Goal: Task Accomplishment & Management: Manage account settings

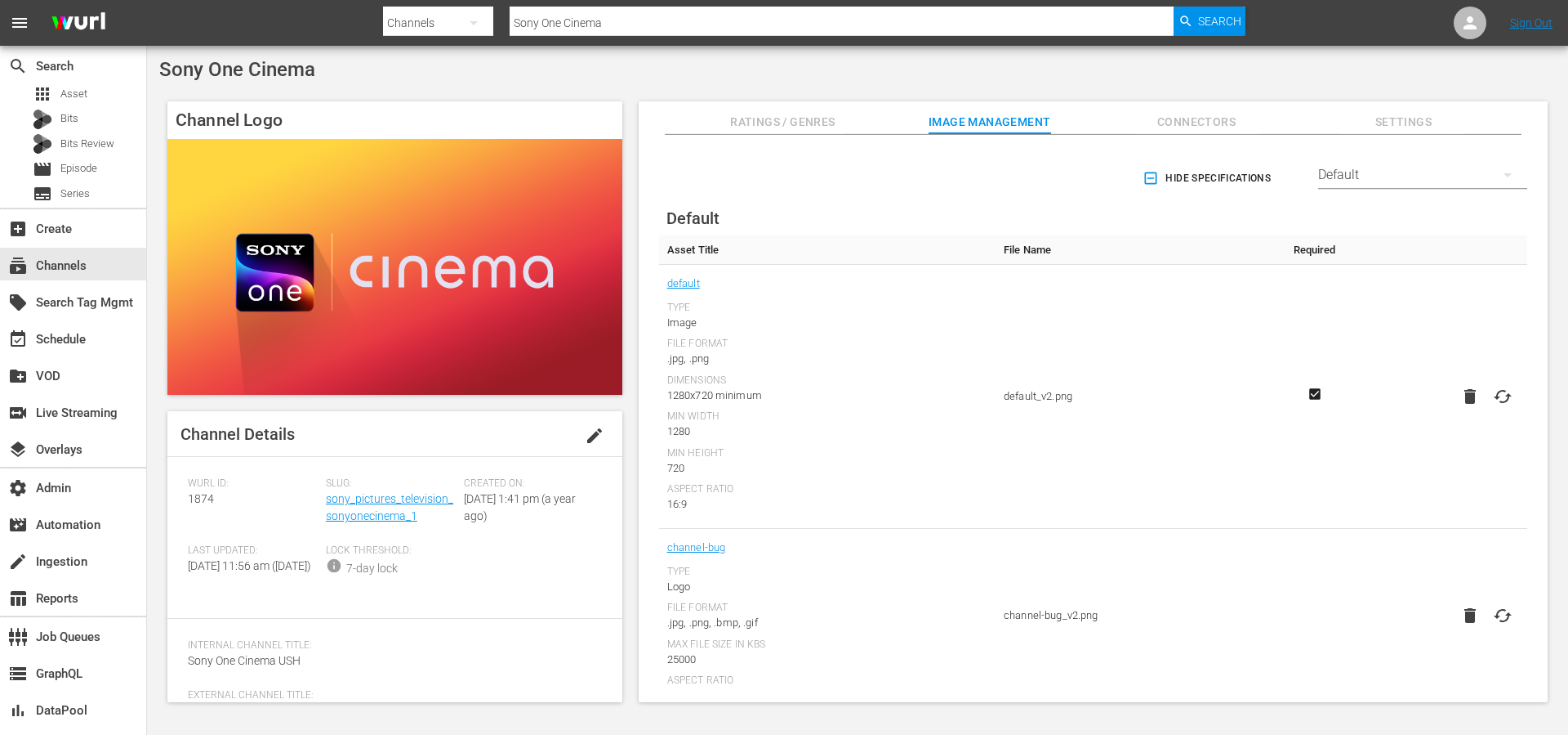
click at [587, 442] on span "edit" at bounding box center [595, 436] width 20 height 20
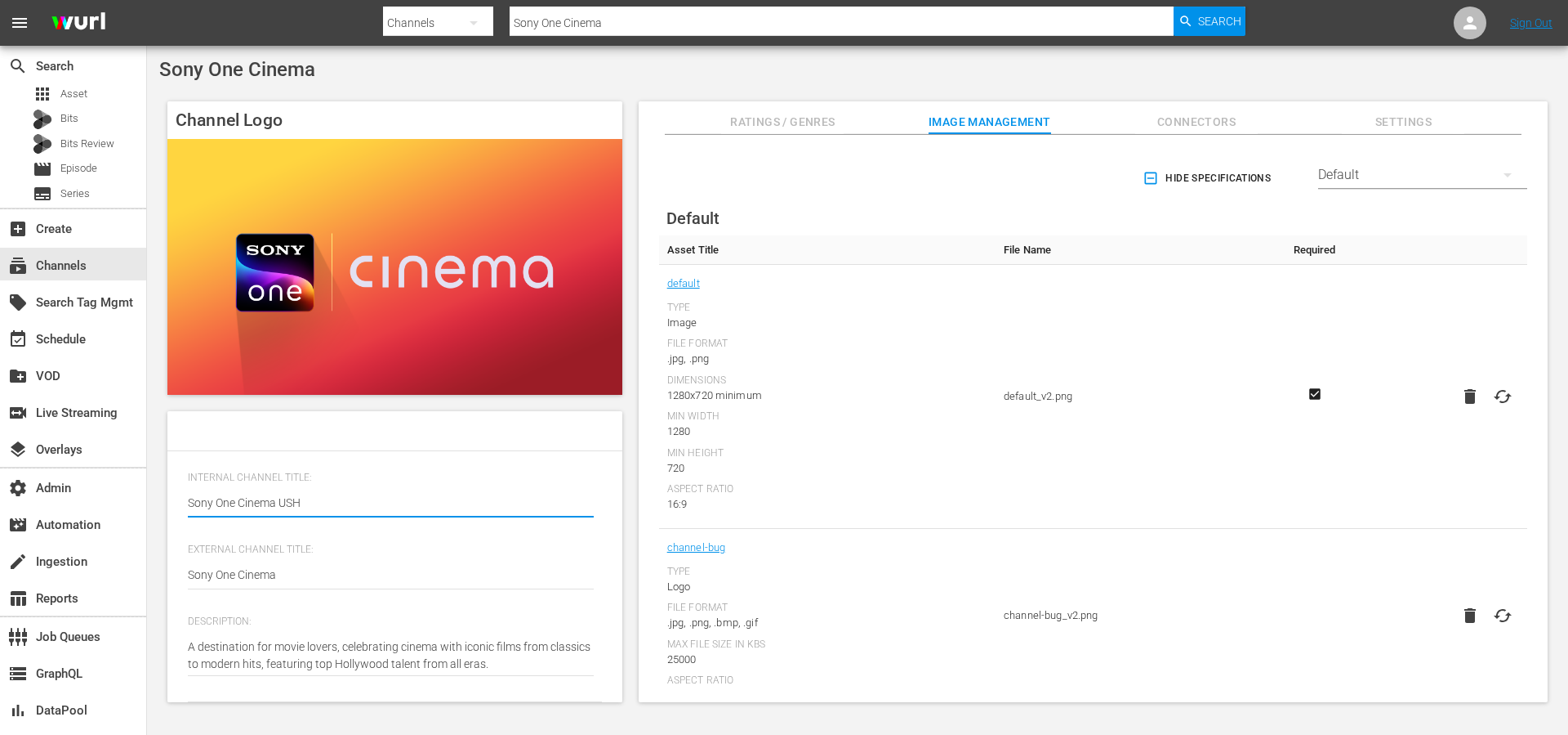
scroll to position [181, 0]
type textarea "A destination for movie lovers, celebrating cinema with iconic films from class…"
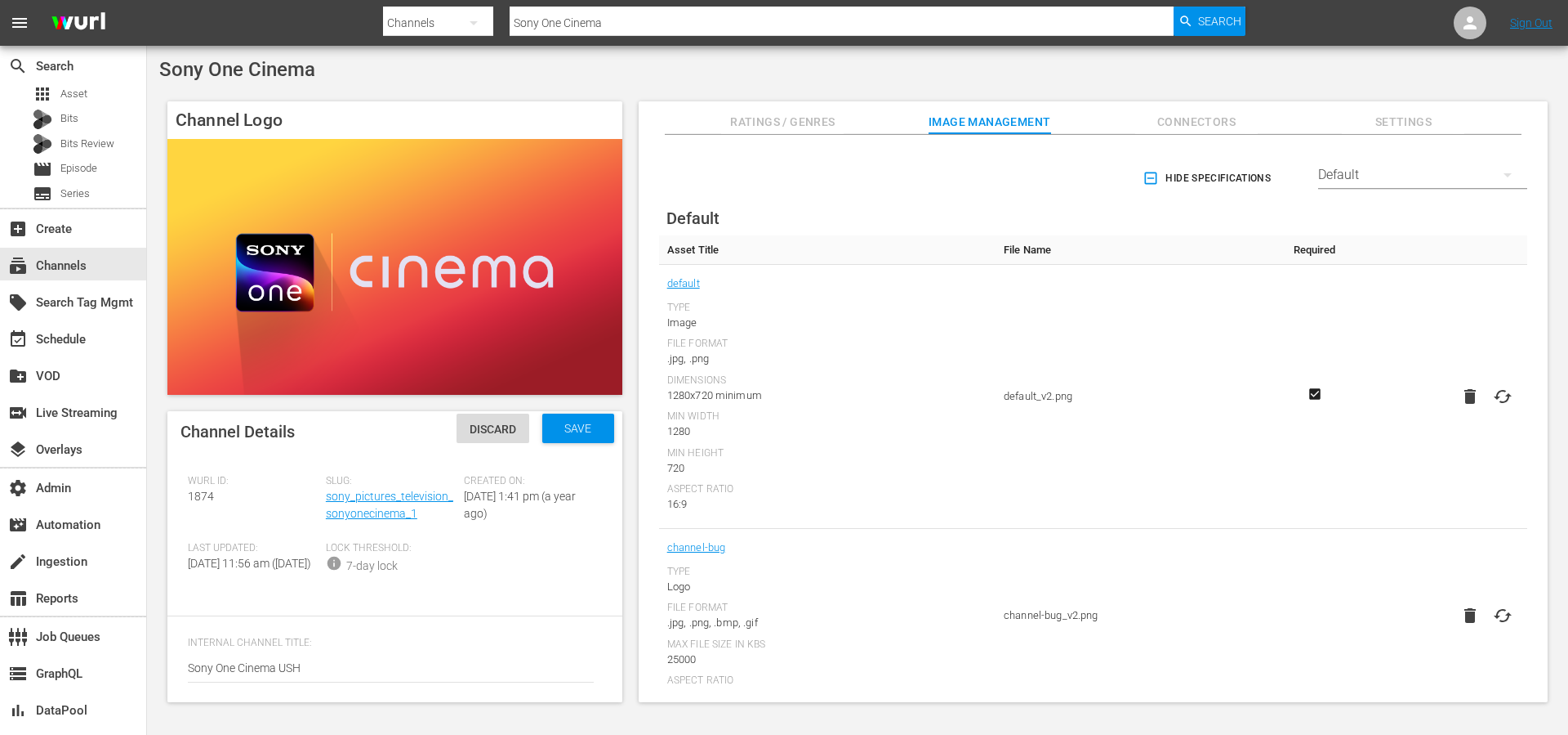
scroll to position [0, 0]
type textarea "A destination for movie lovers, celebrating cinema with iconic films from class…"
click at [574, 440] on div "Save" at bounding box center [578, 430] width 72 height 29
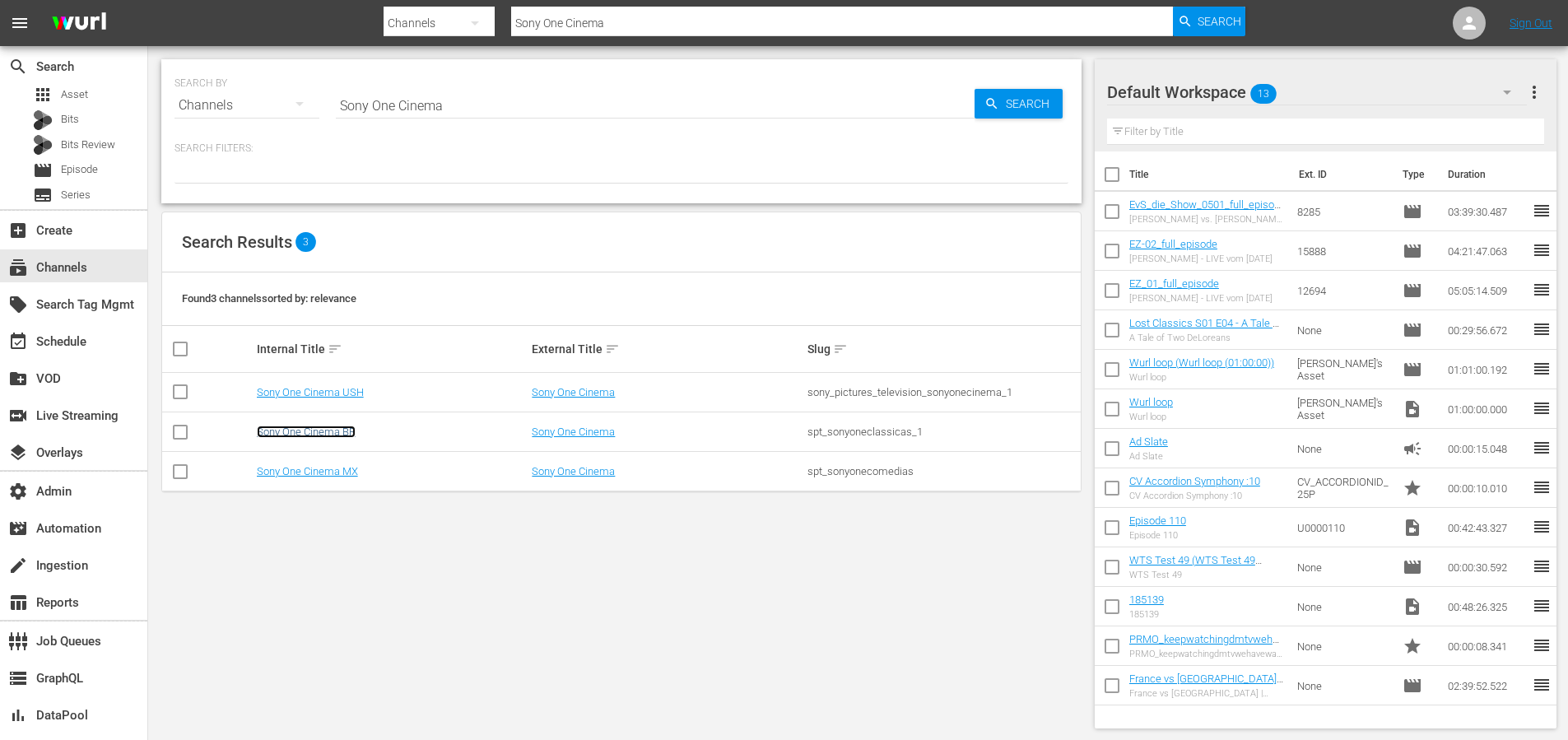
click at [351, 432] on link "Sony One Cinema BR" at bounding box center [306, 432] width 99 height 13
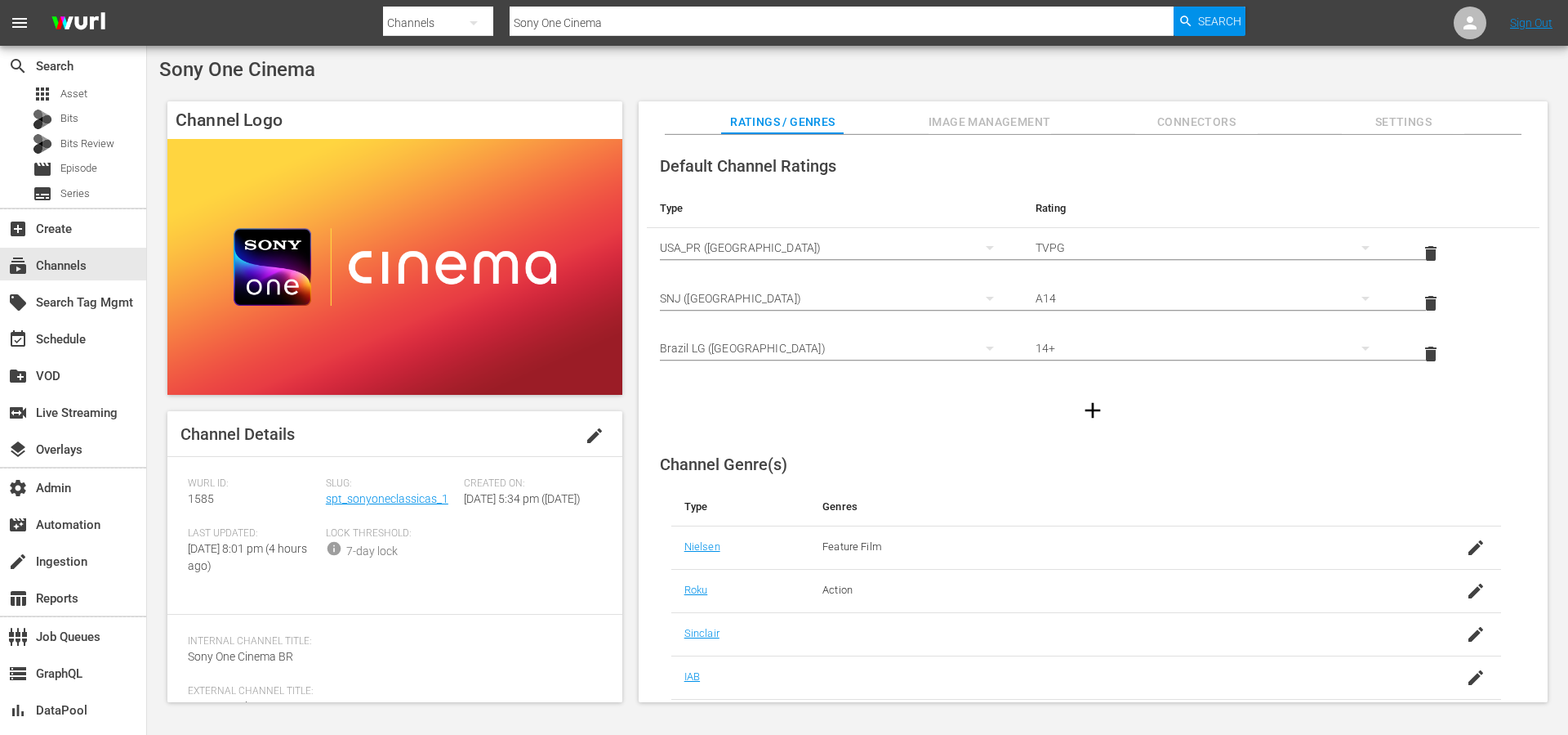
click at [589, 435] on span "edit" at bounding box center [595, 436] width 20 height 20
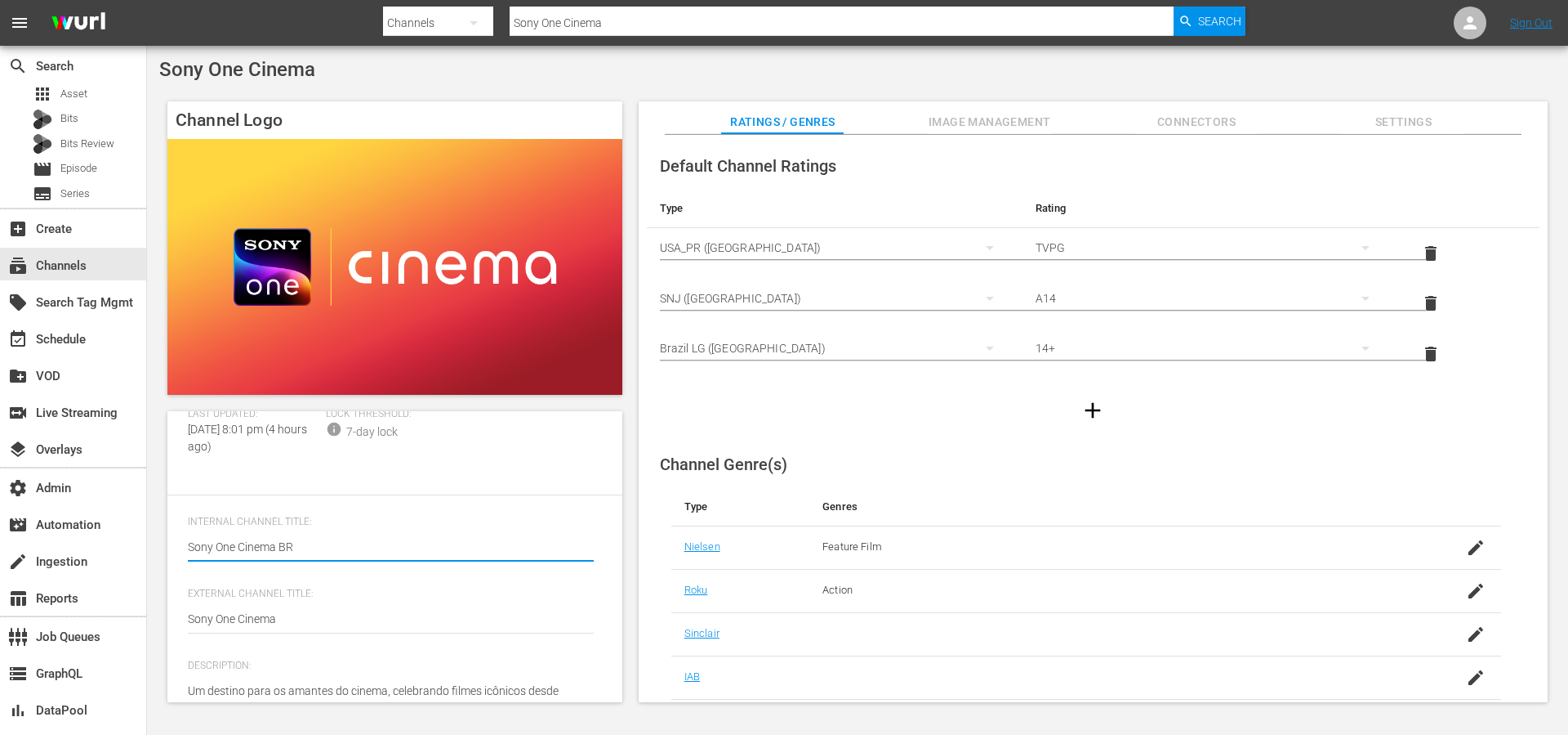
scroll to position [198, 0]
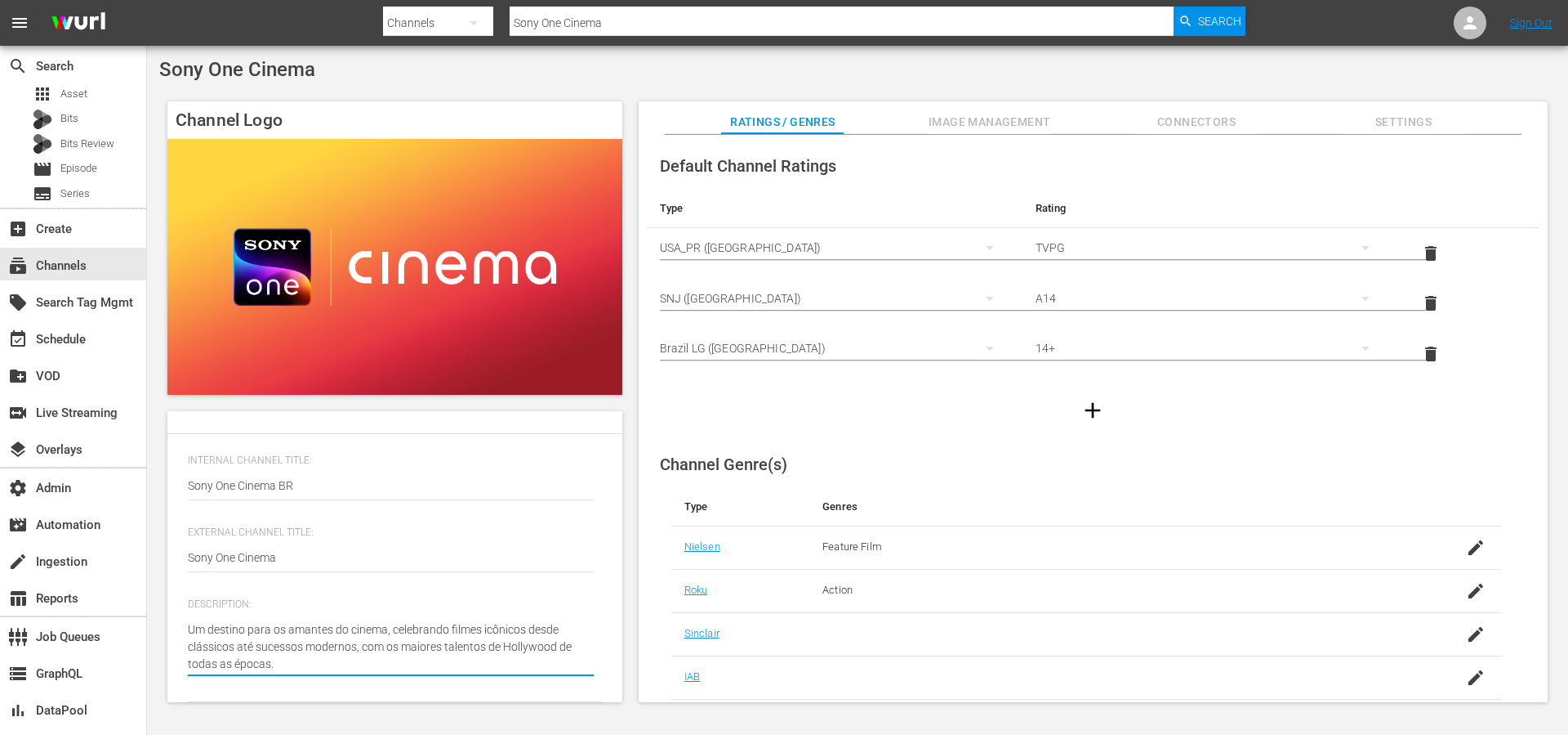
type textarea "Um destino para os amantes do cinema, celebrando filmes icônicos desde clássico…"
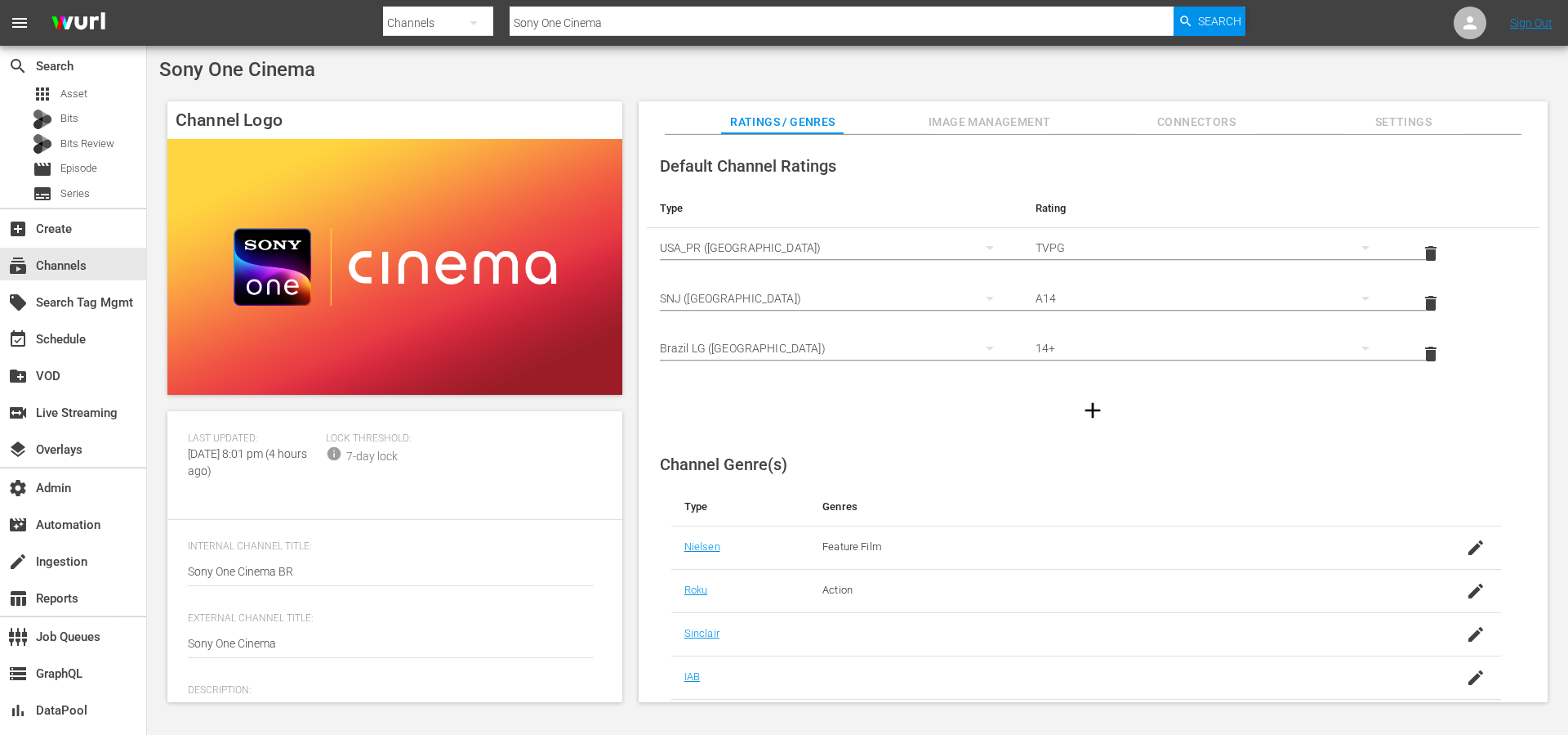
scroll to position [0, 0]
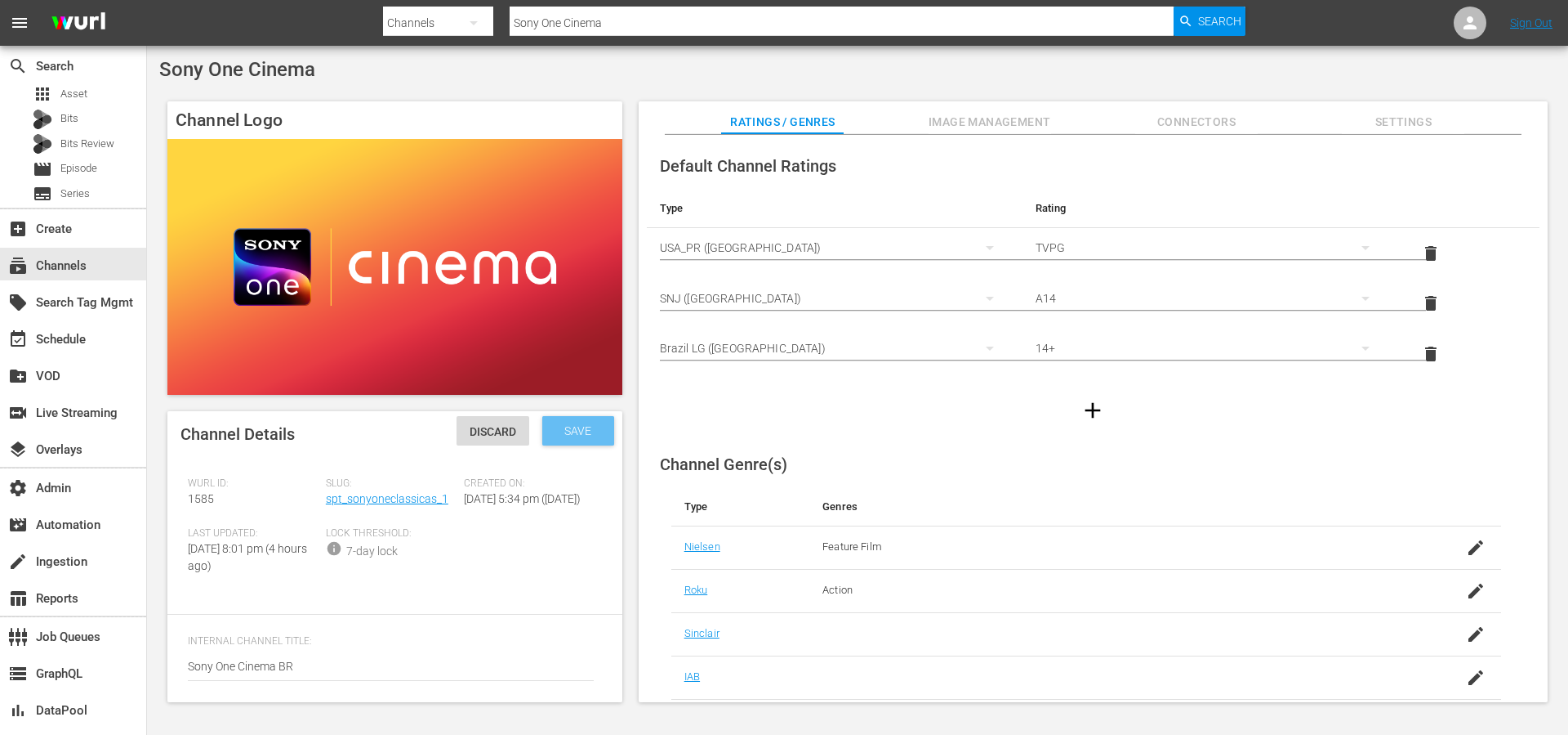
type textarea "Um destino para os amantes do cinema, celebrando filmes icônicos desde clássico…"
click at [563, 440] on div "Save" at bounding box center [578, 430] width 72 height 29
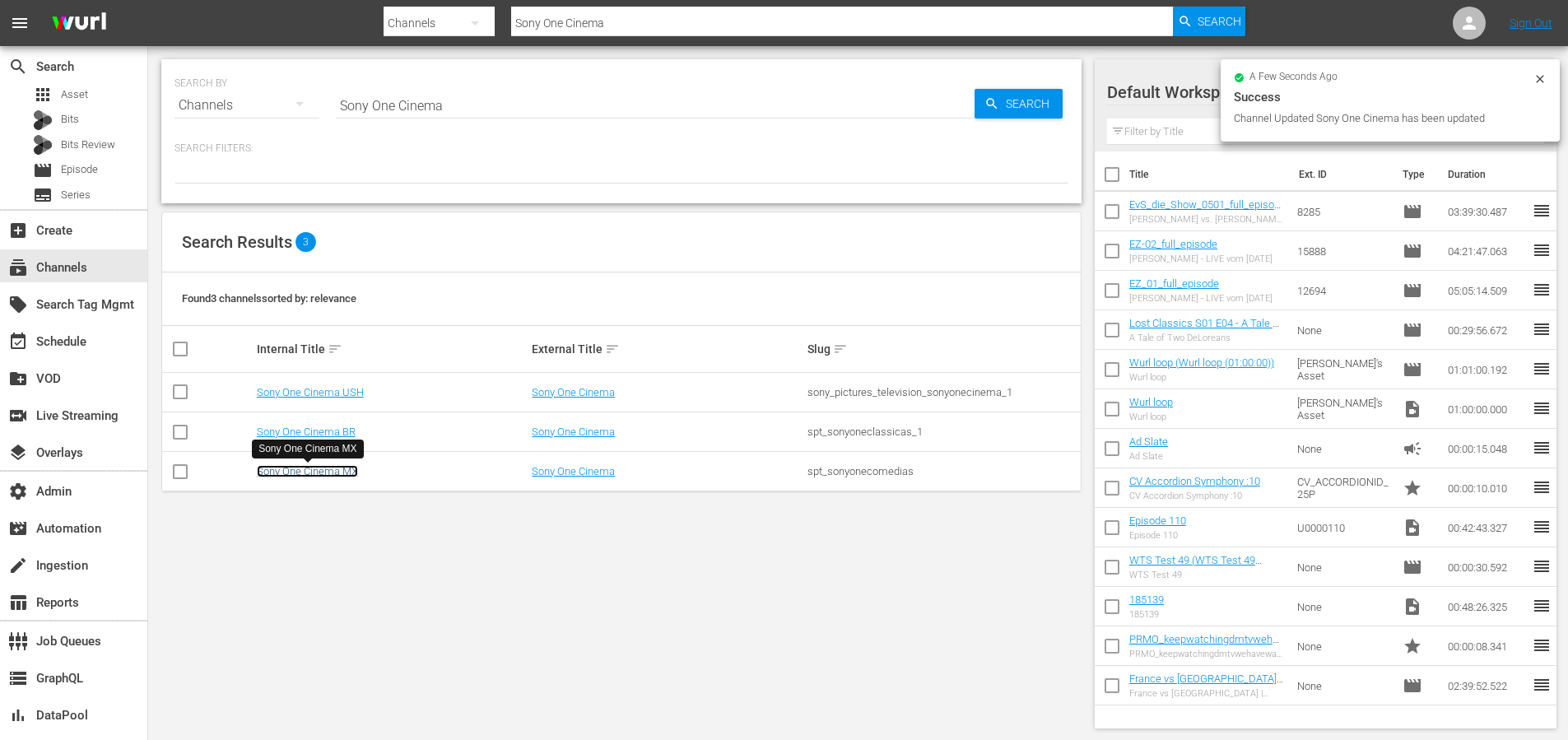
click at [343, 472] on link "Sony One Cinema MX" at bounding box center [307, 471] width 101 height 13
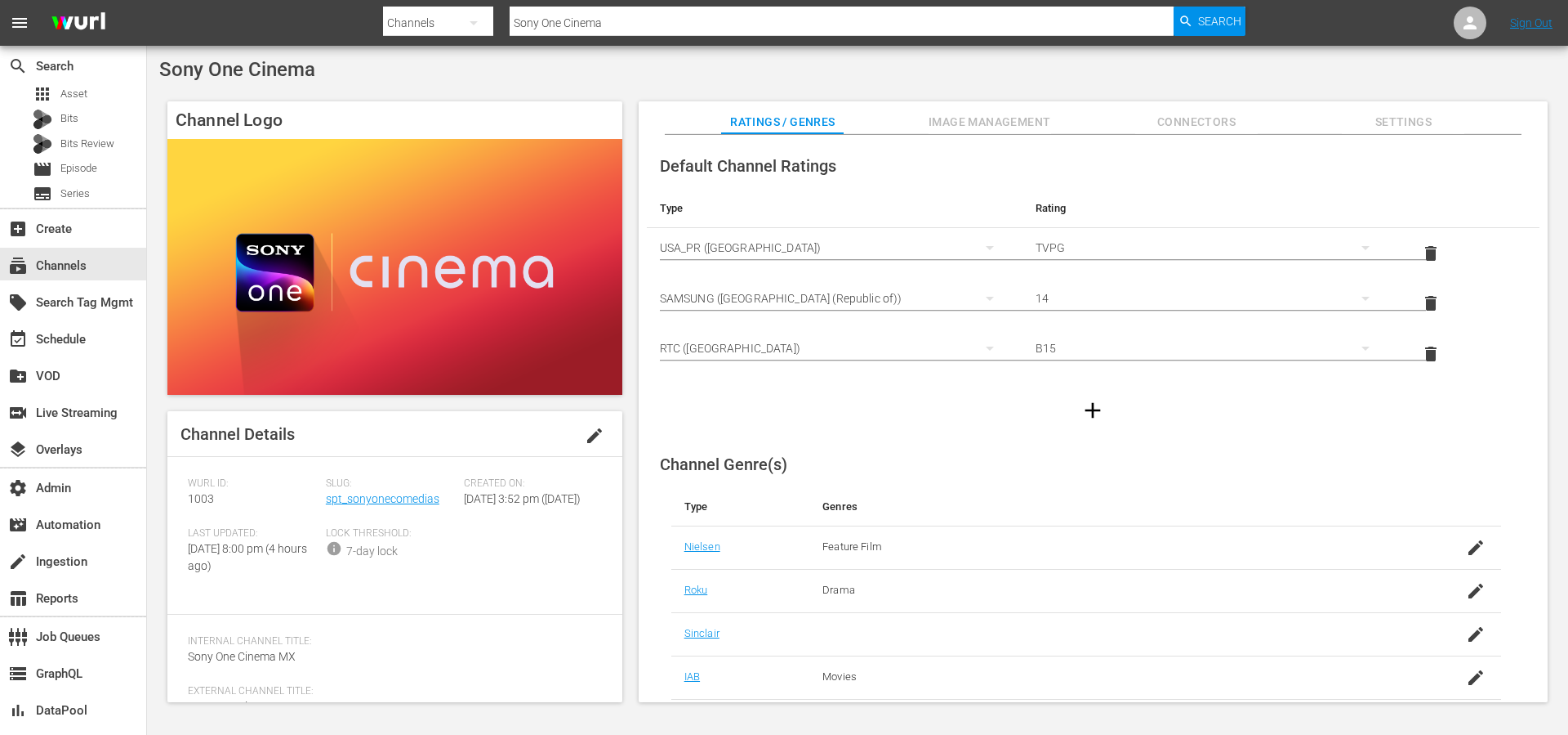
click at [585, 438] on span "edit" at bounding box center [595, 436] width 20 height 20
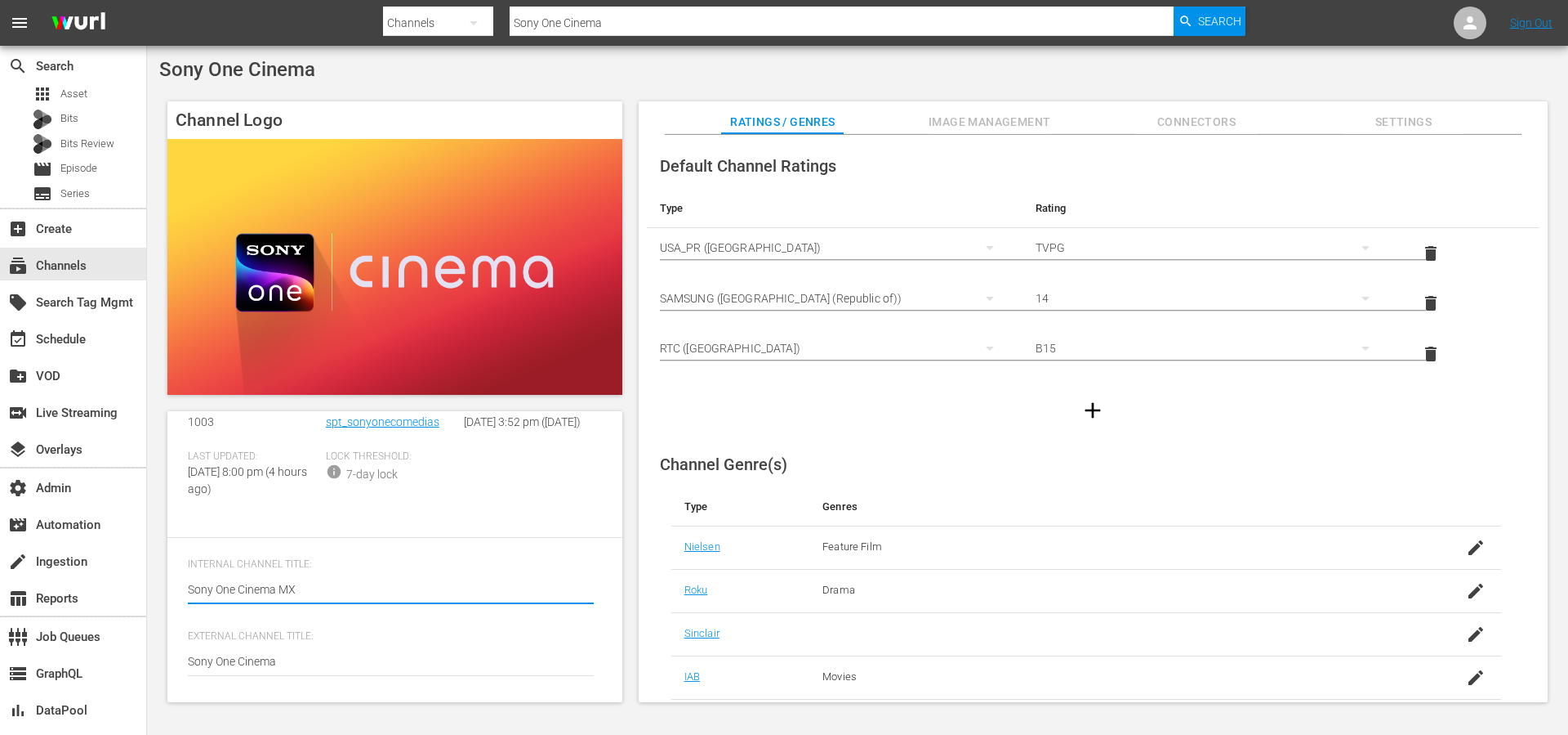
scroll to position [215, 0]
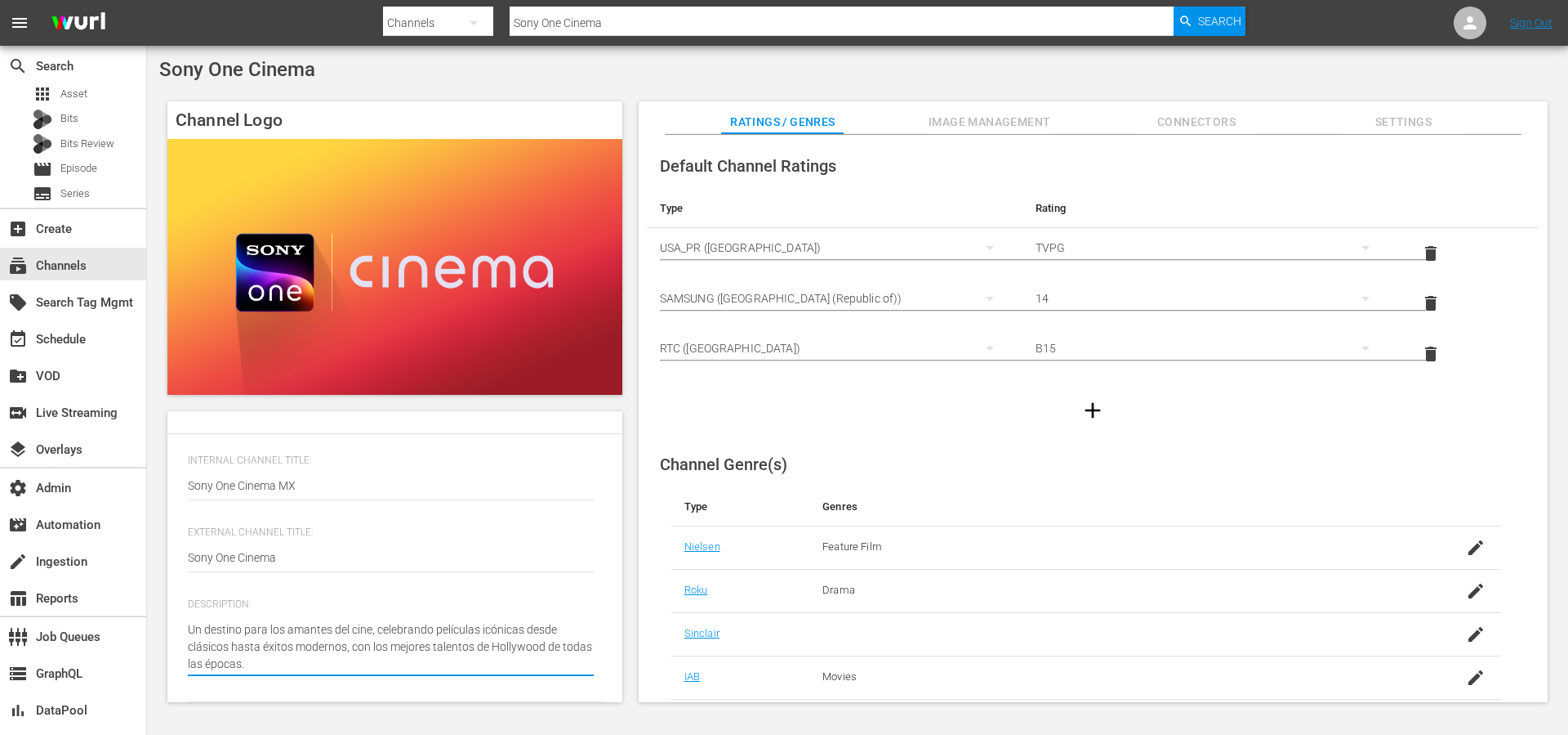
type textarea "Un destino para los amantes del cine, celebrando películas icónicas desde clási…"
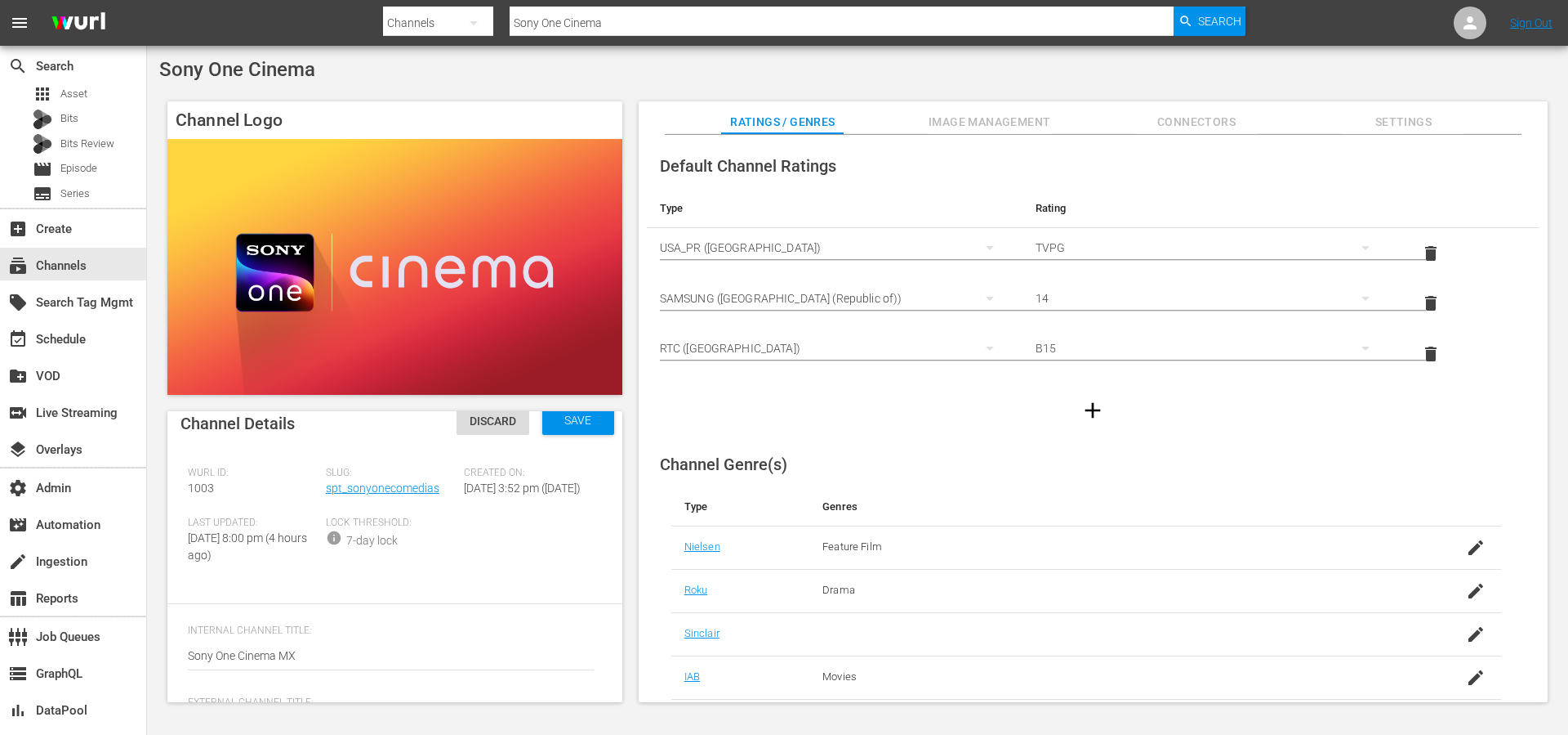
scroll to position [0, 0]
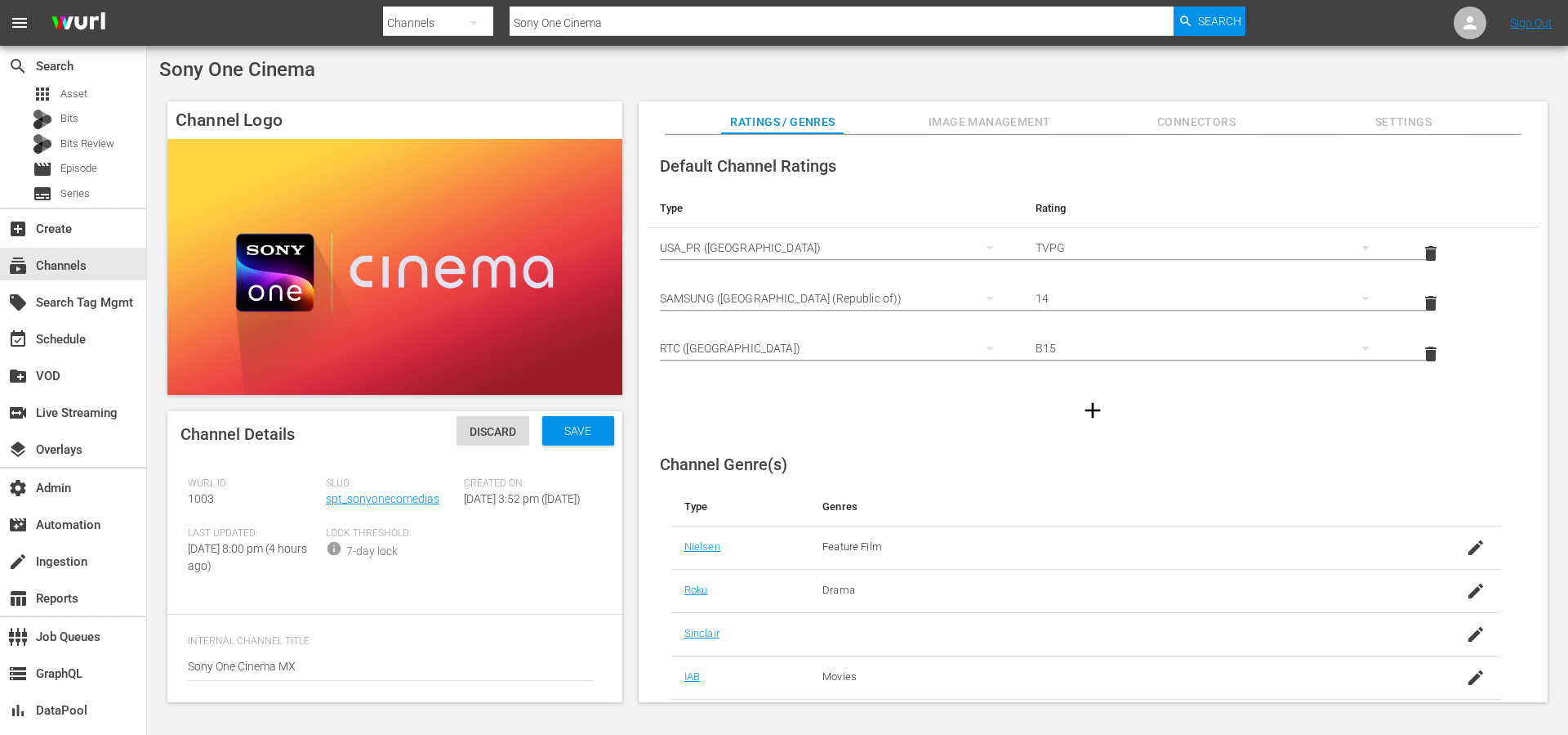
type textarea "Un destino para los amantes del cine, celebrando películas icónicas desde clási…"
click at [577, 440] on div "Save" at bounding box center [578, 430] width 72 height 29
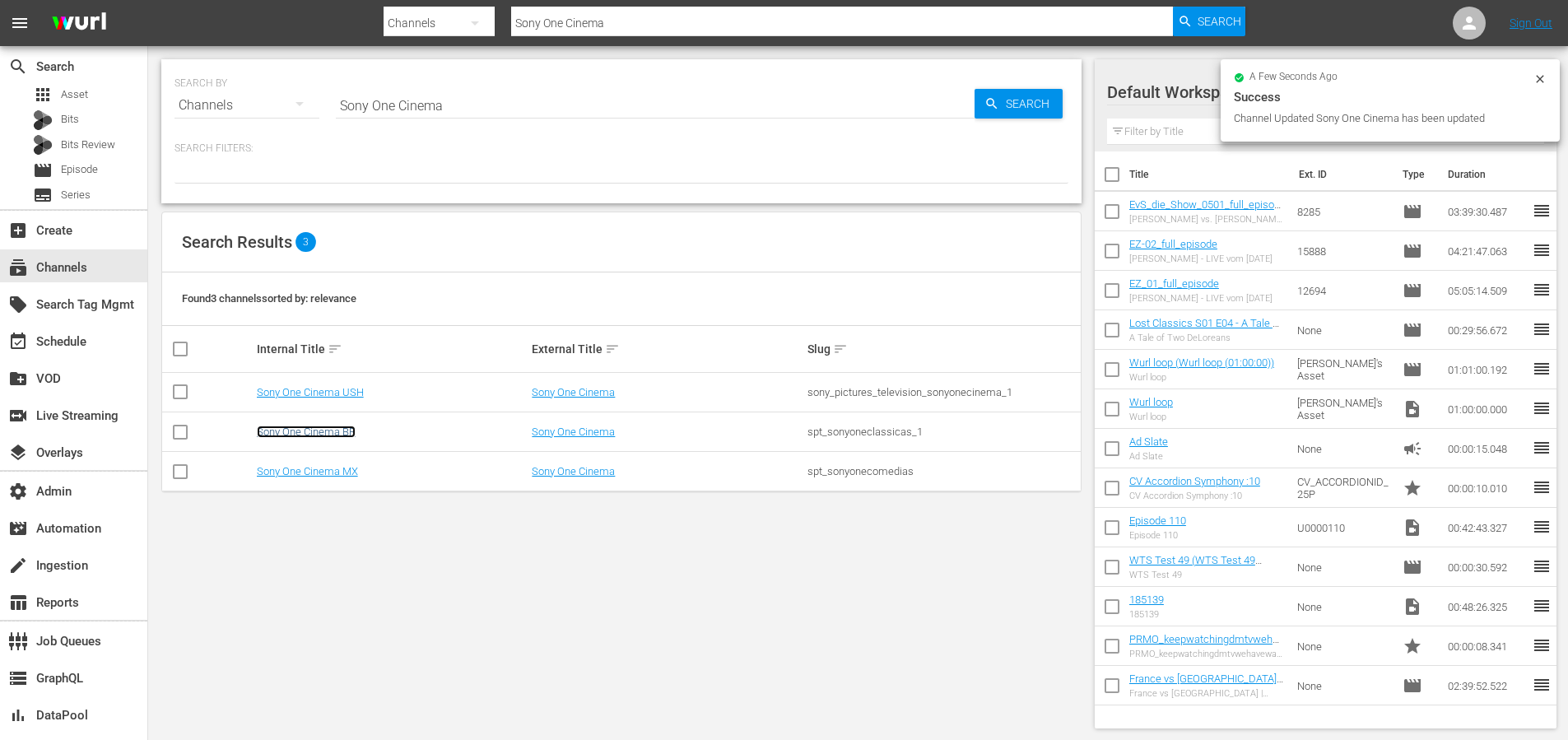
click at [341, 433] on link "Sony One Cinema BR" at bounding box center [306, 432] width 99 height 13
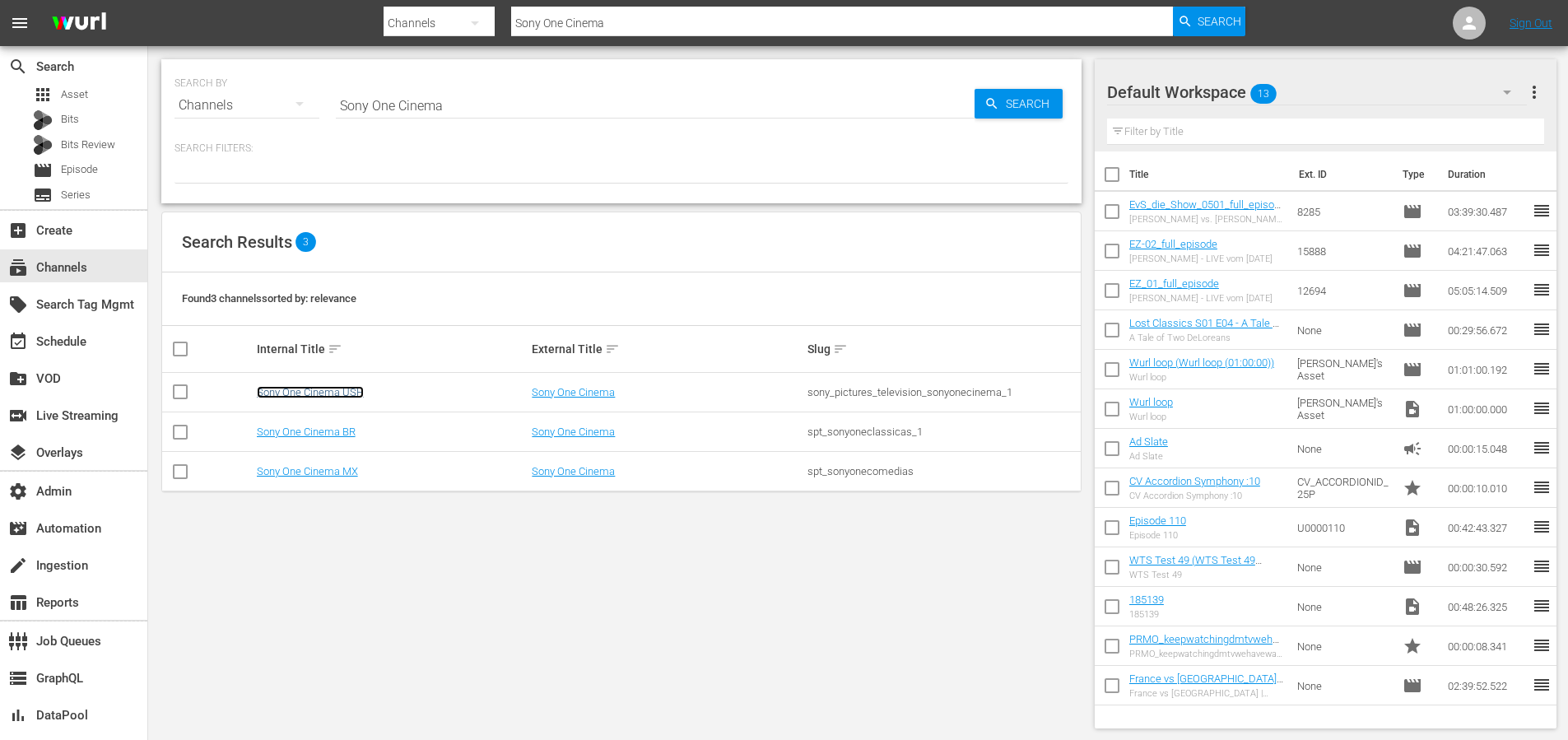
click at [346, 386] on link "Sony One Cinema USH" at bounding box center [310, 392] width 107 height 13
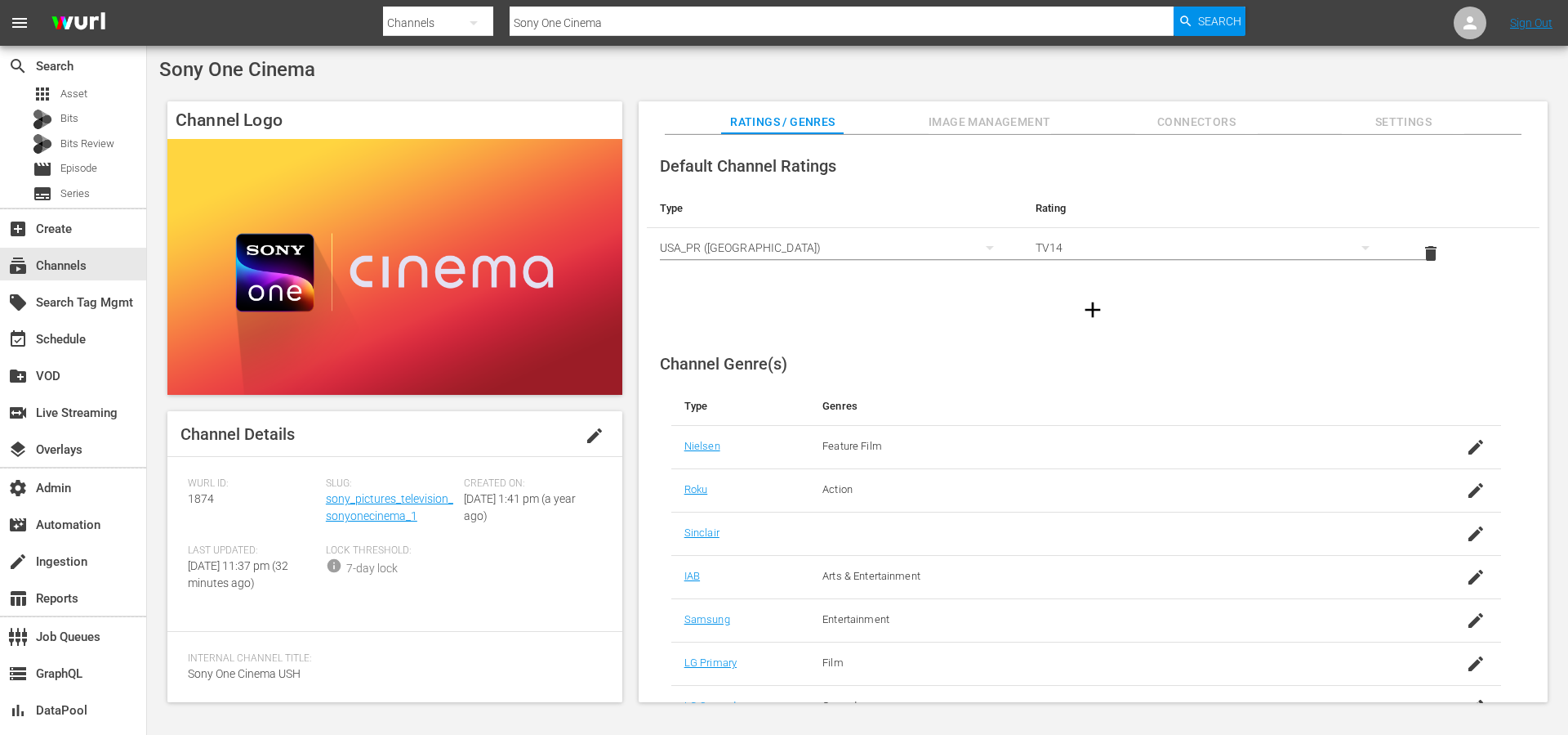
click at [592, 442] on span "edit" at bounding box center [595, 436] width 20 height 20
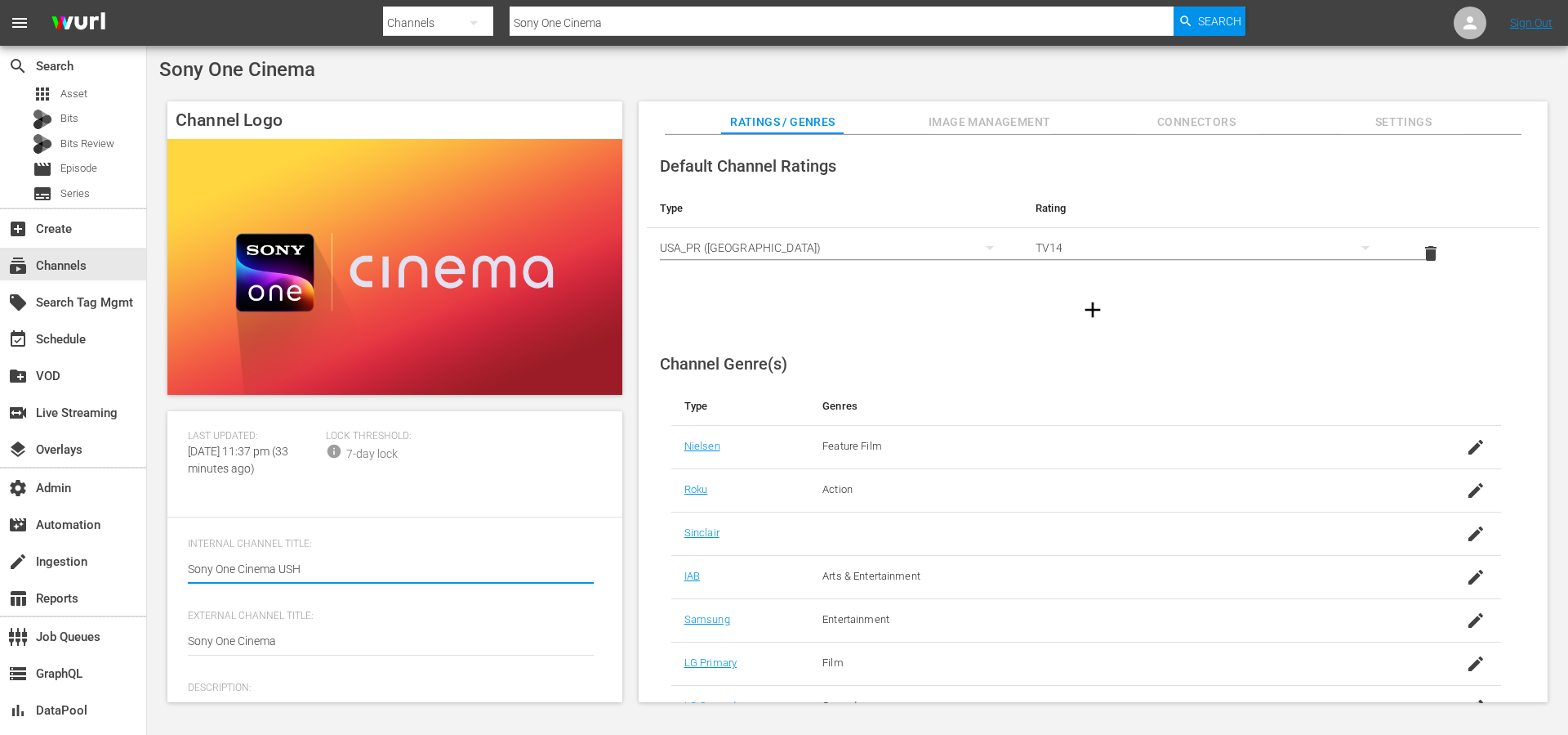
scroll to position [198, 0]
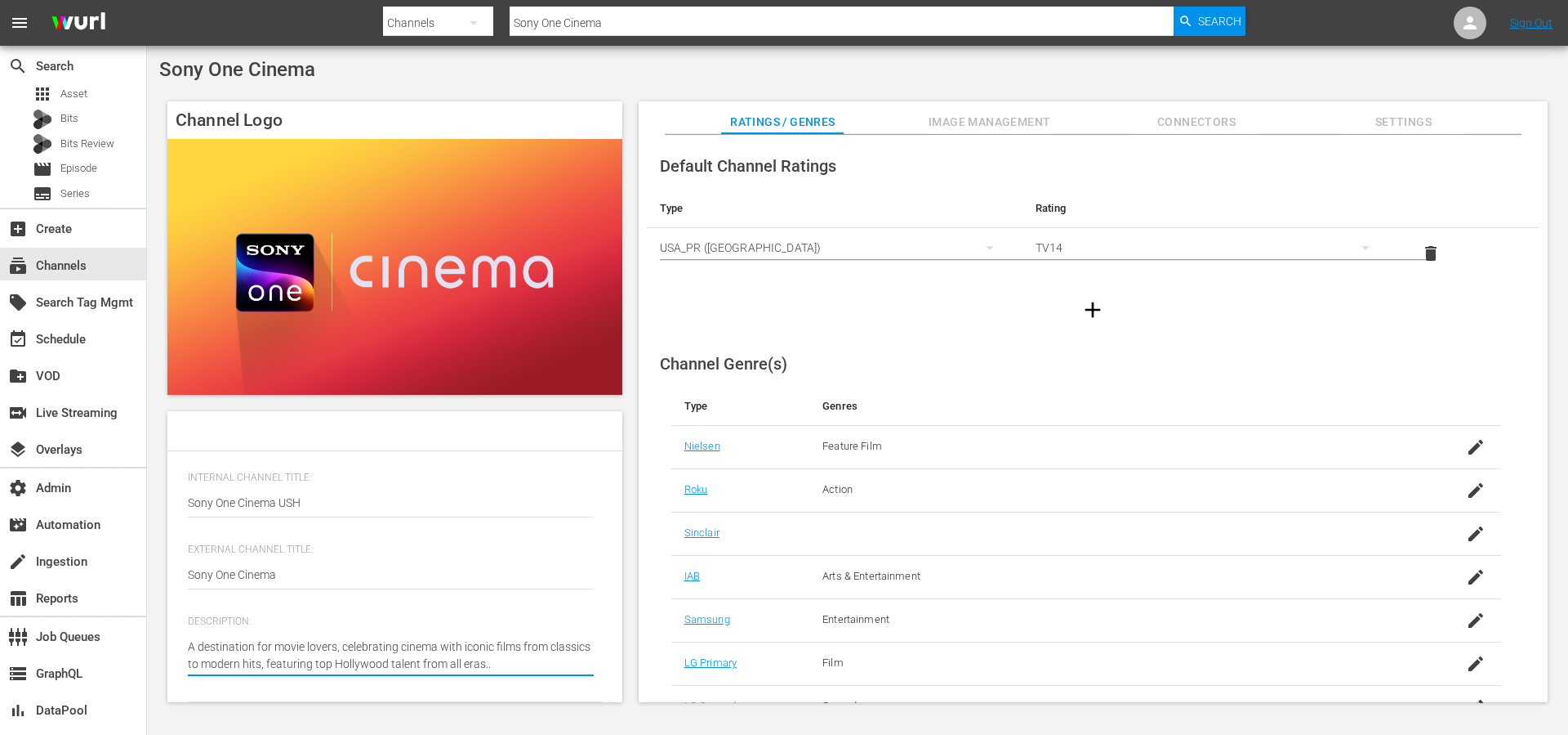
type textarea "A destination for movie lovers, celebrating cinema with iconic films from class…"
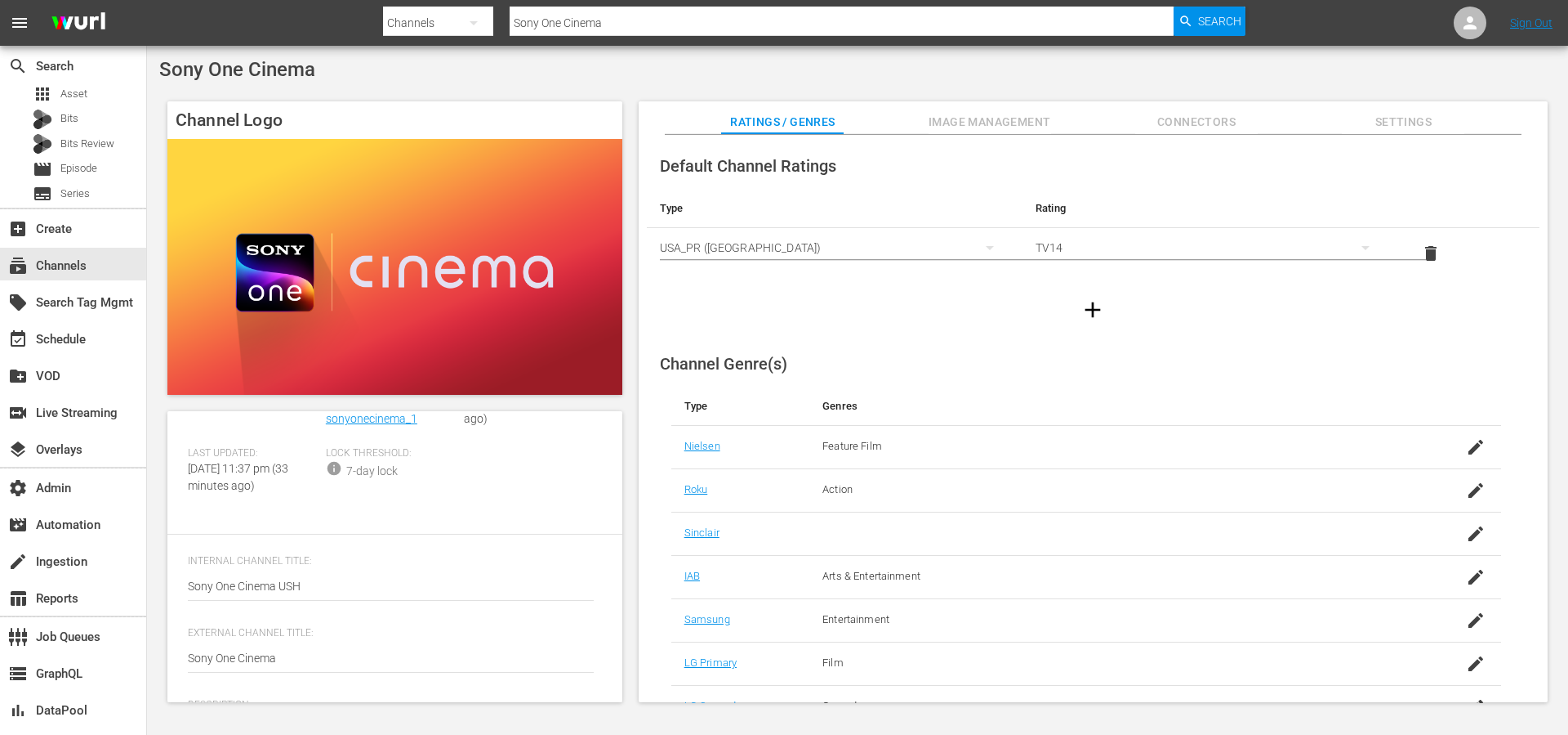
scroll to position [0, 0]
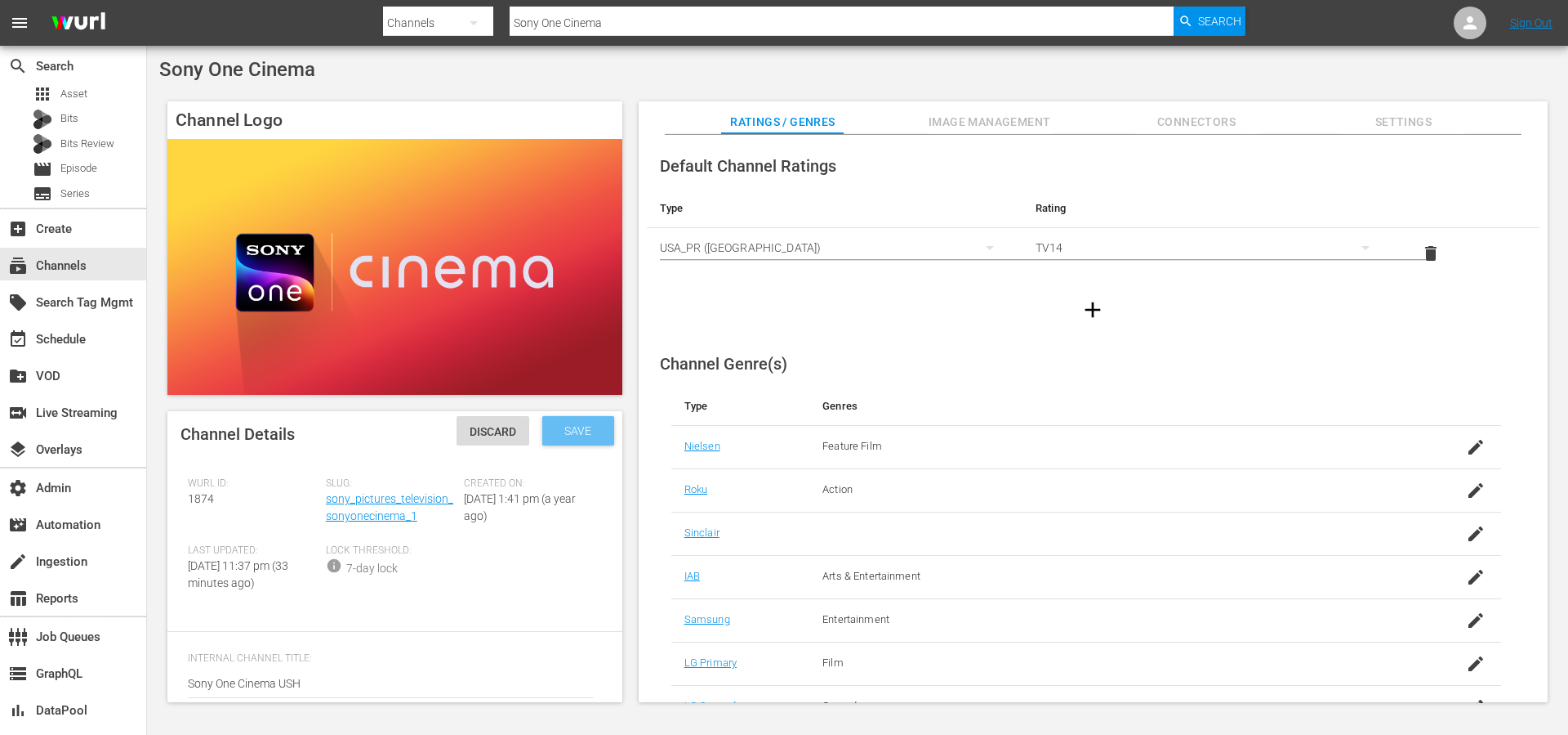
type textarea "A destination for movie lovers, celebrating cinema with iconic films from class…"
click at [580, 442] on div "Save" at bounding box center [578, 430] width 72 height 29
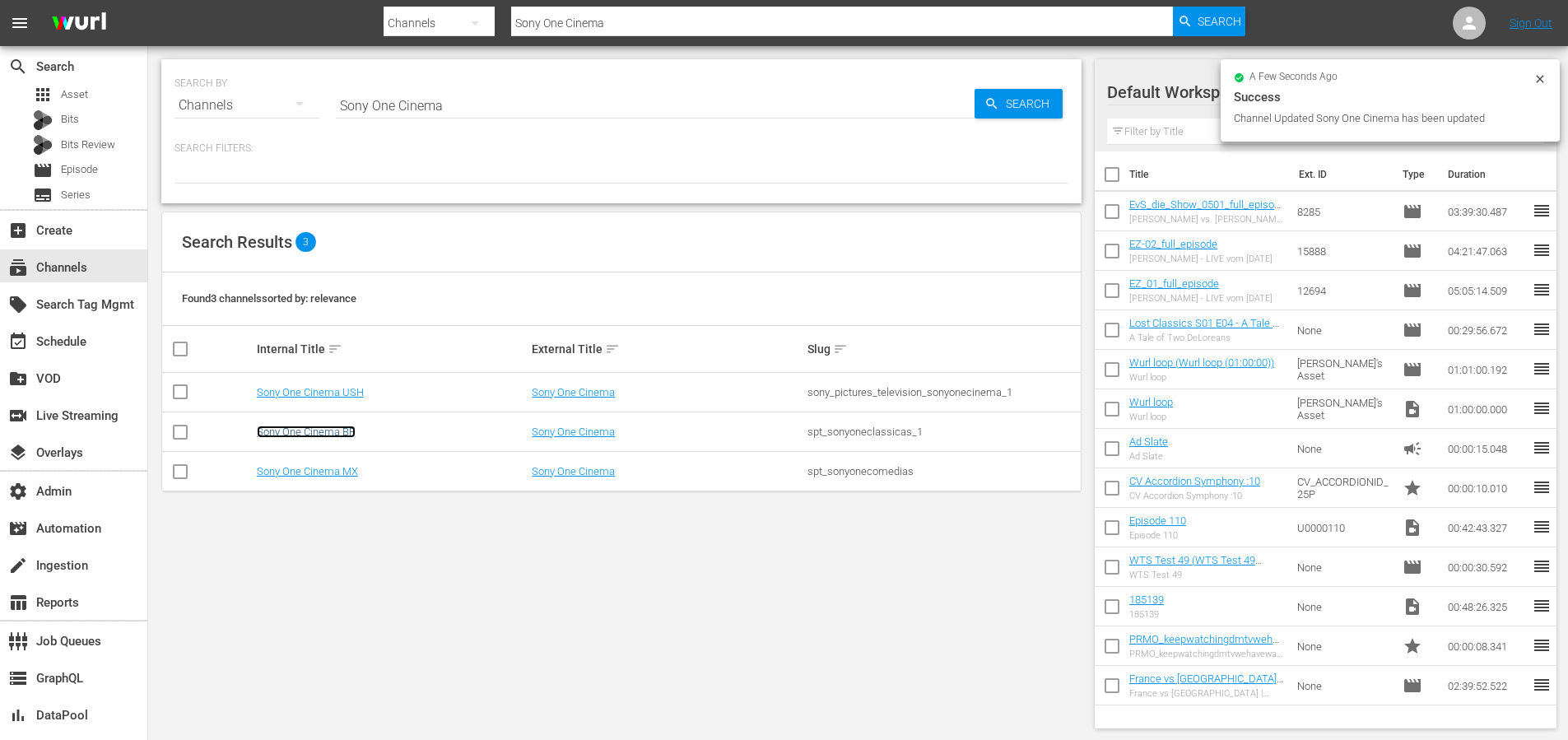
click at [328, 429] on link "Sony One Cinema BR" at bounding box center [306, 432] width 99 height 13
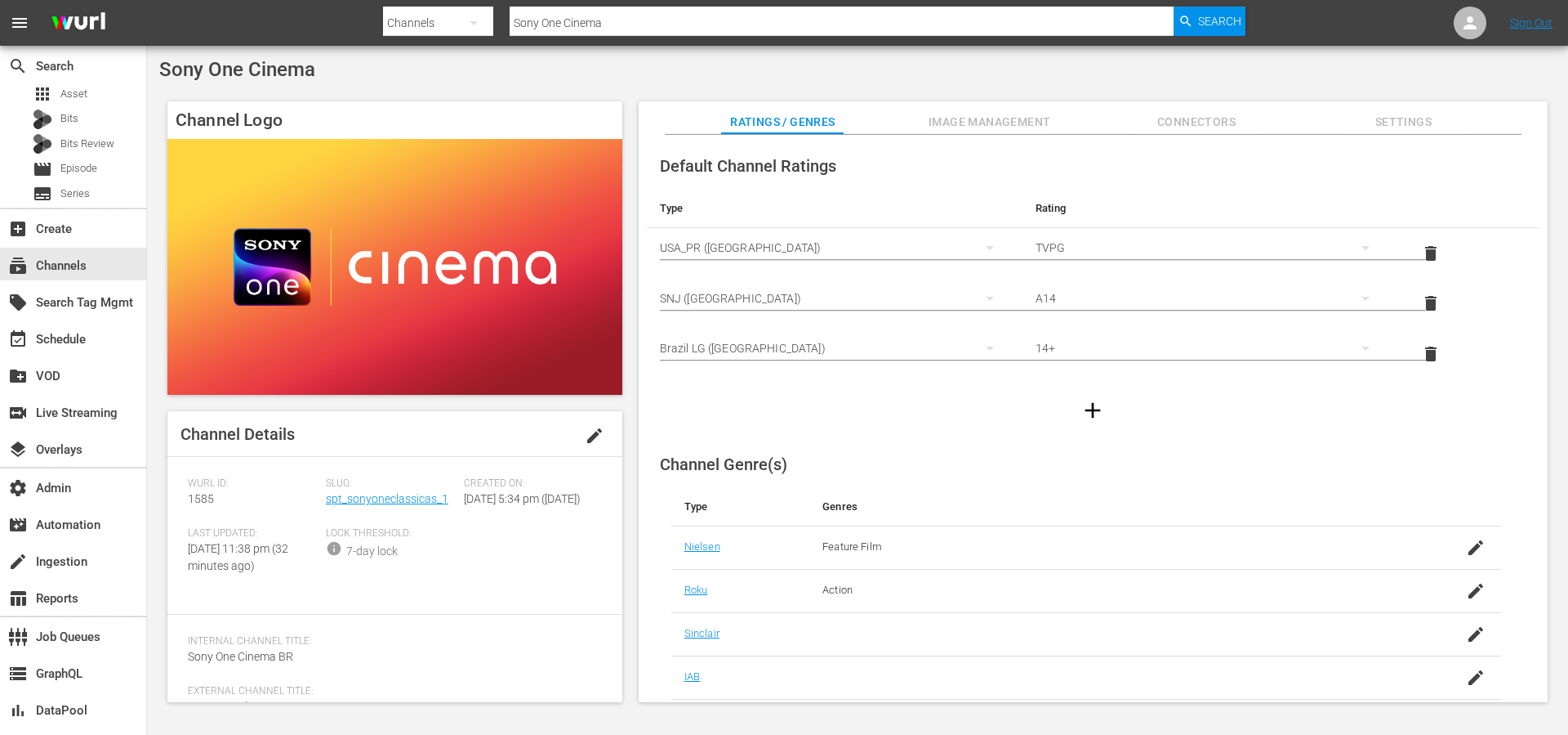
click at [591, 440] on span "edit" at bounding box center [595, 436] width 20 height 20
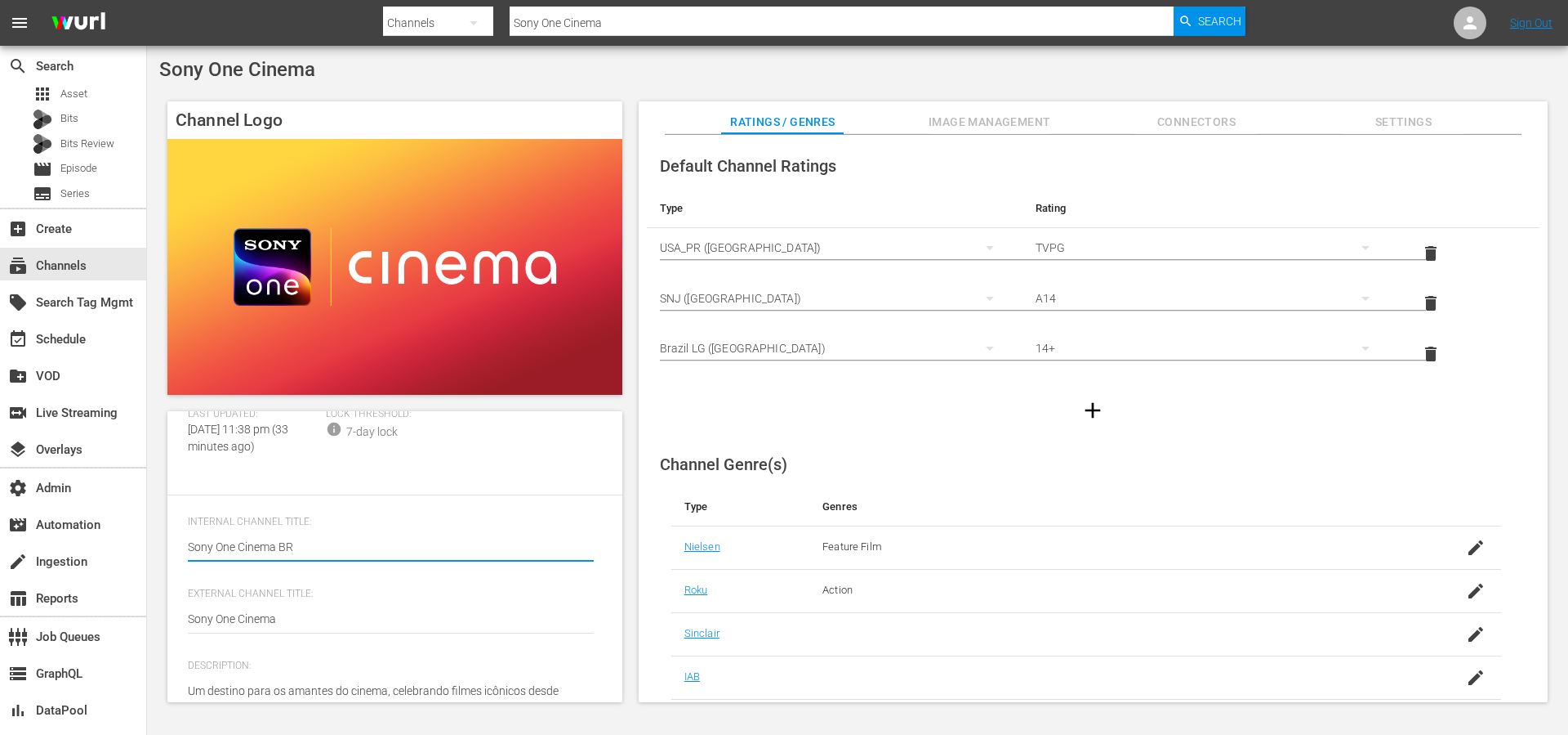
scroll to position [215, 0]
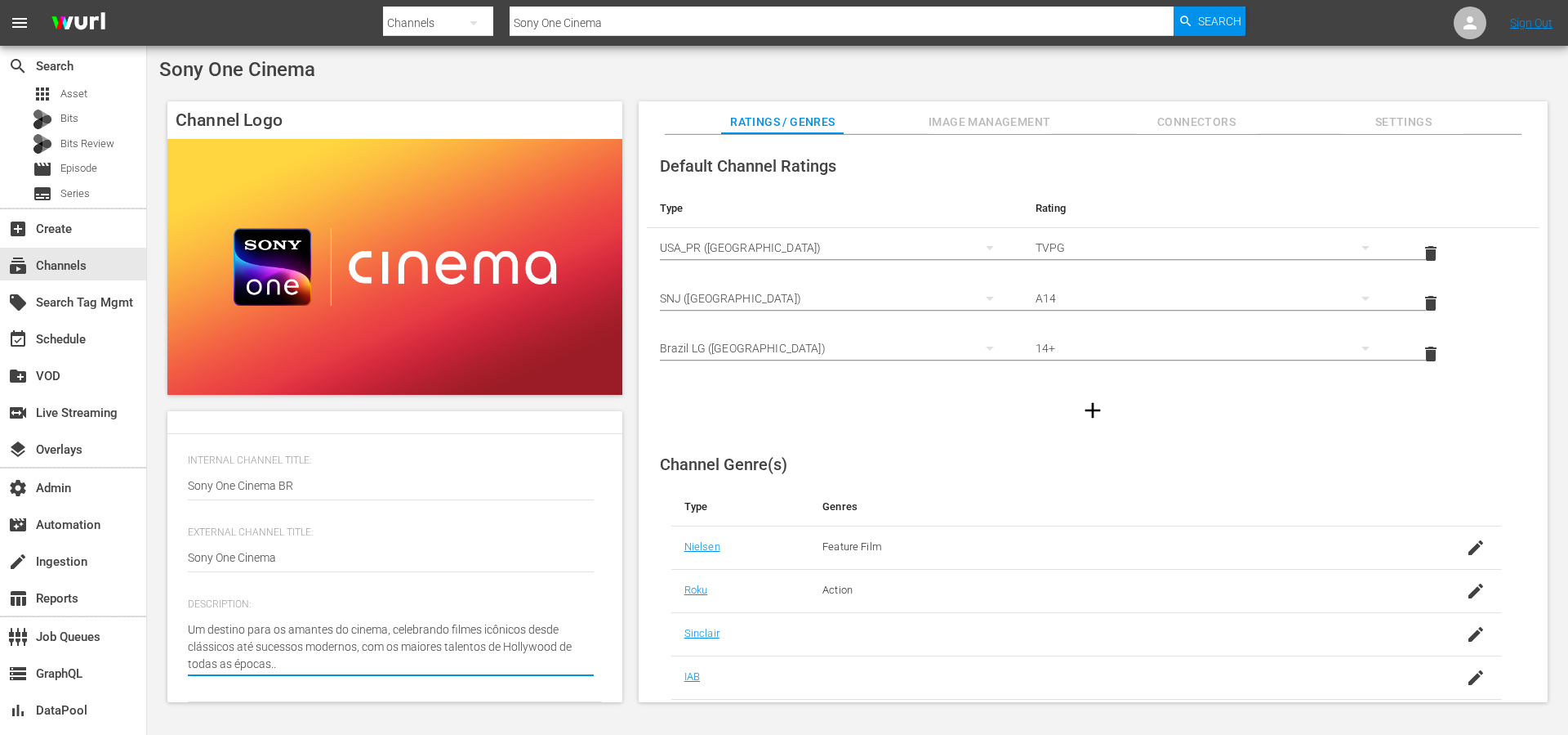
type textarea "Um destino para os amantes do cinema, celebrando filmes icônicos desde clássico…"
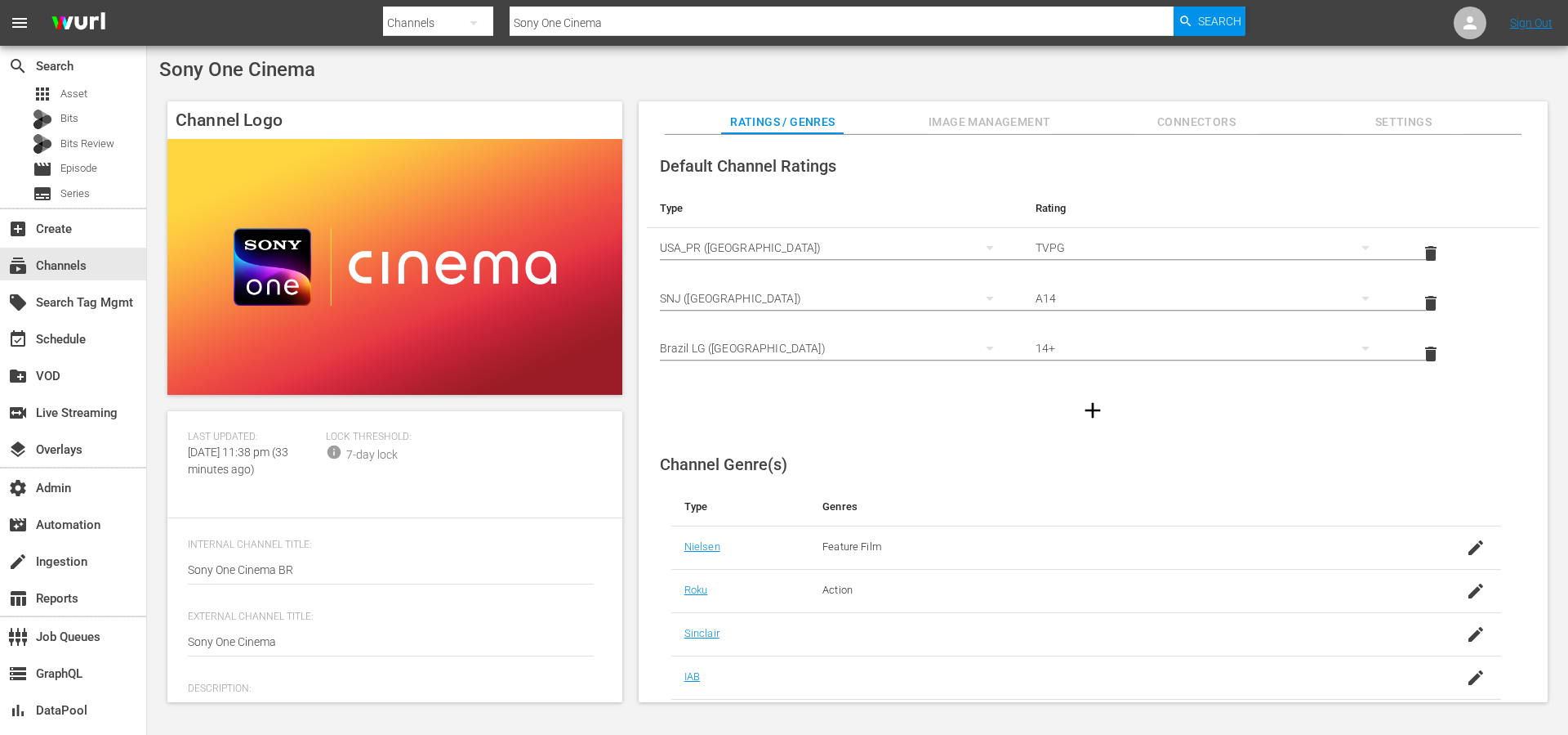
scroll to position [0, 0]
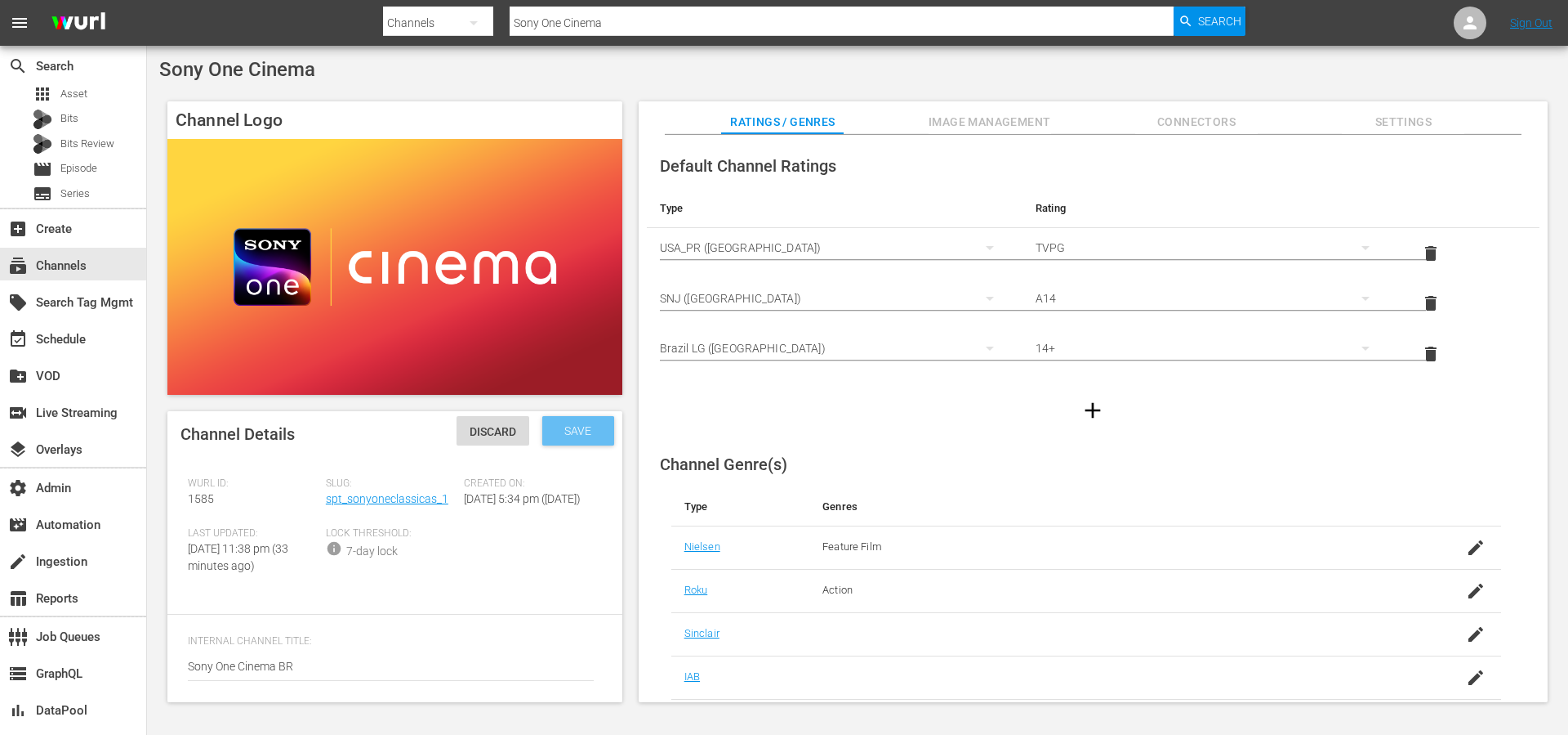
type textarea "Um destino para os amantes do cinema, celebrando filmes icônicos desde clássico…"
click at [569, 432] on span "Save" at bounding box center [578, 430] width 54 height 13
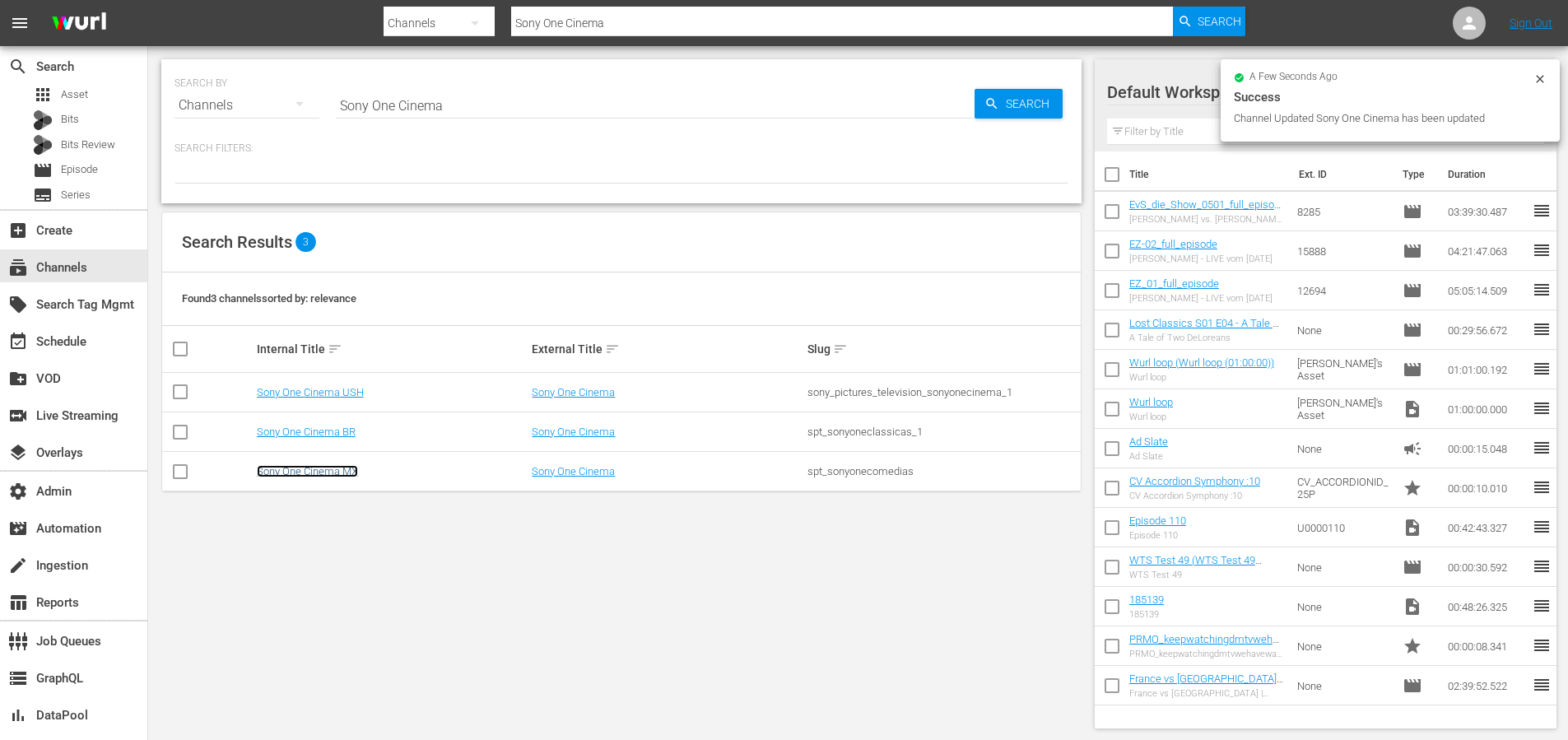
click at [353, 470] on link "Sony One Cinema MX" at bounding box center [307, 471] width 101 height 13
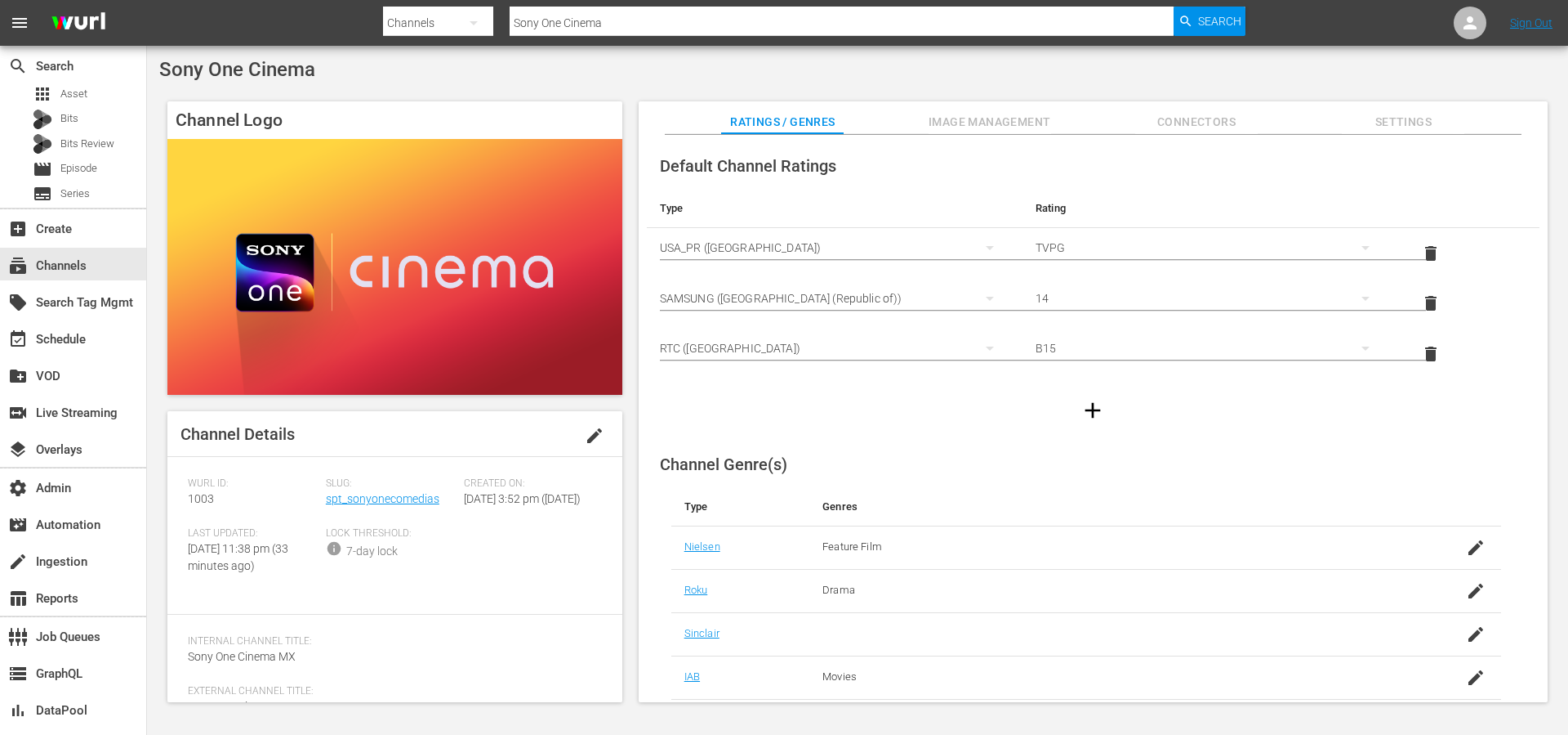
click at [596, 443] on span "edit" at bounding box center [595, 436] width 20 height 20
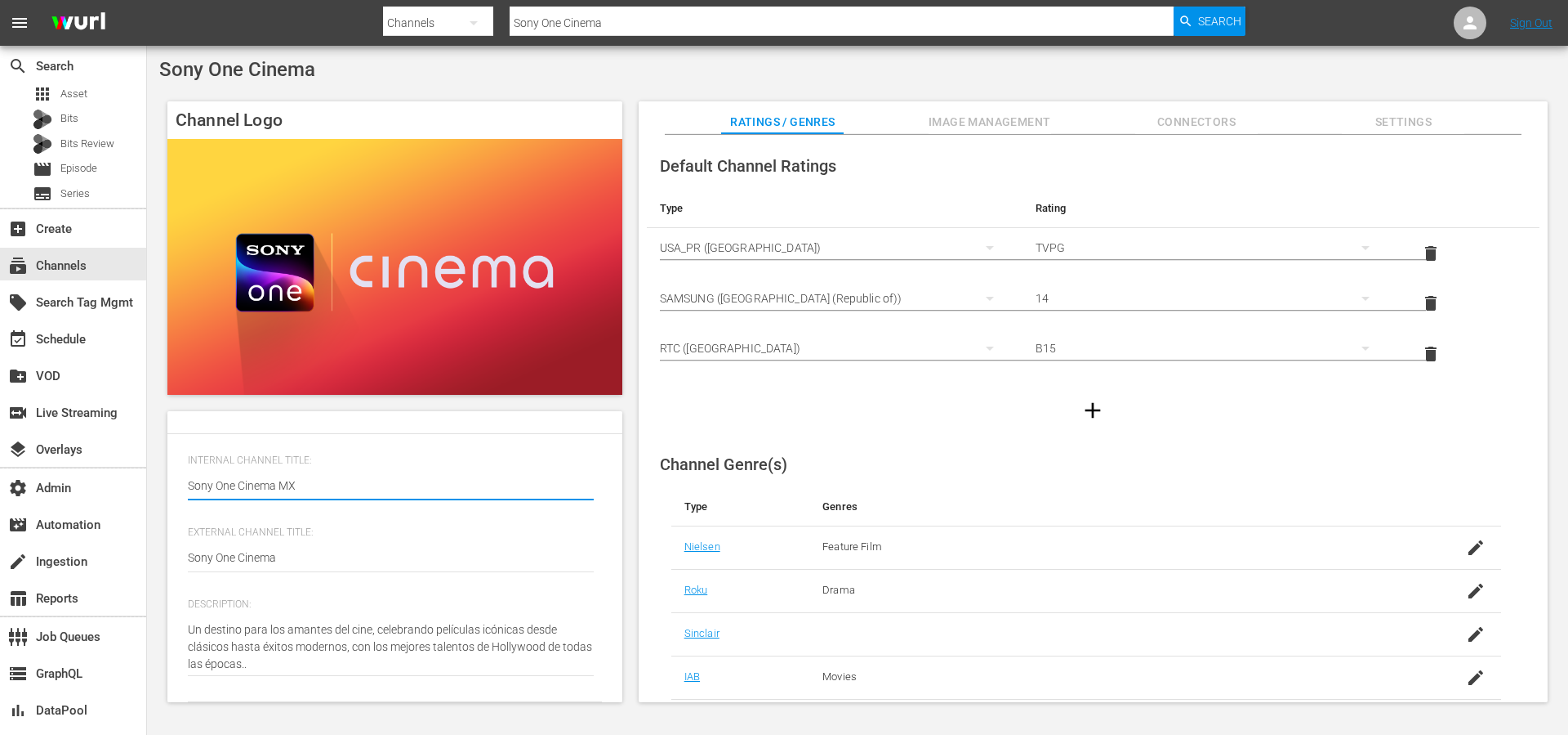
scroll to position [232, 0]
type textarea "Un destino para los amantes del cine, celebrando películas icónicas desde clási…"
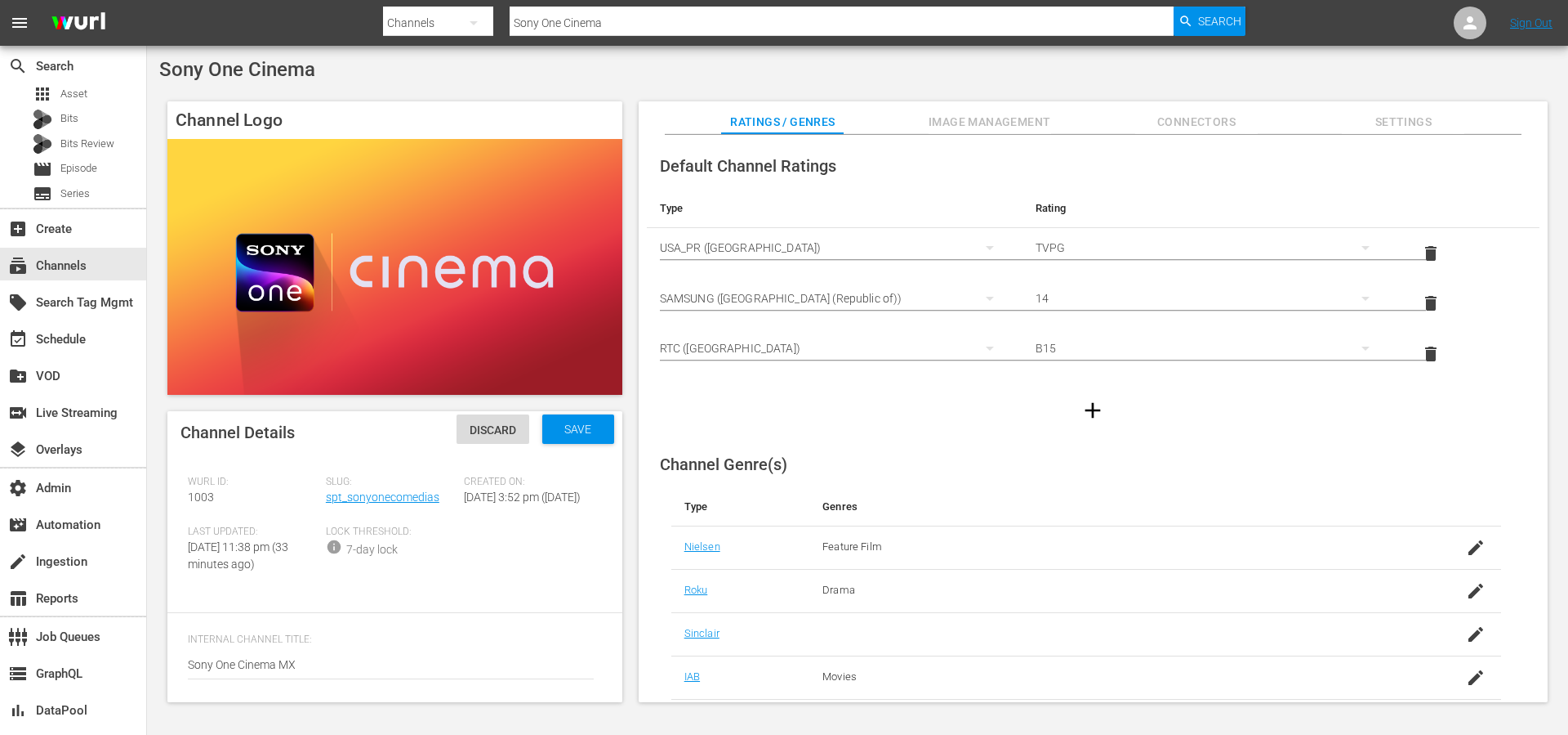
scroll to position [0, 0]
type textarea "Un destino para los amantes del cine, celebrando películas icónicas desde clási…"
click at [570, 433] on span "Save" at bounding box center [578, 430] width 54 height 13
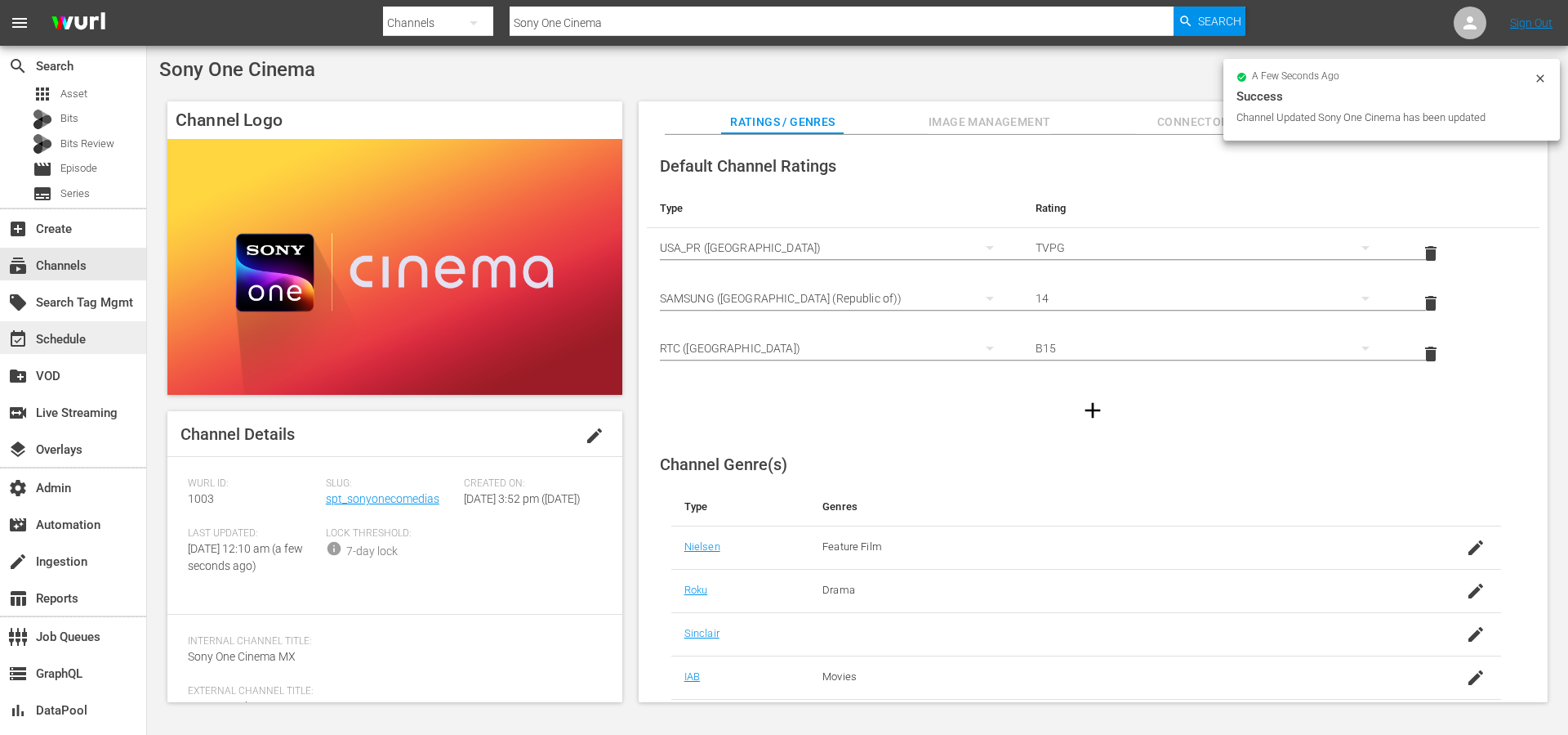
click at [76, 334] on div "event_available Schedule" at bounding box center [45, 337] width 92 height 15
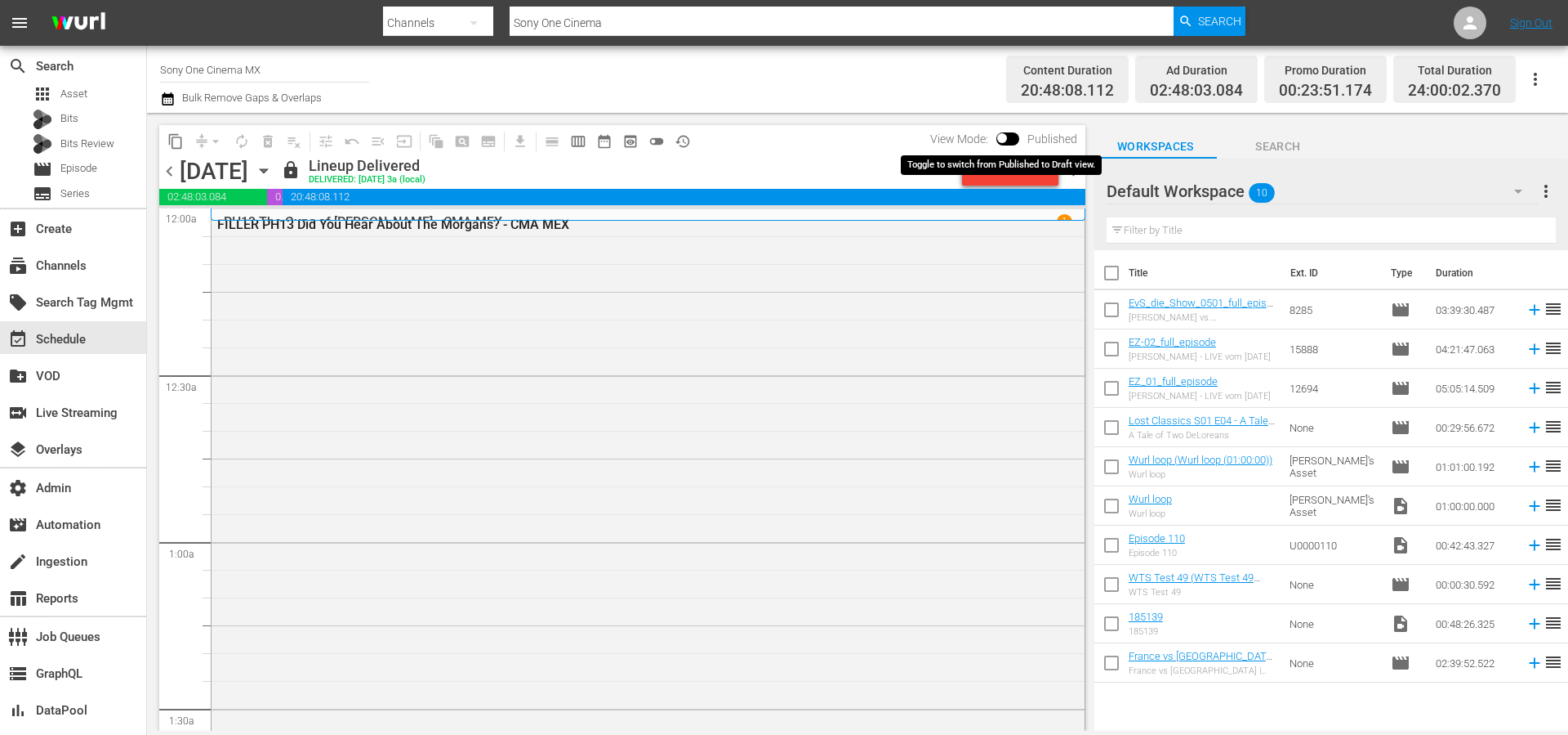
click at [1006, 139] on input "checkbox" at bounding box center [1002, 142] width 34 height 12
checkbox input "true"
click at [1080, 178] on span "chevron_right" at bounding box center [1075, 171] width 21 height 21
click at [1016, 139] on input "checkbox" at bounding box center [1021, 142] width 34 height 12
checkbox input "false"
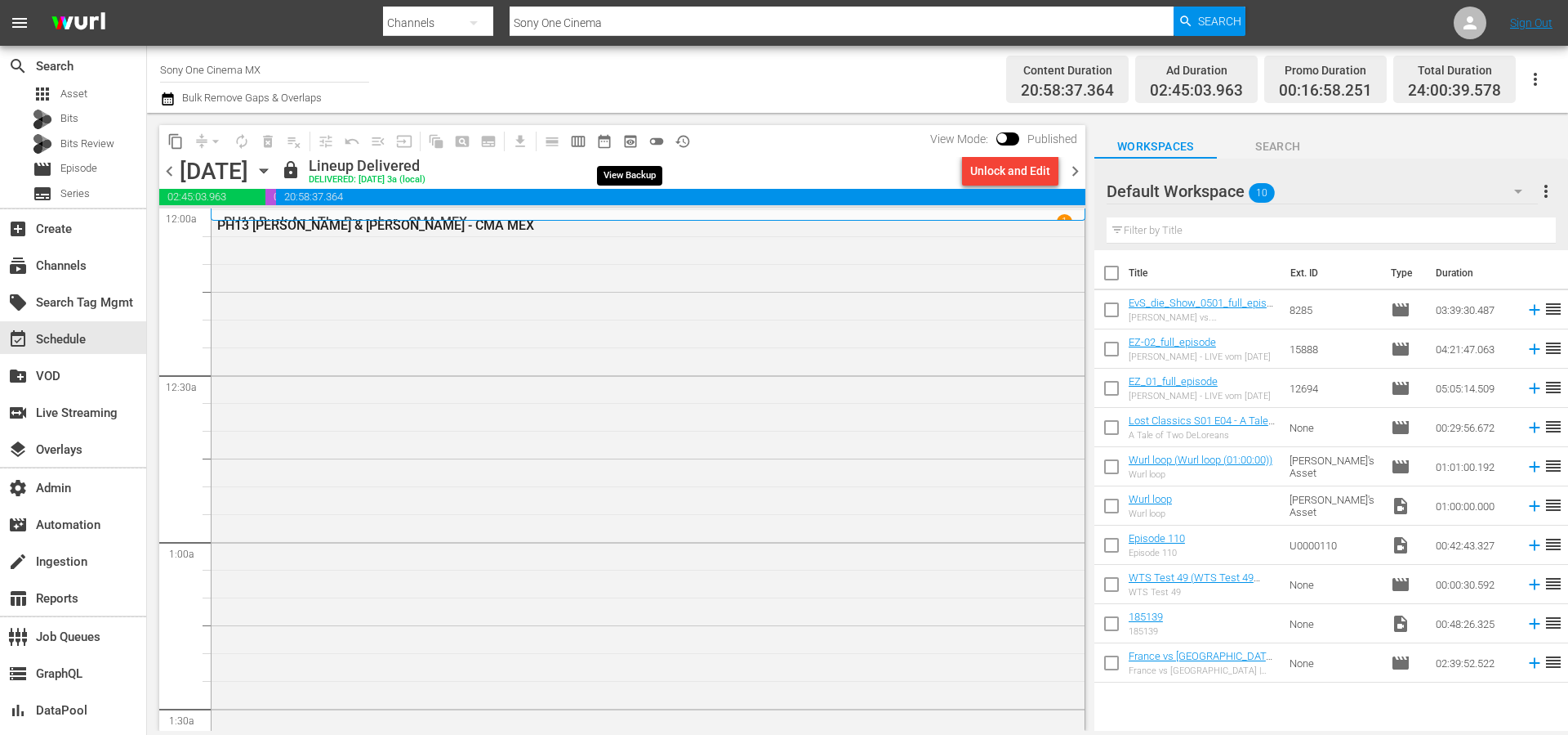
click at [634, 144] on span "preview_outlined" at bounding box center [630, 142] width 16 height 16
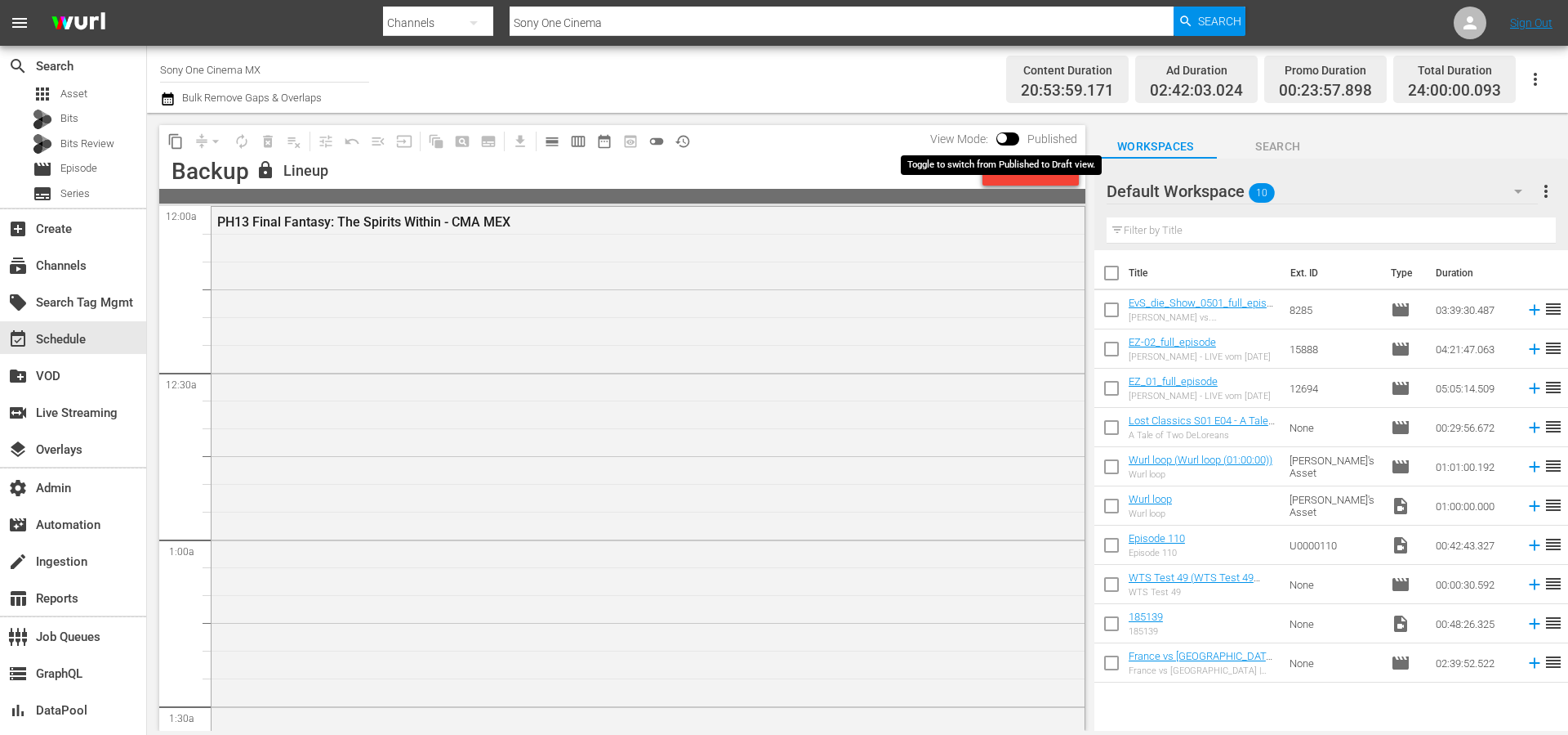
click at [1005, 136] on input "checkbox" at bounding box center [1002, 142] width 34 height 12
checkbox input "true"
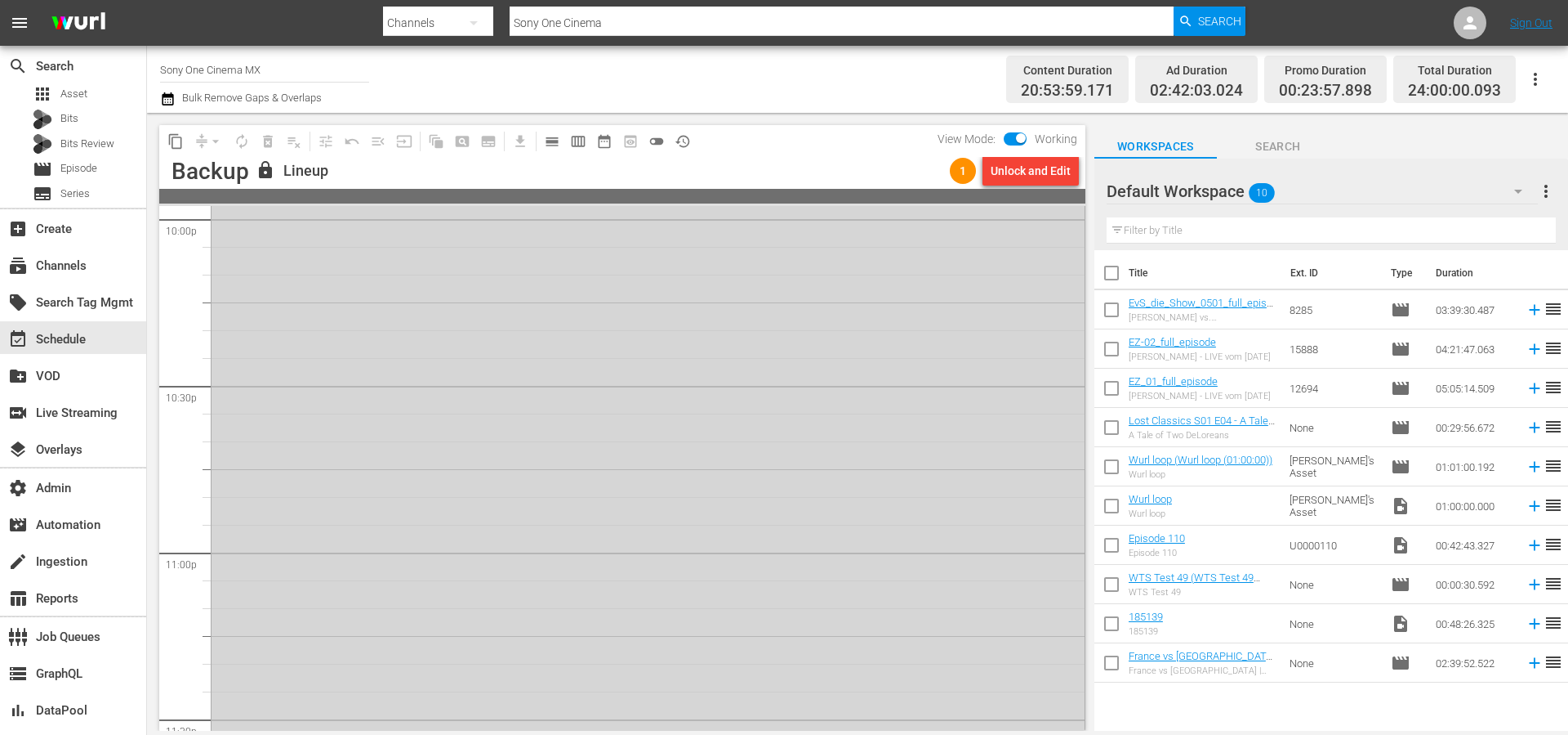
scroll to position [7478, 0]
click at [996, 590] on div "PH13 The Professionals - CMA MEX AUTO-LOOPED 1" at bounding box center [648, 355] width 873 height 743
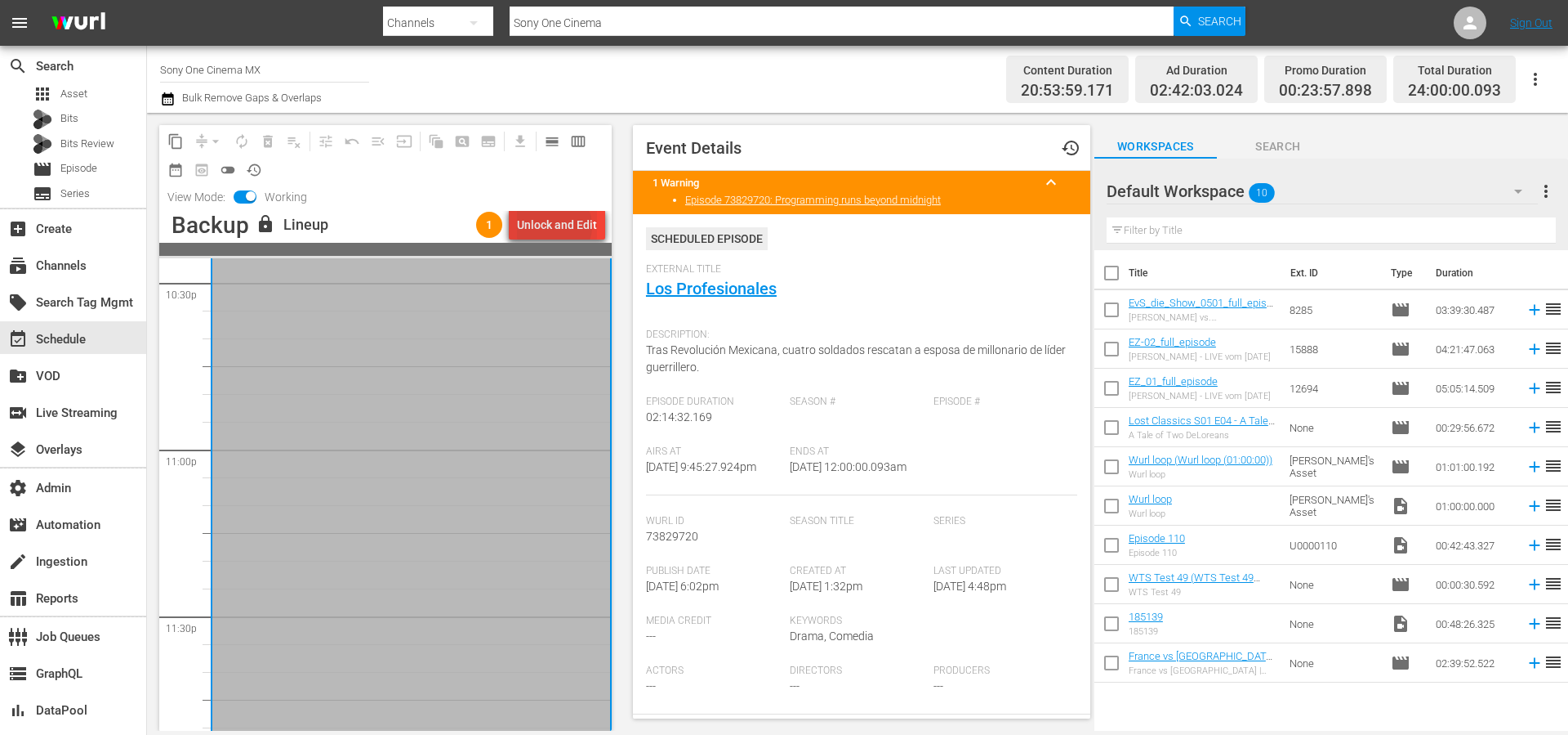
click at [558, 226] on div "Unlock and Edit" at bounding box center [557, 224] width 80 height 29
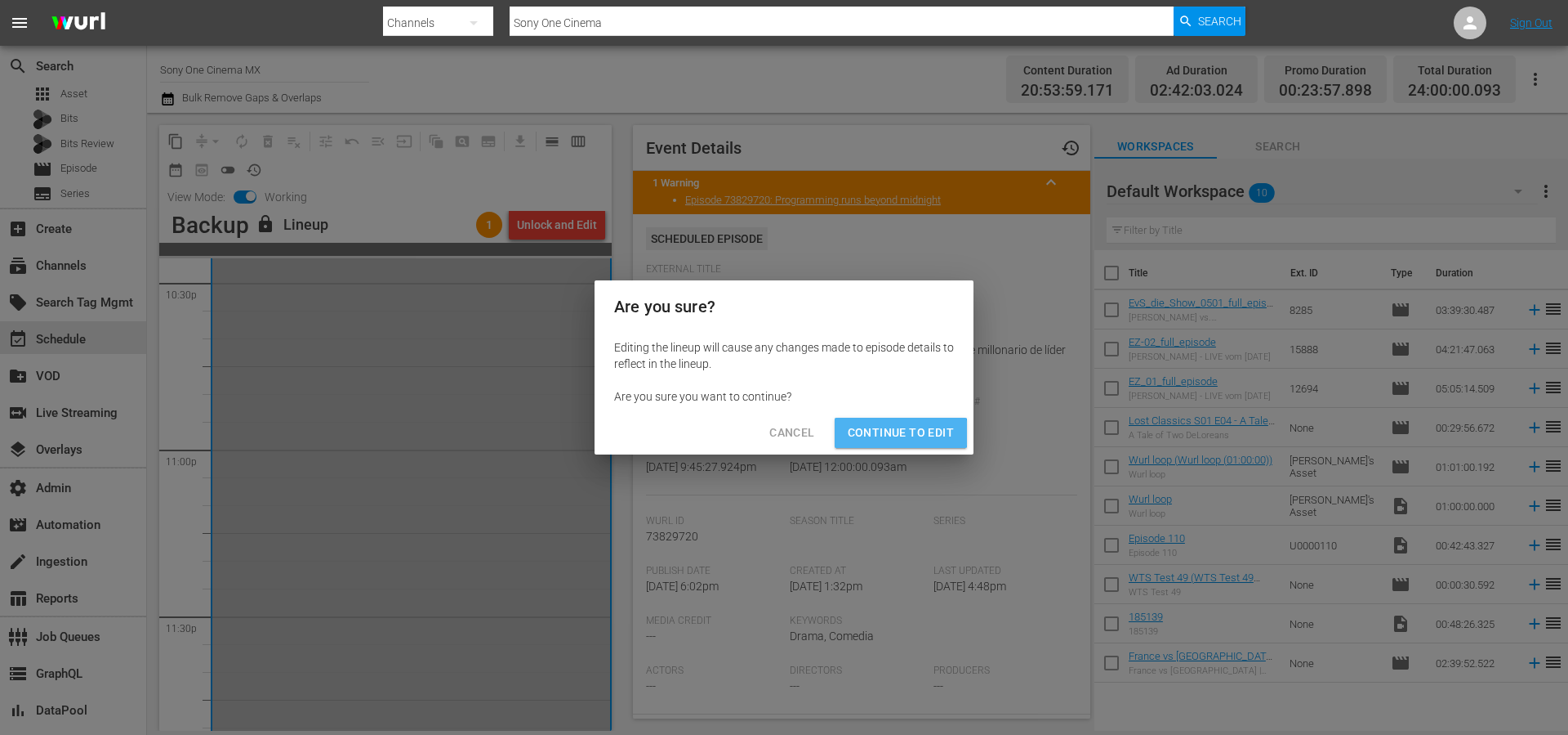
click at [884, 433] on span "Continue to Edit" at bounding box center [901, 433] width 106 height 21
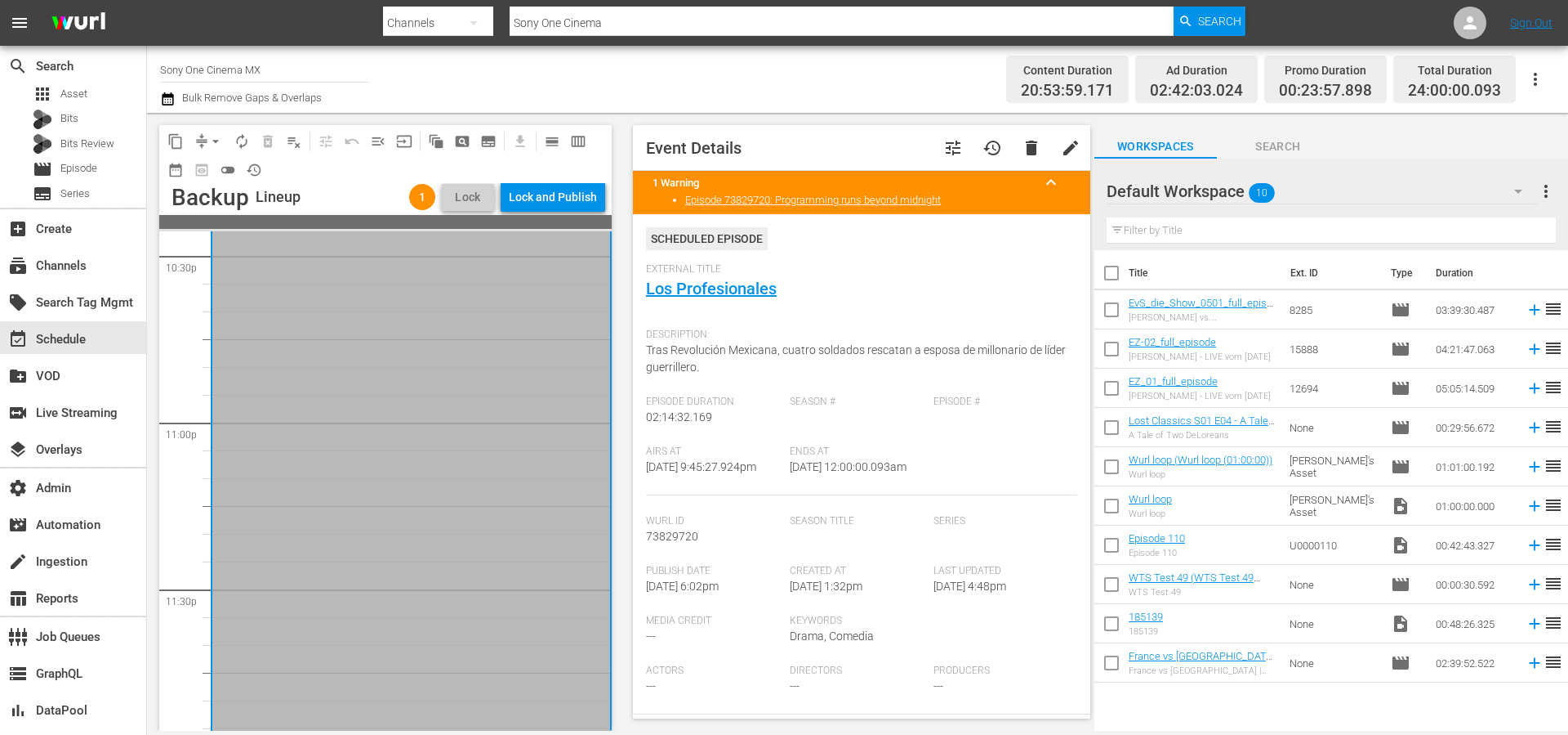
click at [578, 205] on div "Lock and Publish" at bounding box center [552, 197] width 88 height 29
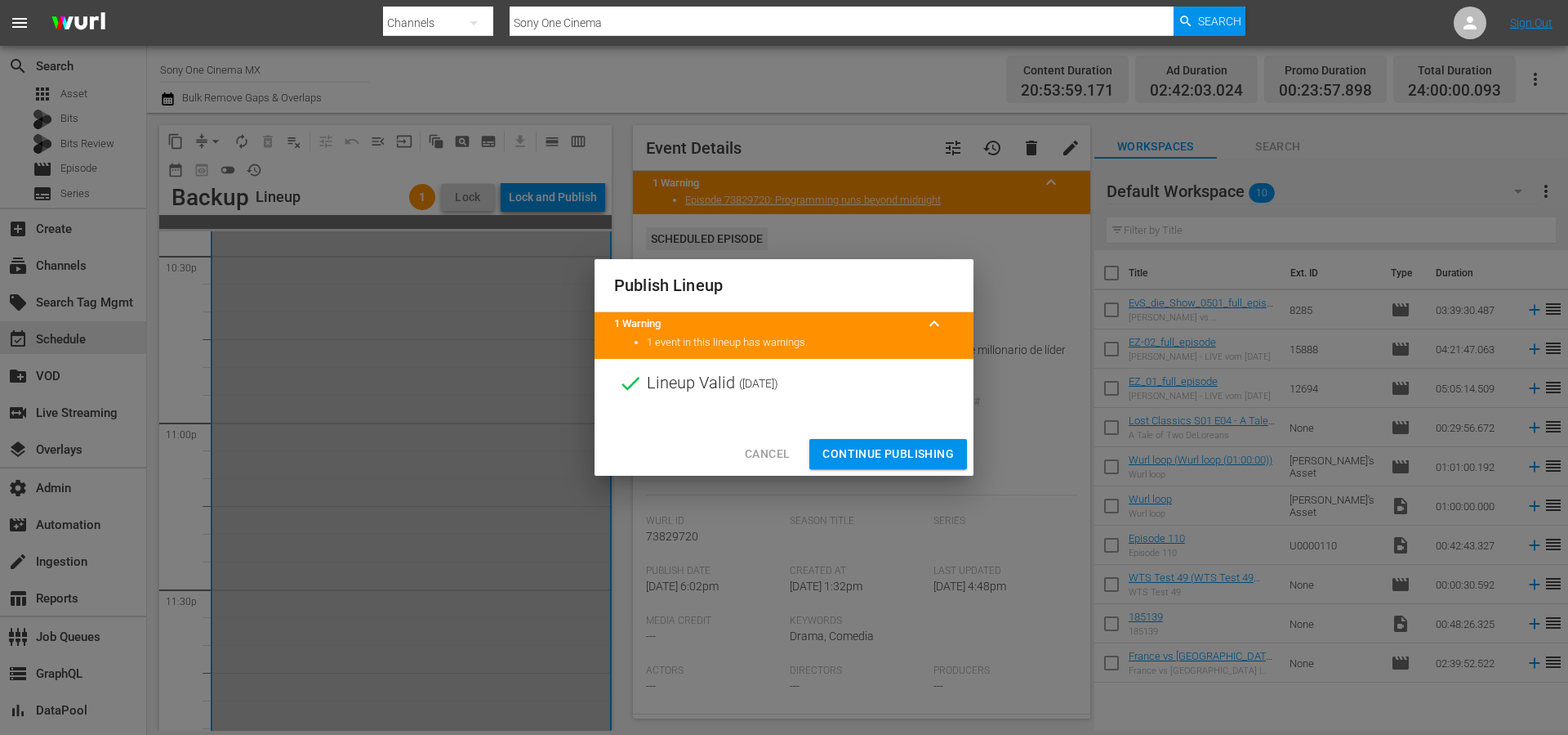
click at [875, 448] on span "Continue Publishing" at bounding box center [888, 454] width 131 height 21
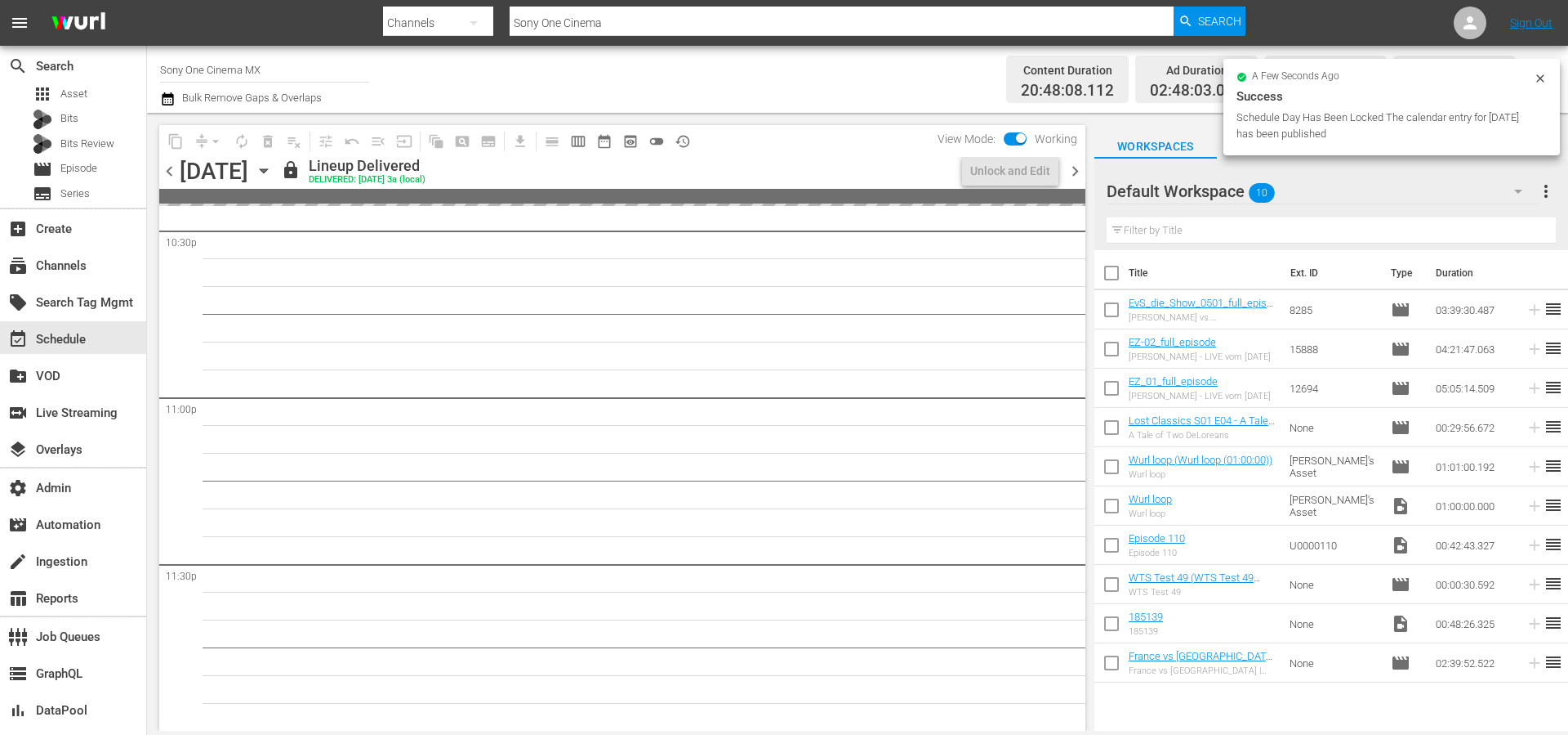
scroll to position [7394, 0]
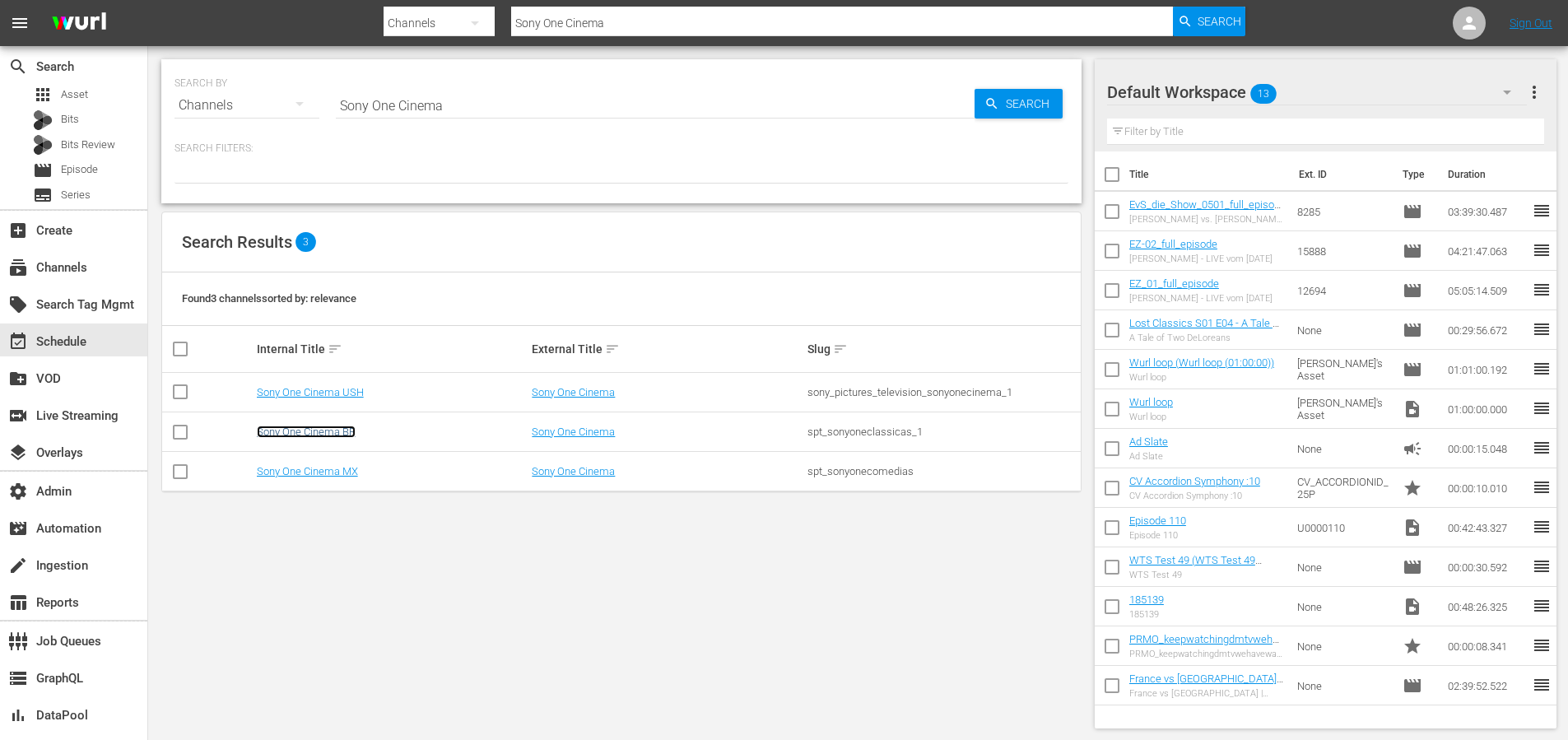
click at [335, 434] on link "Sony One Cinema BR" at bounding box center [306, 432] width 99 height 13
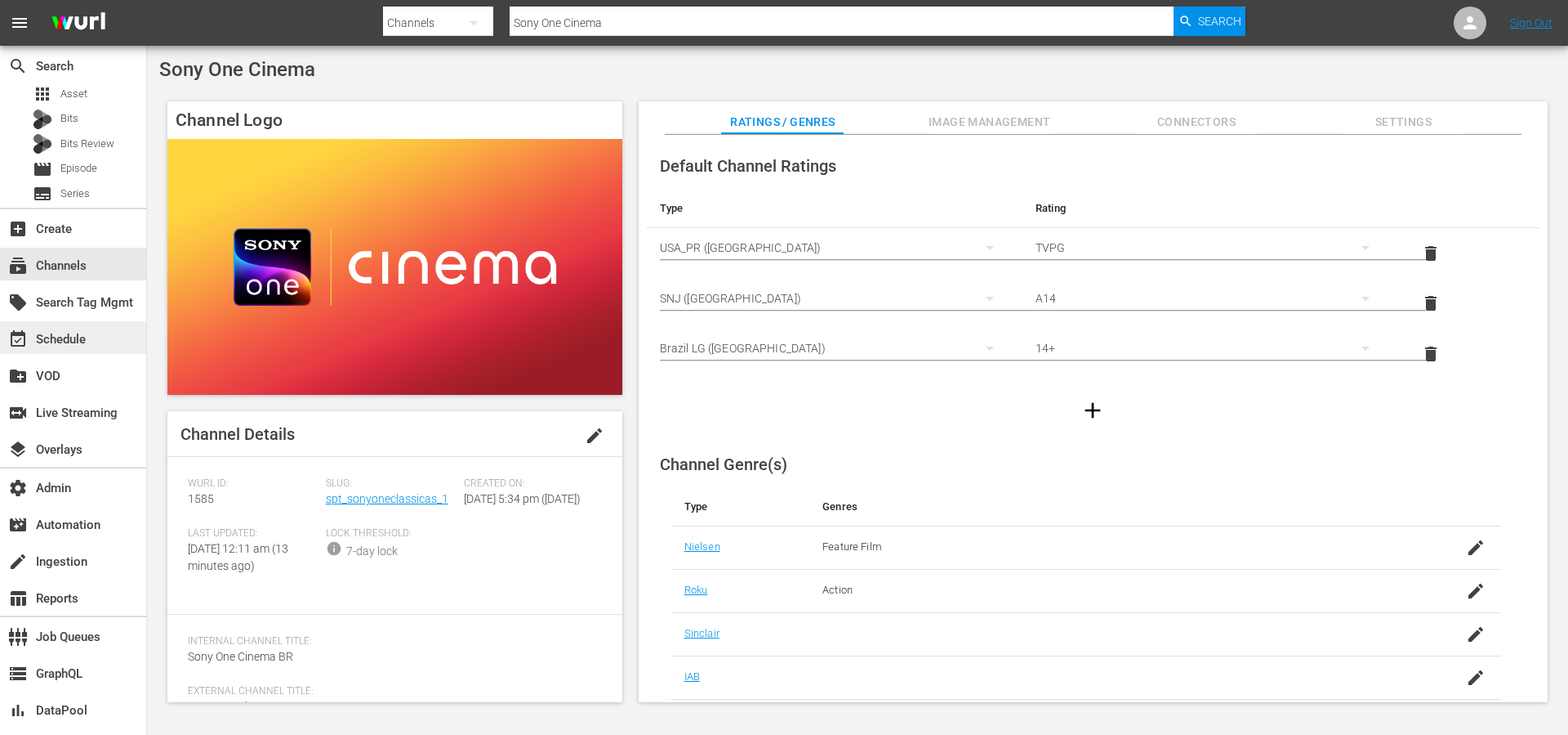
click at [86, 348] on div "event_available Schedule" at bounding box center [73, 338] width 146 height 33
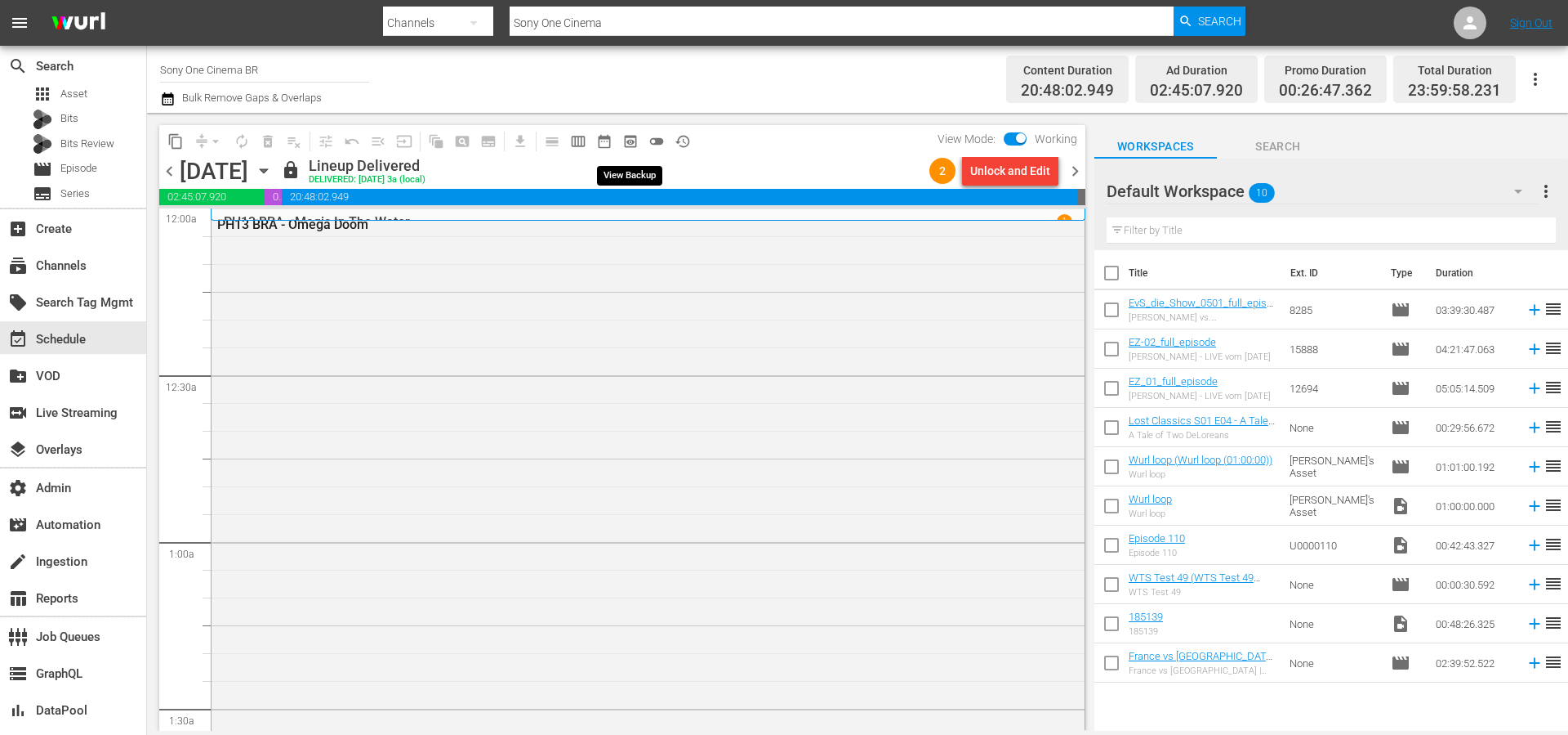
click at [628, 146] on span "preview_outlined" at bounding box center [630, 142] width 16 height 16
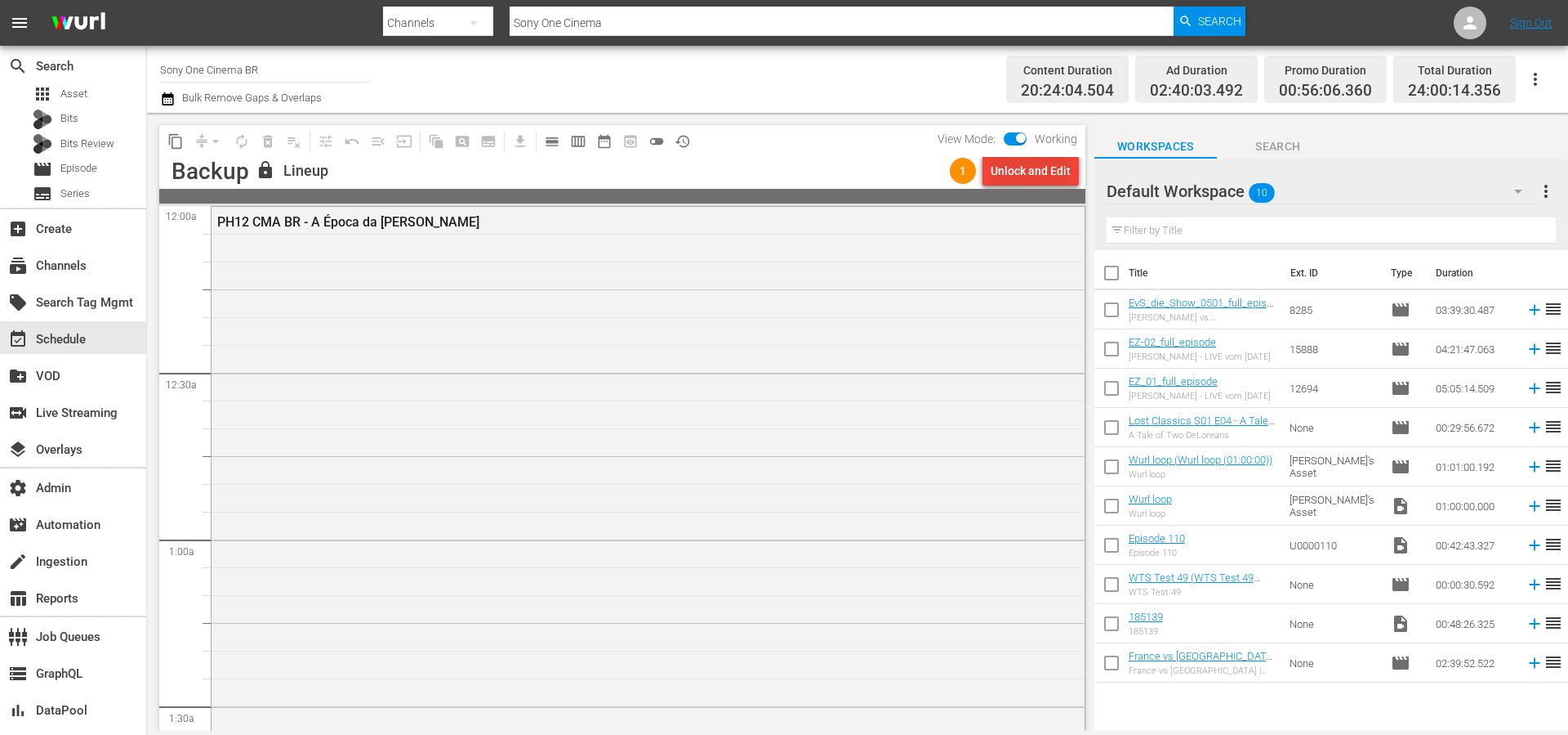
click at [1026, 180] on div "Unlock and Edit" at bounding box center [1031, 171] width 80 height 29
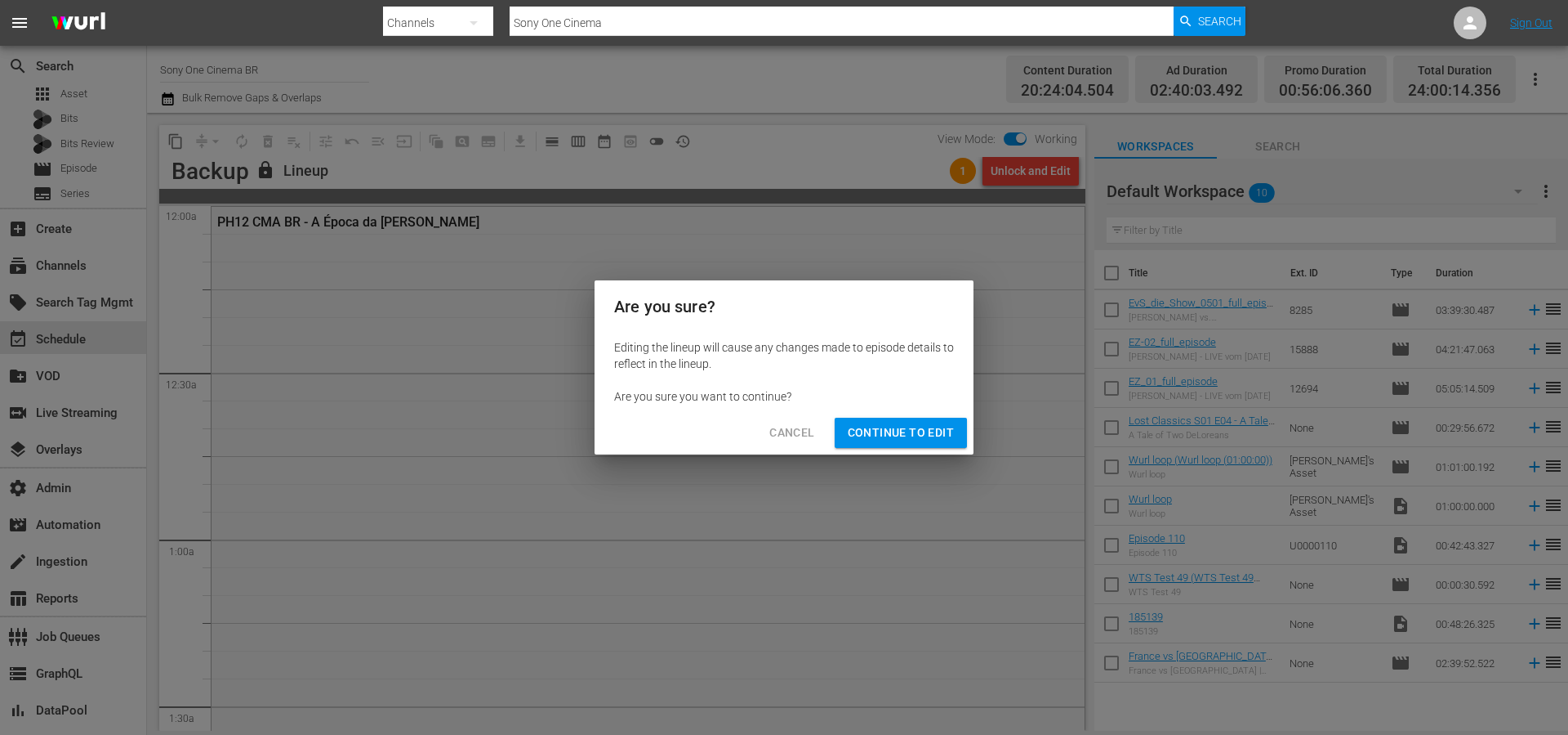
click at [921, 420] on button "Continue to Edit" at bounding box center [901, 432] width 132 height 30
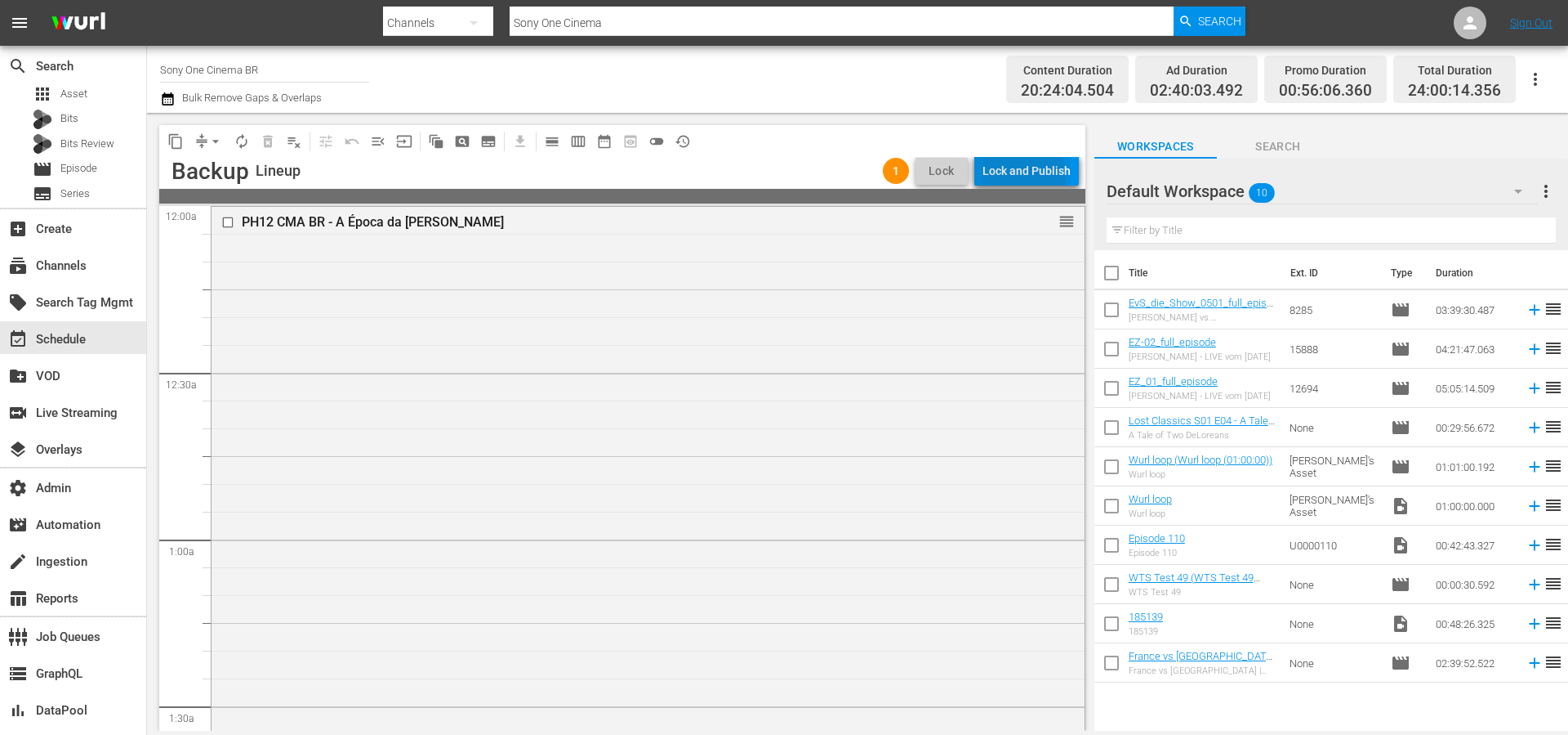
click at [1024, 176] on div "Lock and Publish" at bounding box center [1027, 171] width 88 height 29
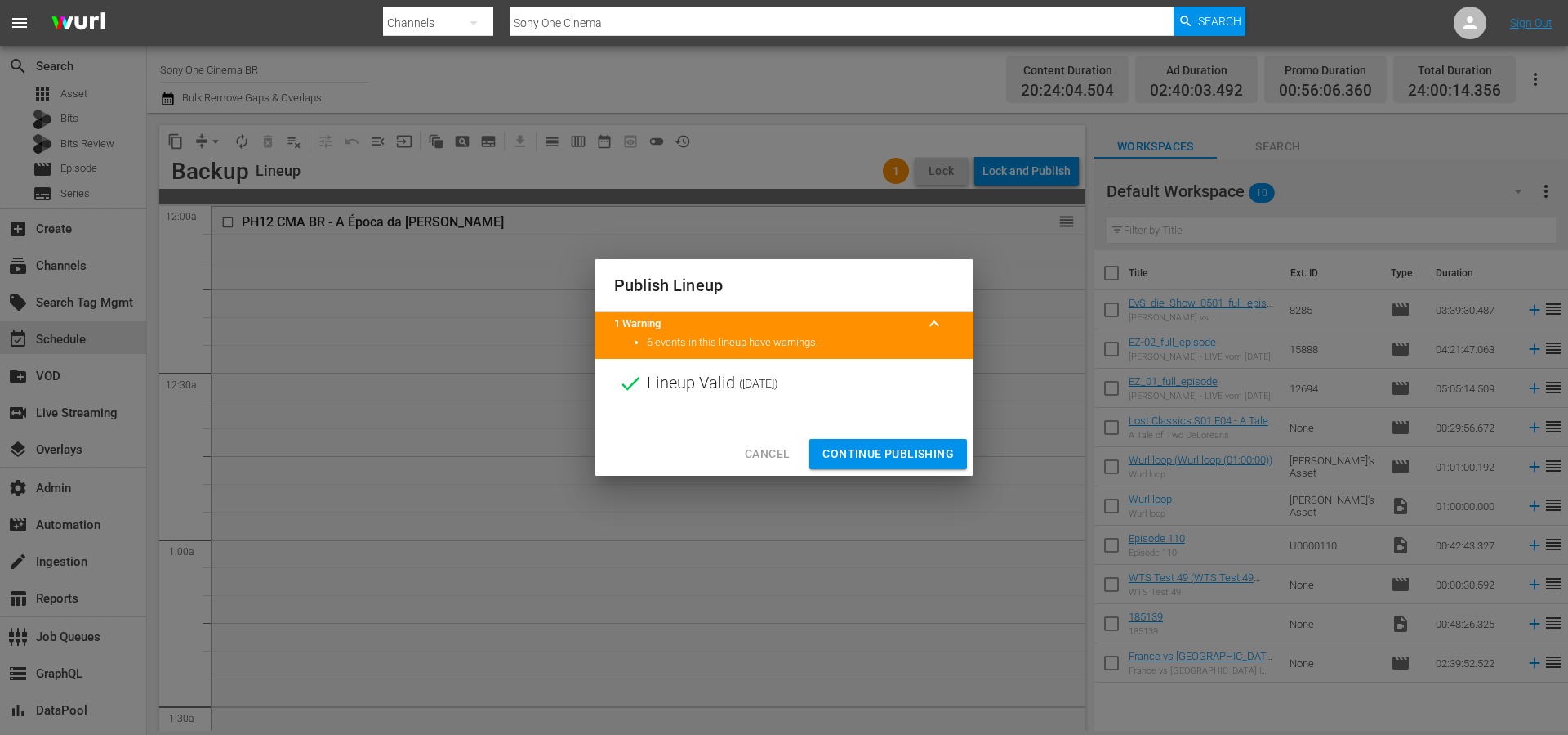
click at [891, 444] on span "Continue Publishing" at bounding box center [888, 454] width 131 height 21
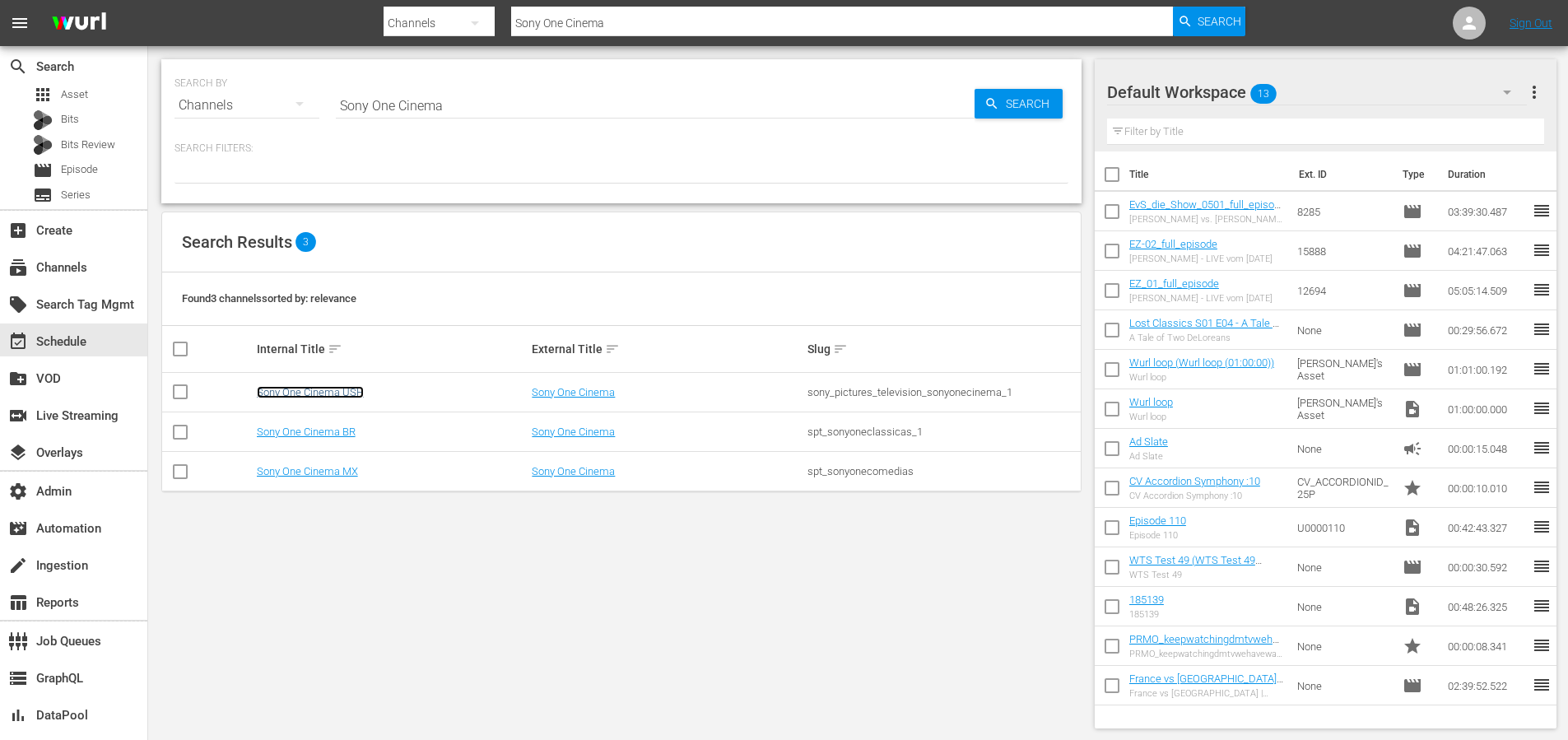
click at [347, 394] on link "Sony One Cinema USH" at bounding box center [310, 392] width 107 height 13
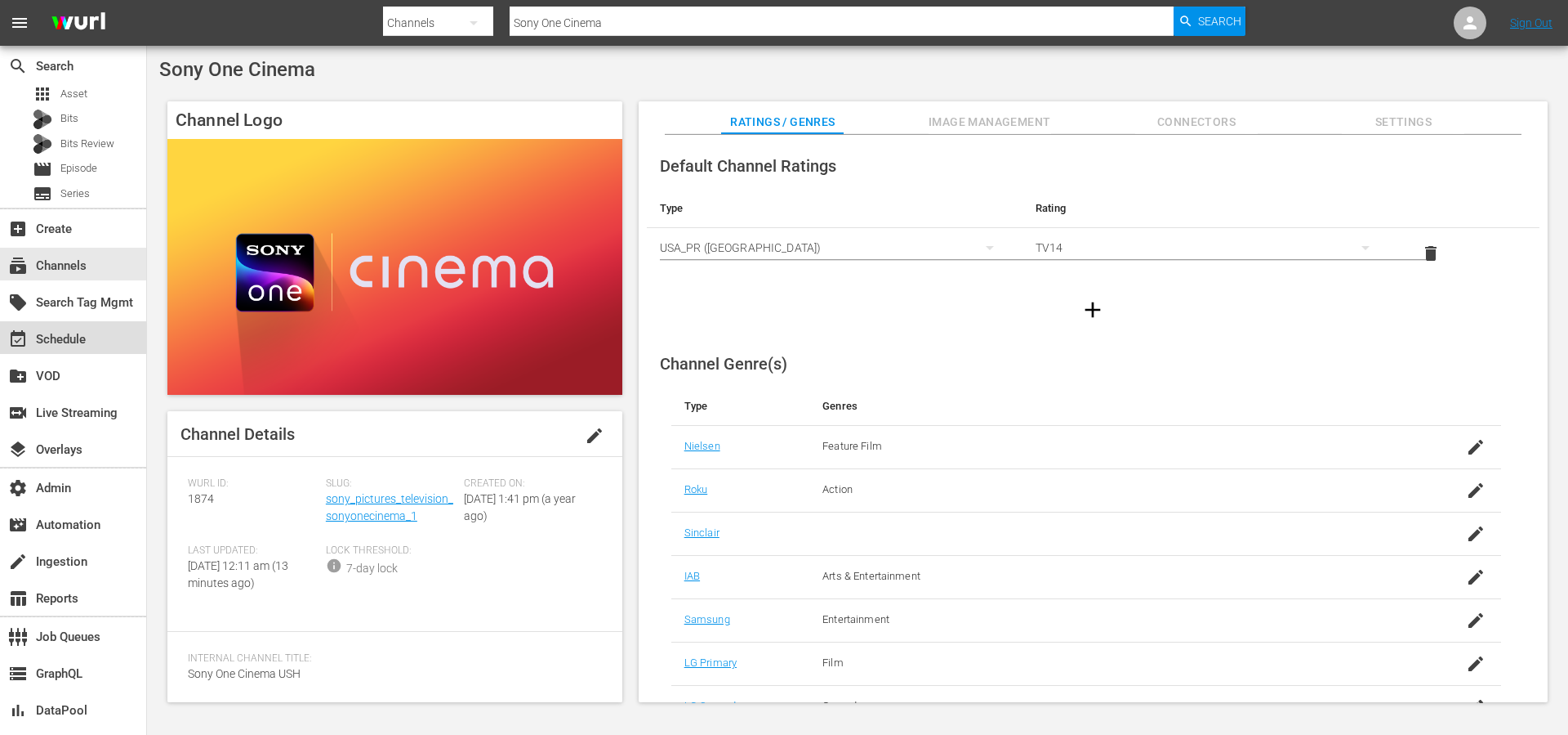
click at [81, 344] on div "event_available Schedule" at bounding box center [45, 337] width 92 height 15
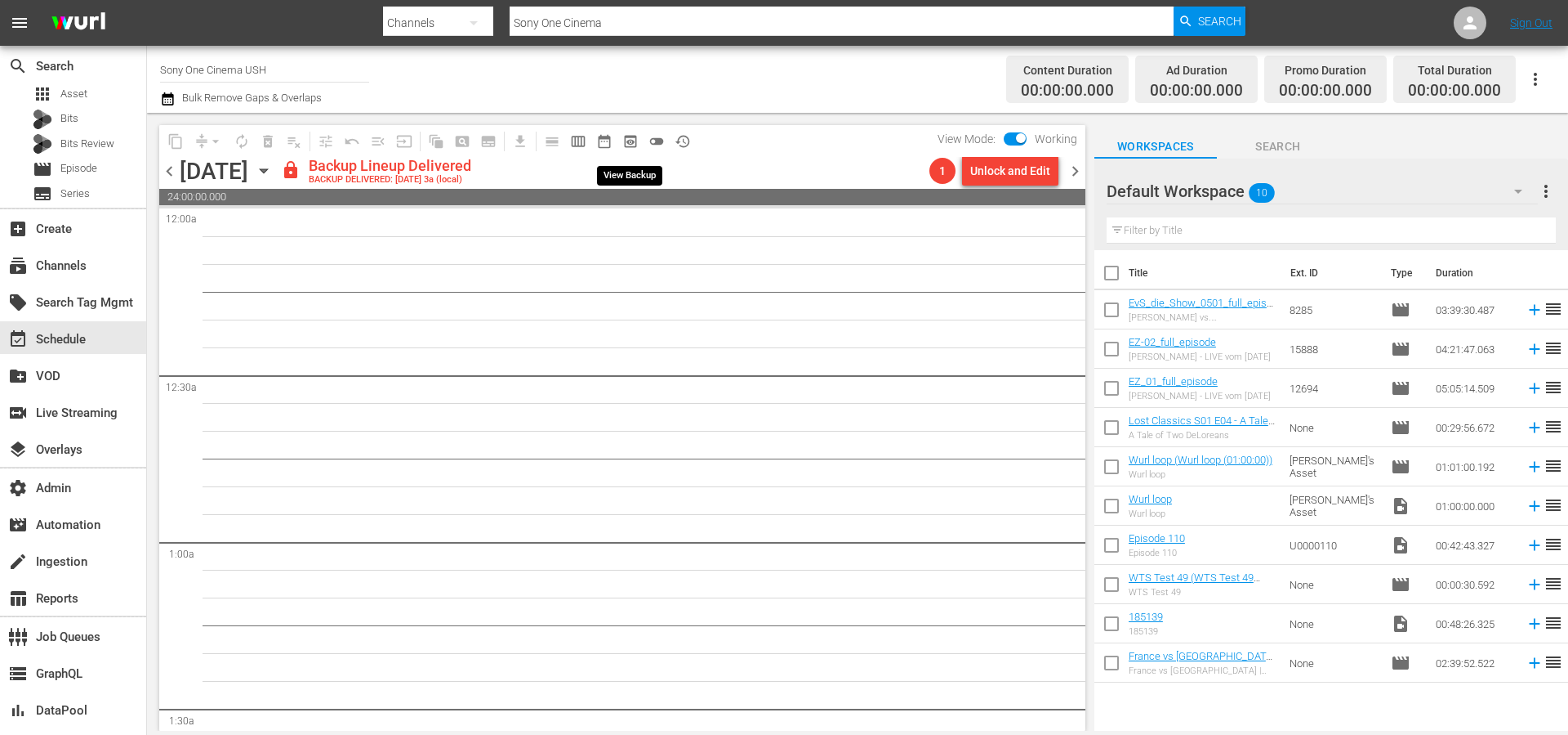
click at [628, 144] on span "preview_outlined" at bounding box center [630, 142] width 16 height 16
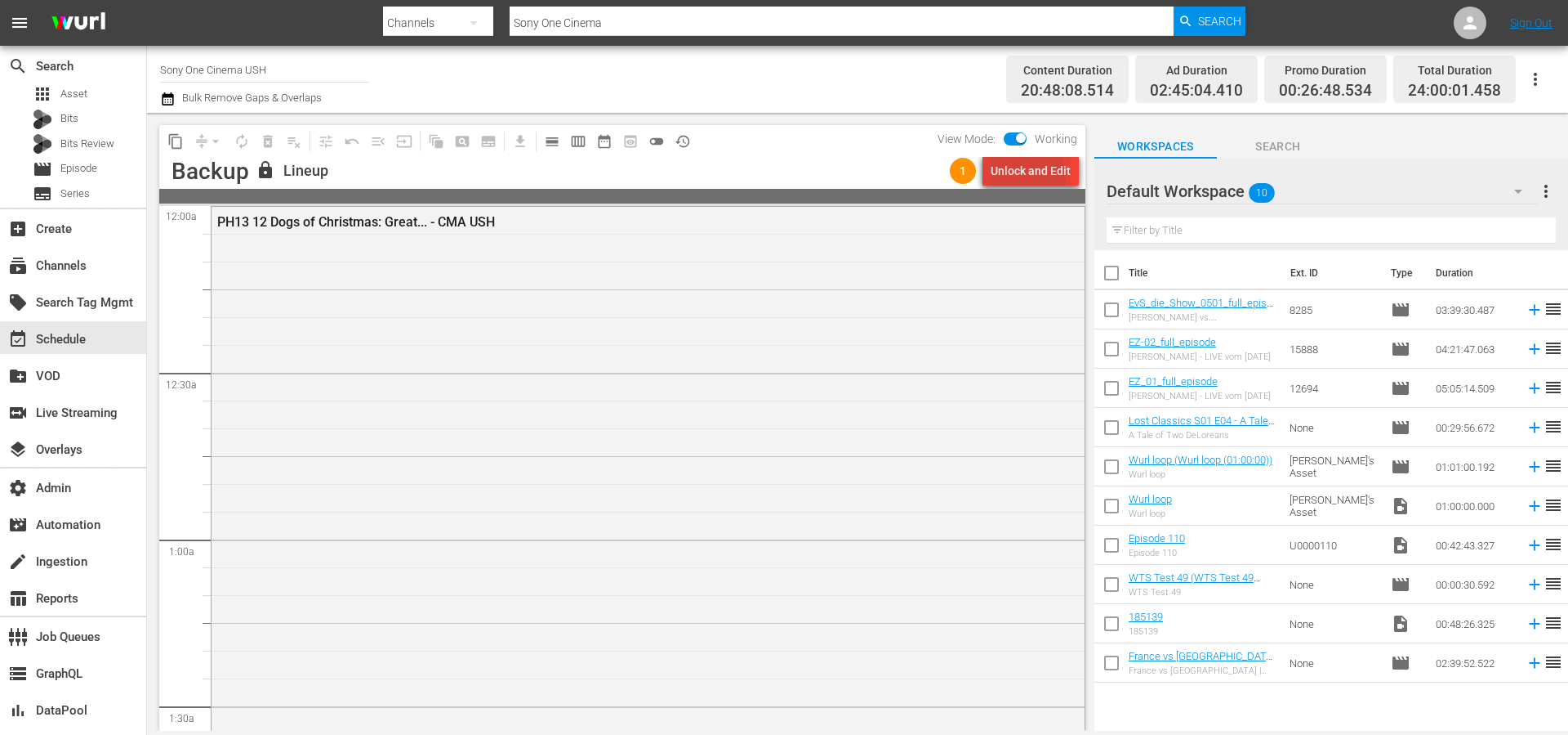
click at [1024, 177] on div "Unlock and Edit" at bounding box center [1031, 171] width 80 height 29
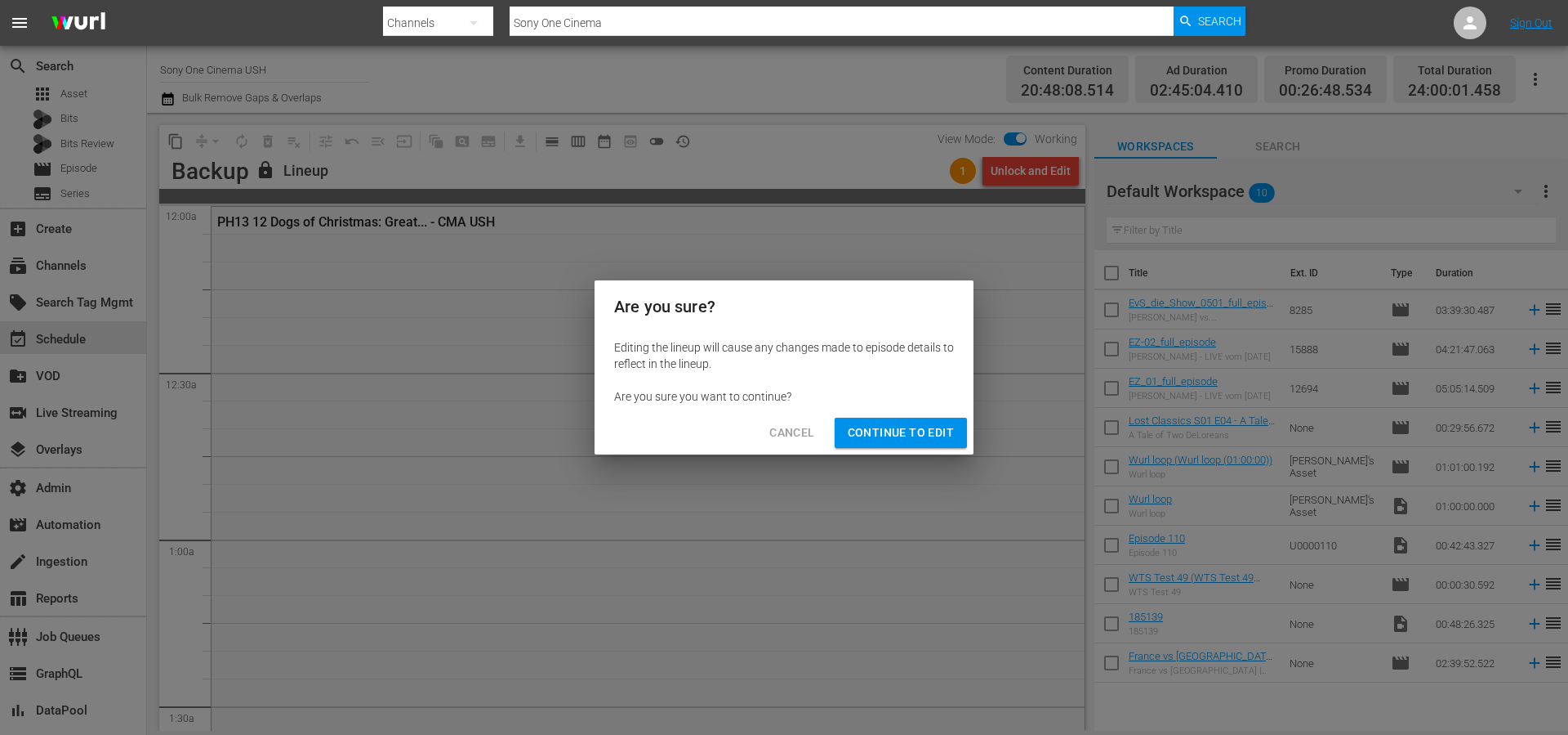
click at [920, 436] on span "Continue to Edit" at bounding box center [901, 433] width 106 height 21
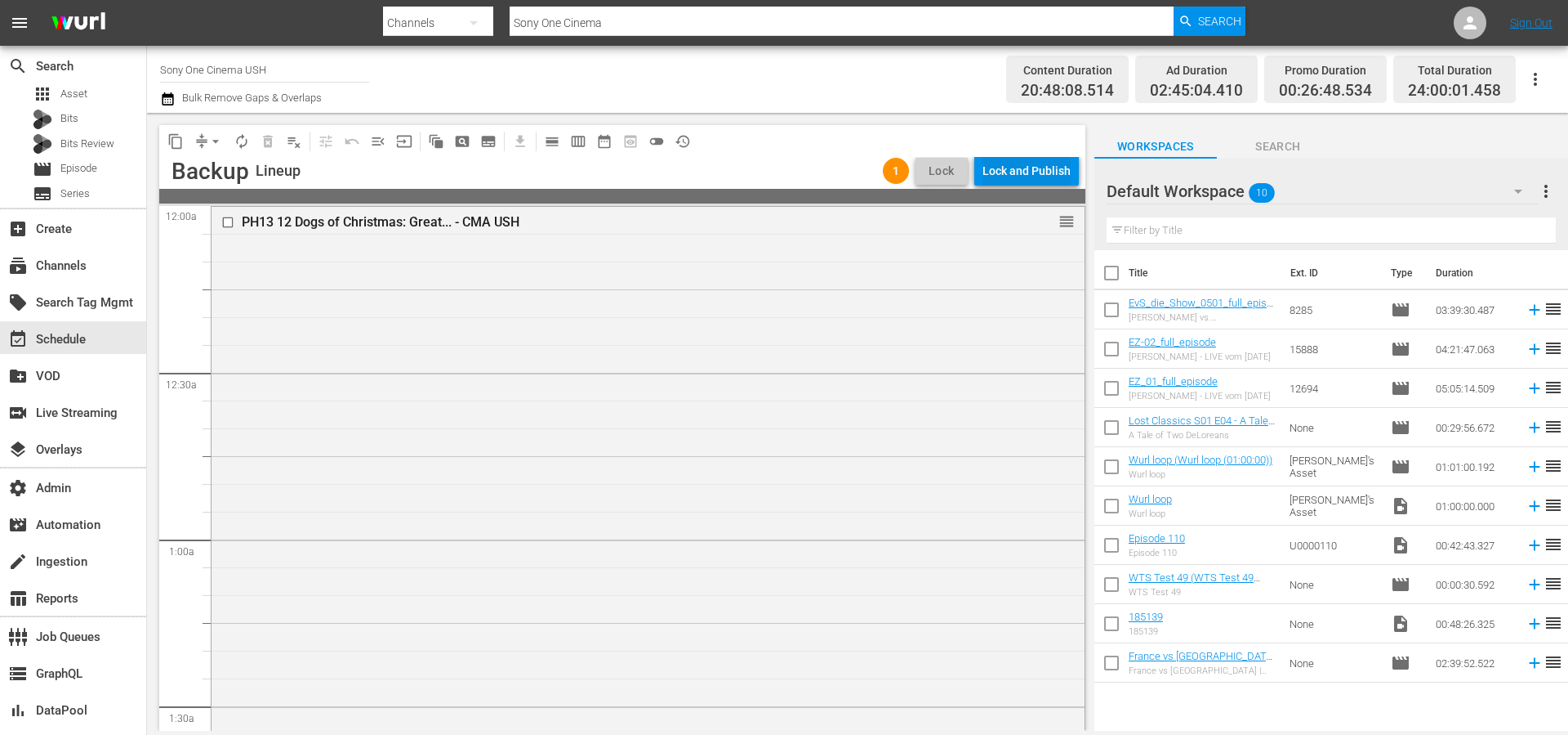
click at [1029, 174] on div "Lock and Publish" at bounding box center [1027, 171] width 88 height 29
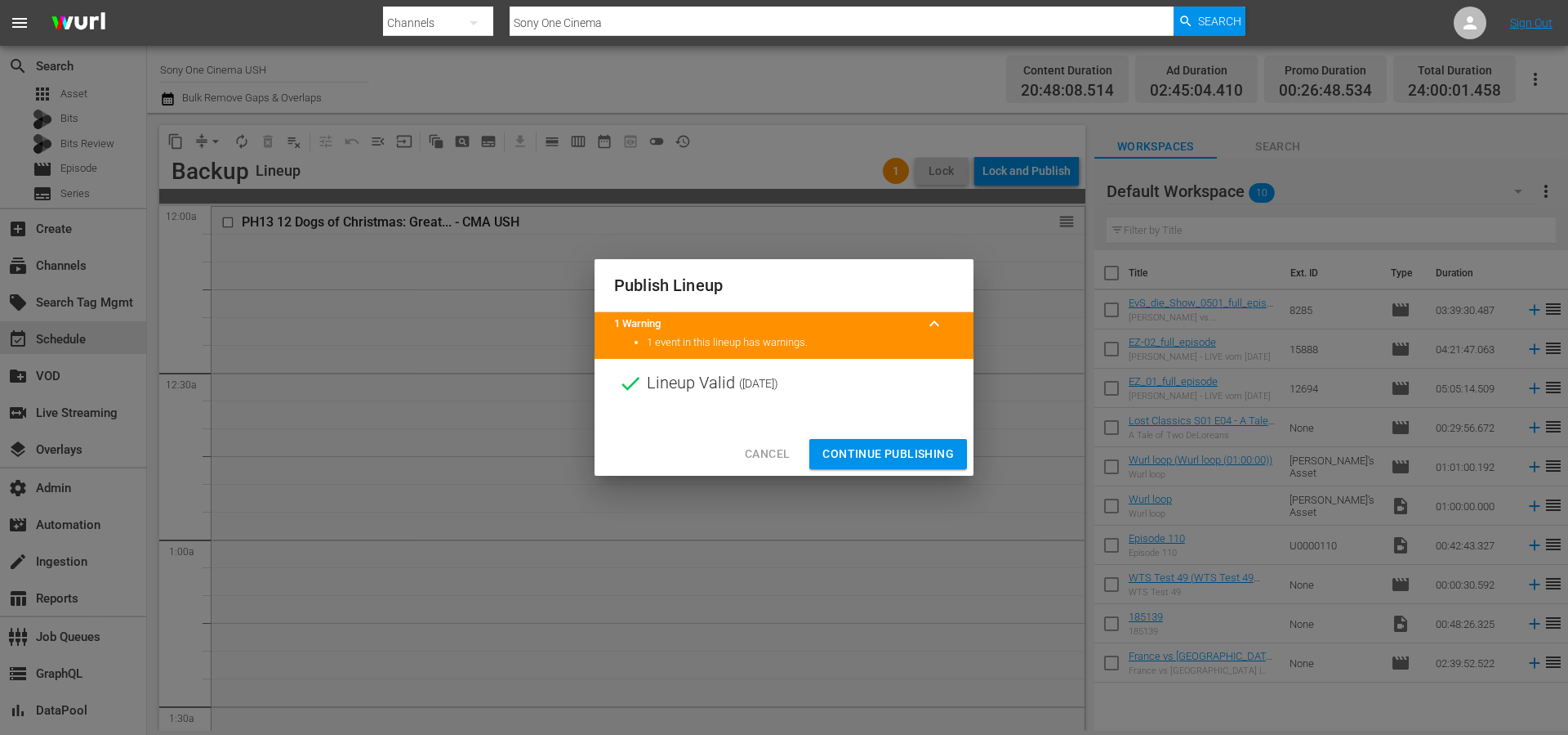
click at [906, 445] on span "Continue Publishing" at bounding box center [888, 454] width 131 height 21
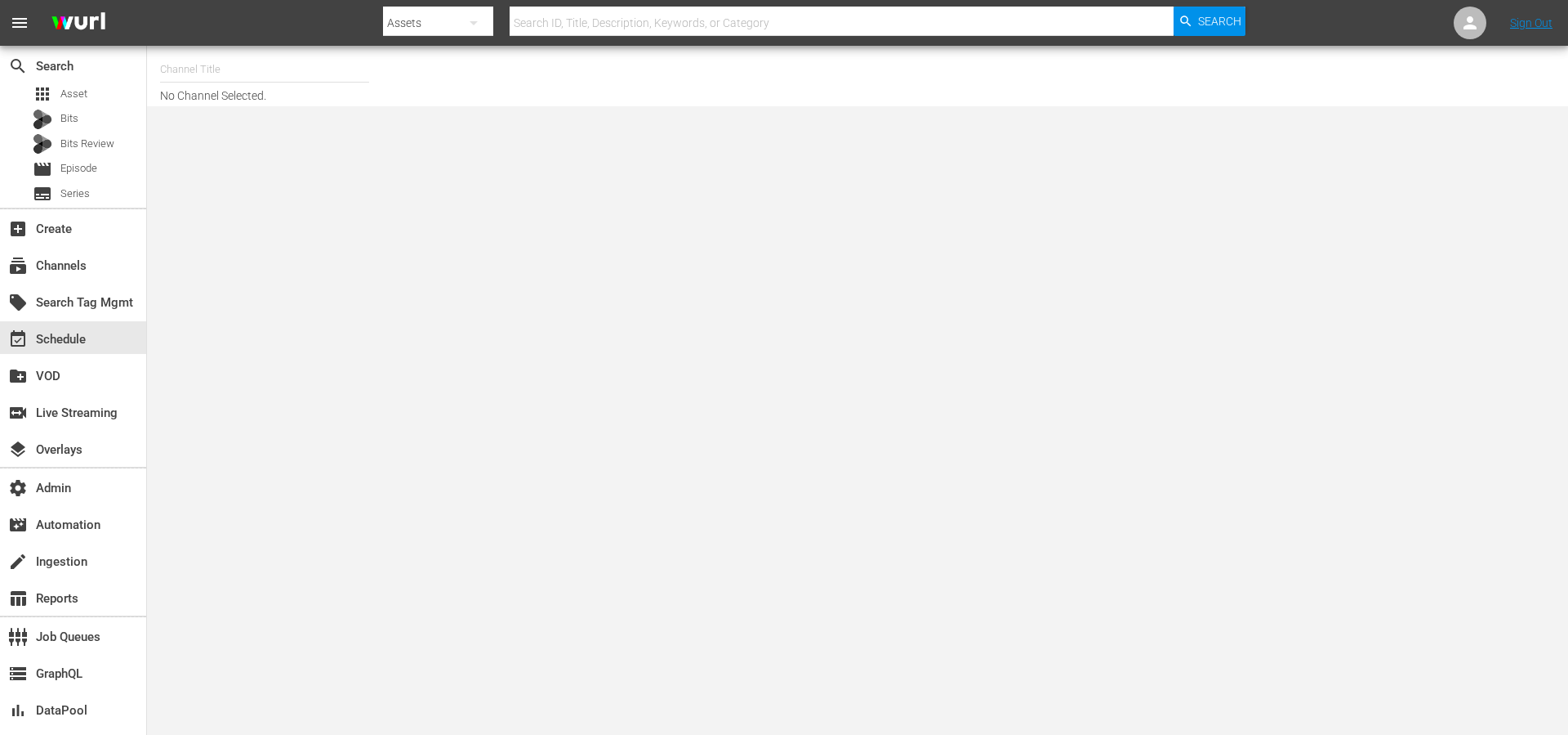
click at [747, 29] on input "text" at bounding box center [842, 23] width 664 height 39
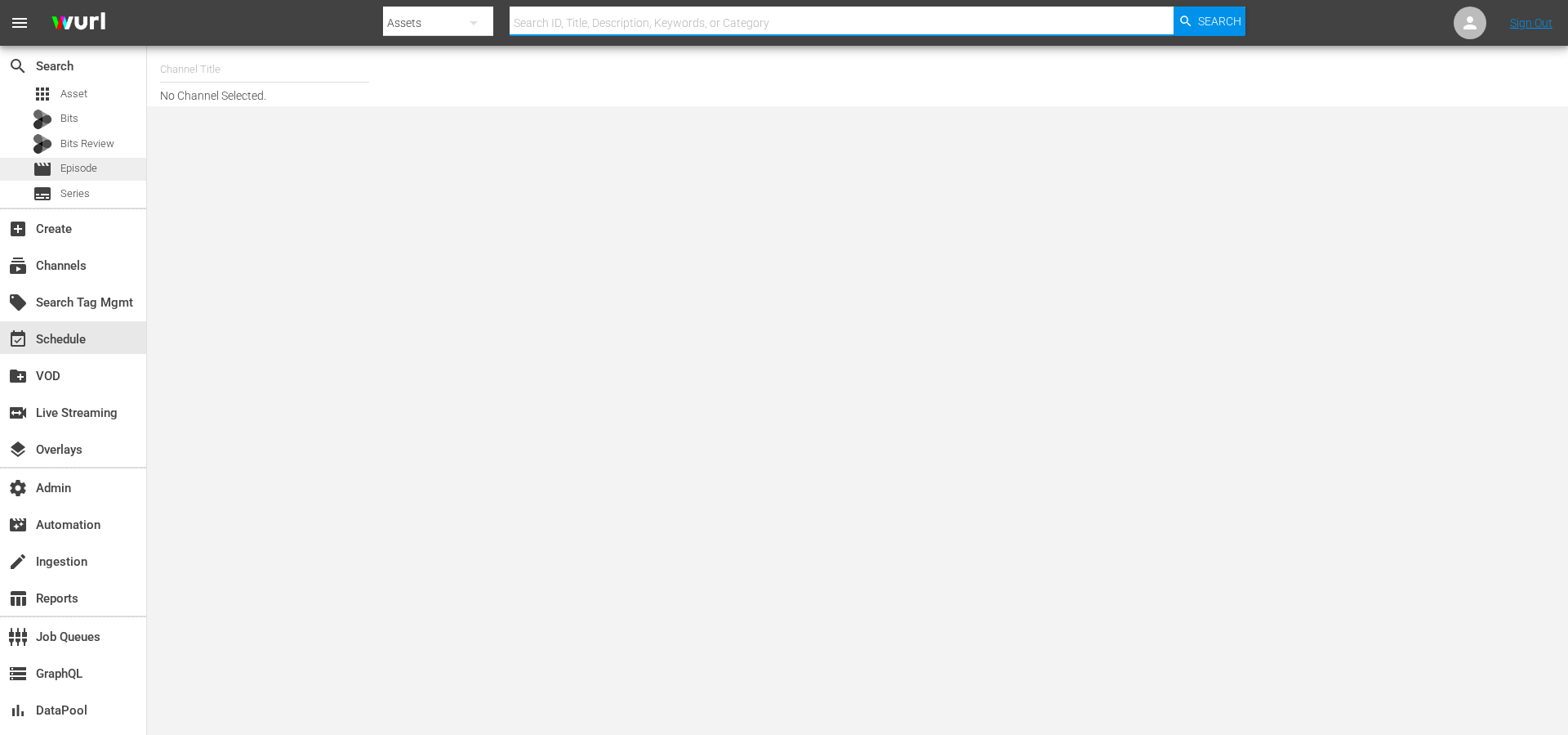
click at [89, 169] on span "Episode" at bounding box center [79, 169] width 37 height 16
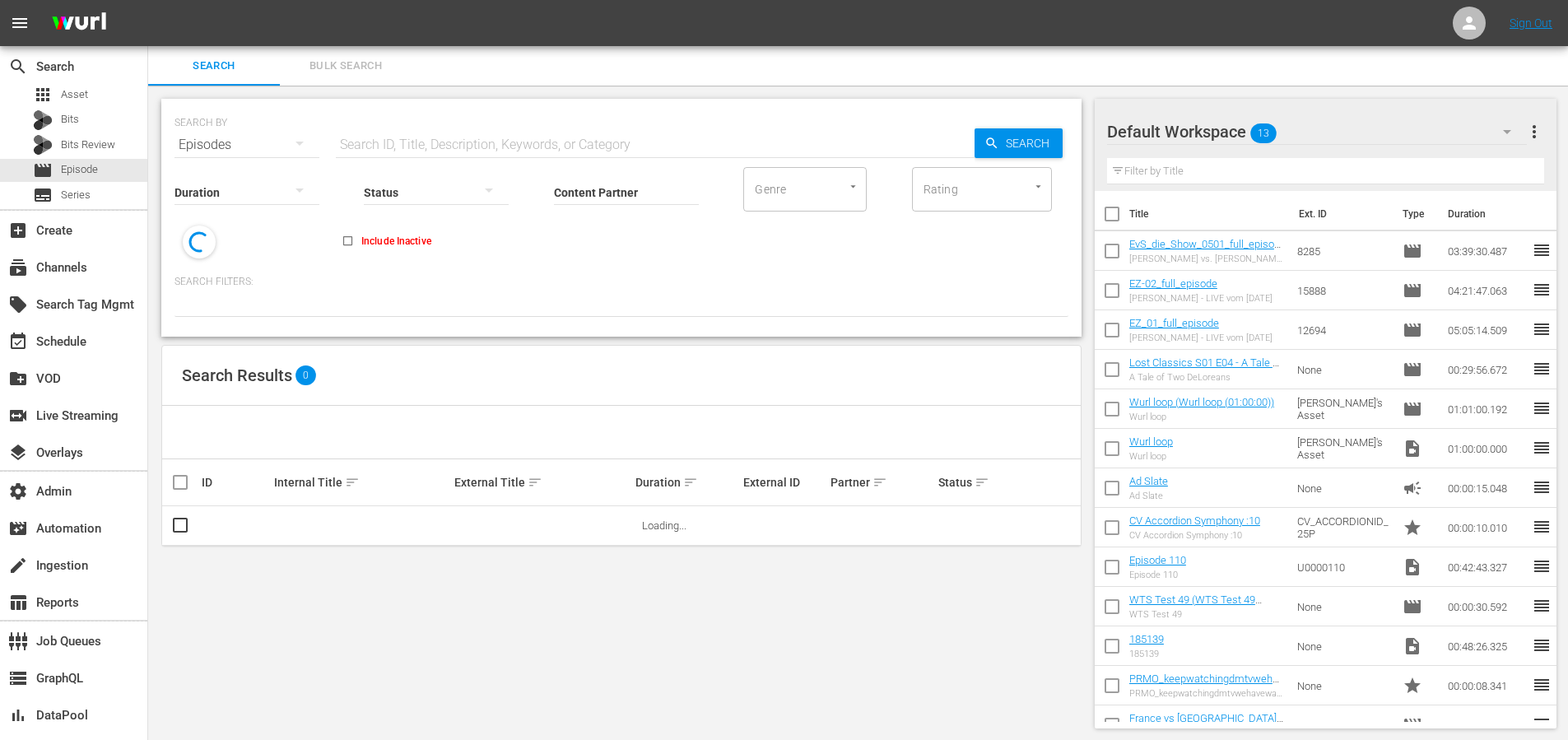
click at [461, 133] on input "text" at bounding box center [654, 144] width 639 height 39
paste input "56776337"
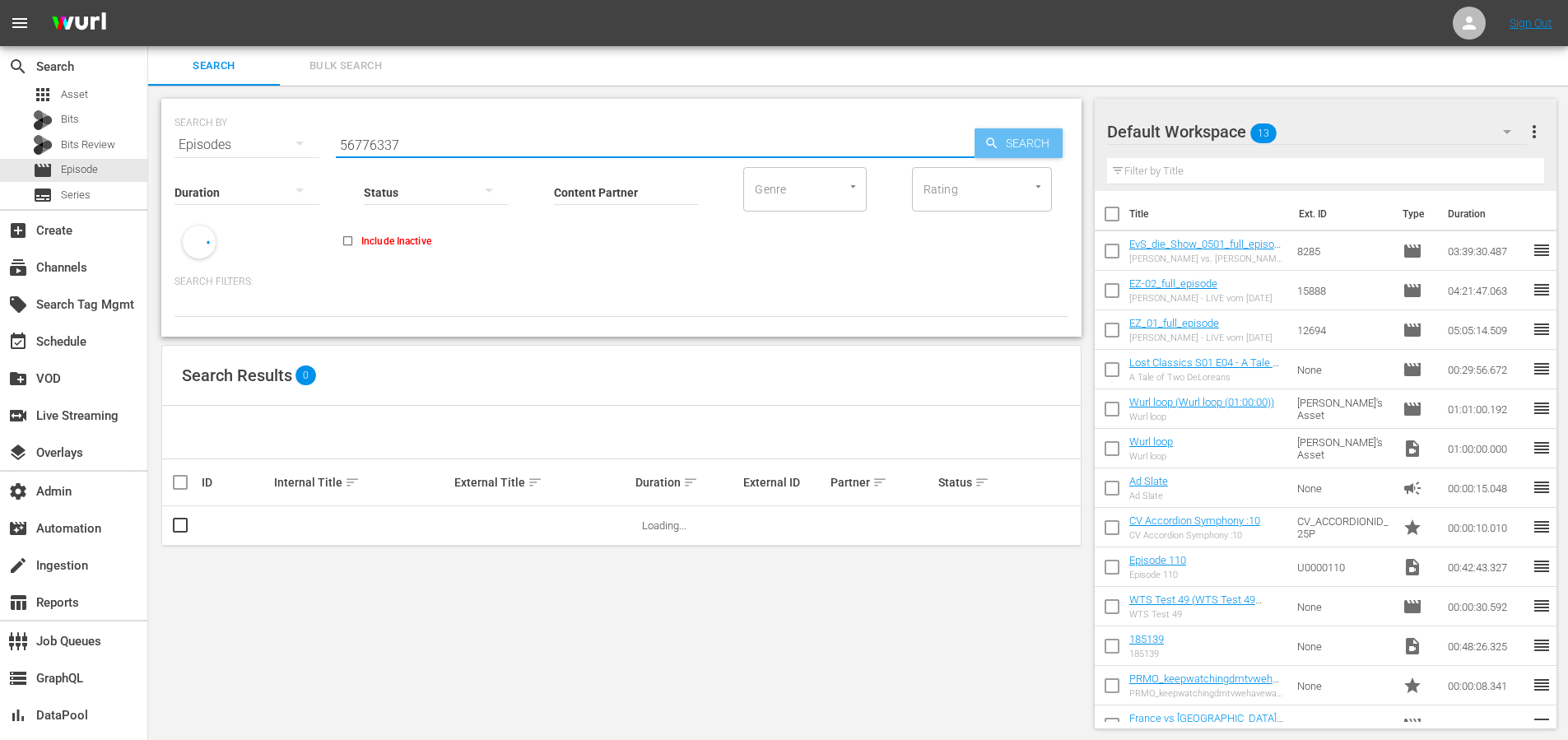
type input "56776337"
click at [1030, 129] on span "Search" at bounding box center [1030, 143] width 63 height 29
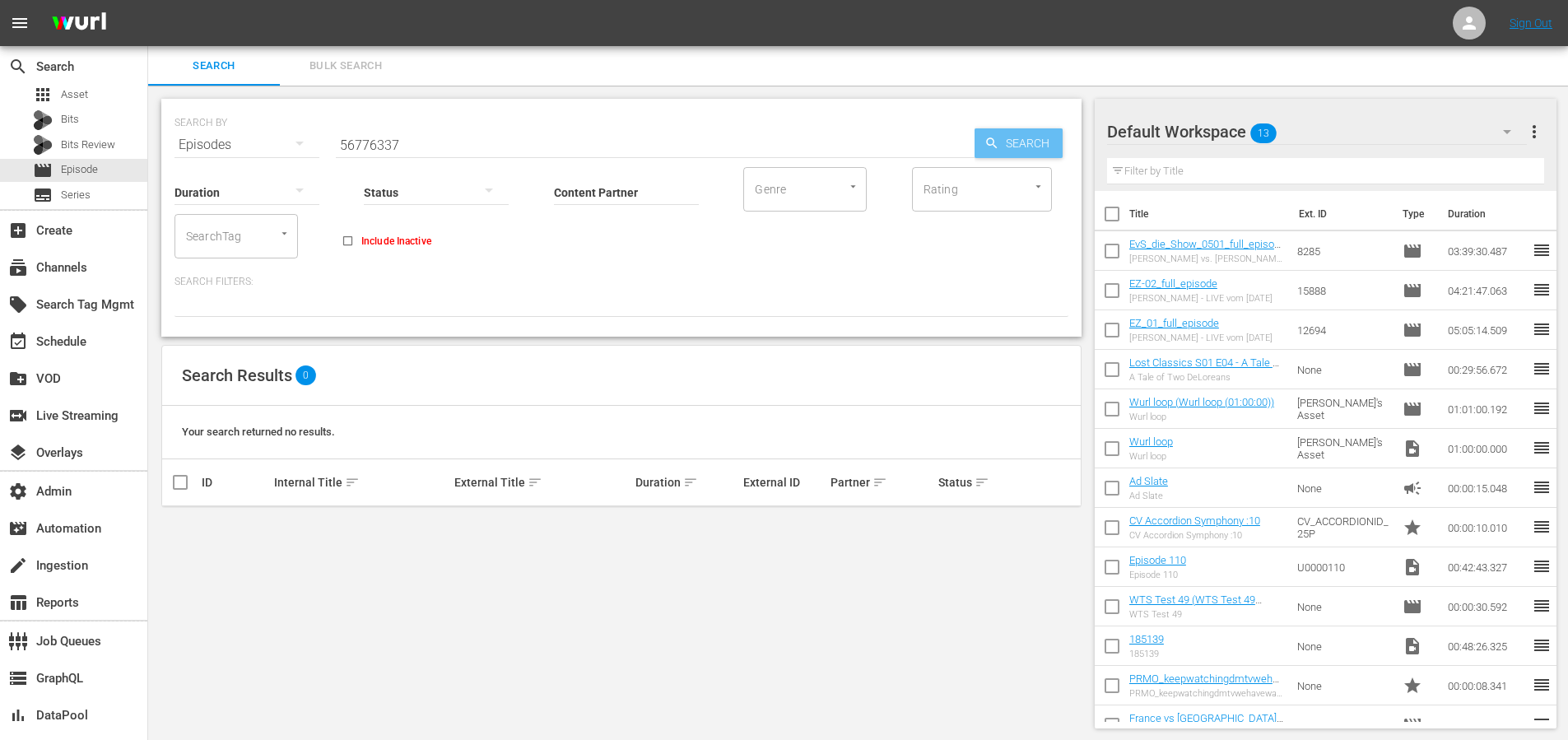
click at [999, 151] on span "Search" at bounding box center [1030, 143] width 63 height 29
click at [526, 155] on div "Search ID, Title, Description, Keywords, or Category 56776337" at bounding box center [654, 144] width 639 height 39
drag, startPoint x: 503, startPoint y: 144, endPoint x: 316, endPoint y: 147, distance: 187.0
click at [316, 147] on div "SEARCH BY Search By Episodes Search ID, Title, Description, Keywords, or Catego…" at bounding box center [621, 134] width 894 height 59
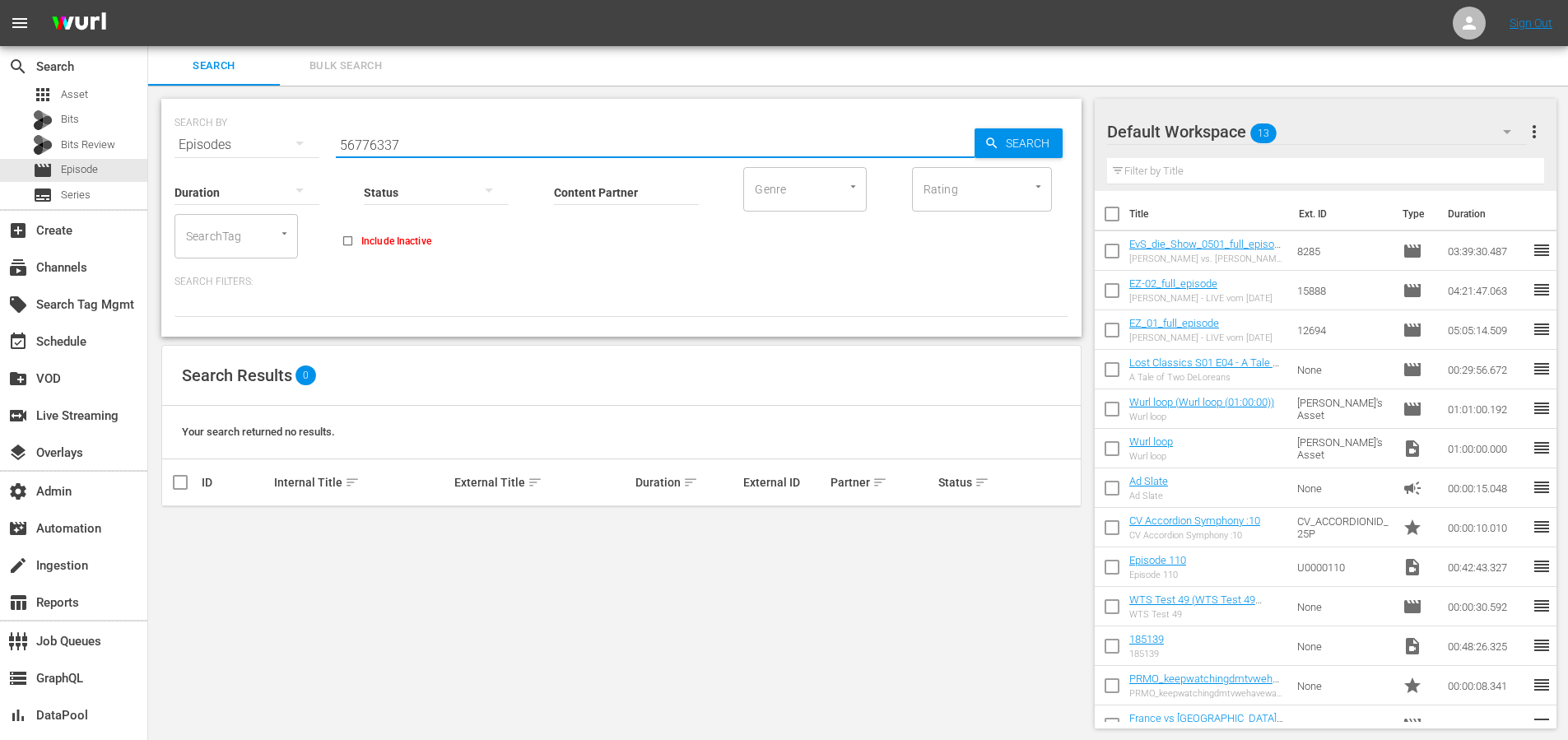
click at [514, 144] on input "56776337" at bounding box center [654, 144] width 639 height 39
drag, startPoint x: 457, startPoint y: 145, endPoint x: 295, endPoint y: 148, distance: 162.0
click at [295, 148] on div "SEARCH BY Search By Episodes Search ID, Title, Description, Keywords, or Catego…" at bounding box center [621, 134] width 894 height 59
click at [89, 93] on div "apps Asset" at bounding box center [73, 94] width 147 height 23
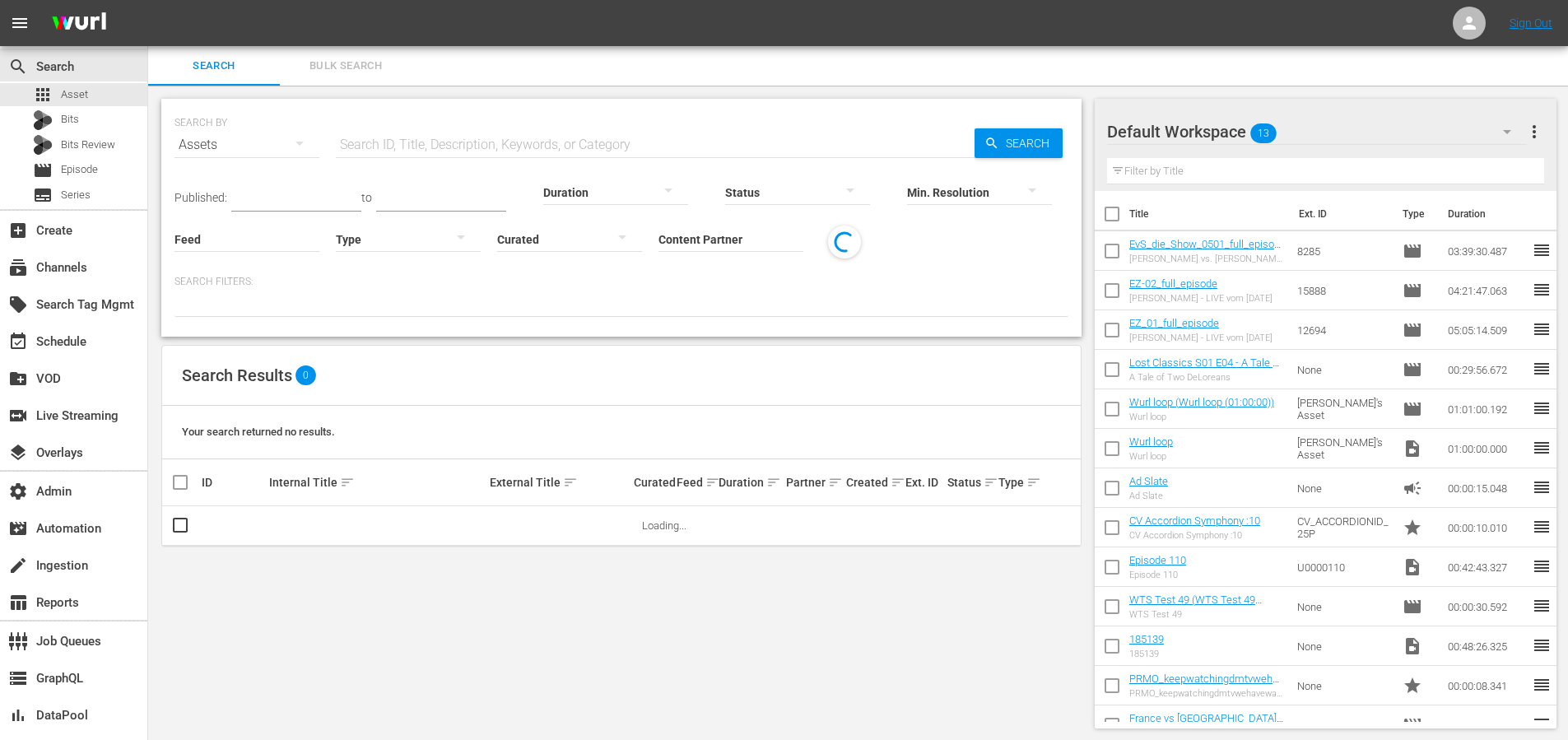
click at [432, 144] on input "text" at bounding box center [654, 144] width 639 height 39
paste input "56776337"
type input "56776337"
click at [1040, 156] on div "Min. Resolution" at bounding box center [980, 182] width 145 height 59
click at [1033, 145] on span "Search" at bounding box center [1030, 143] width 63 height 29
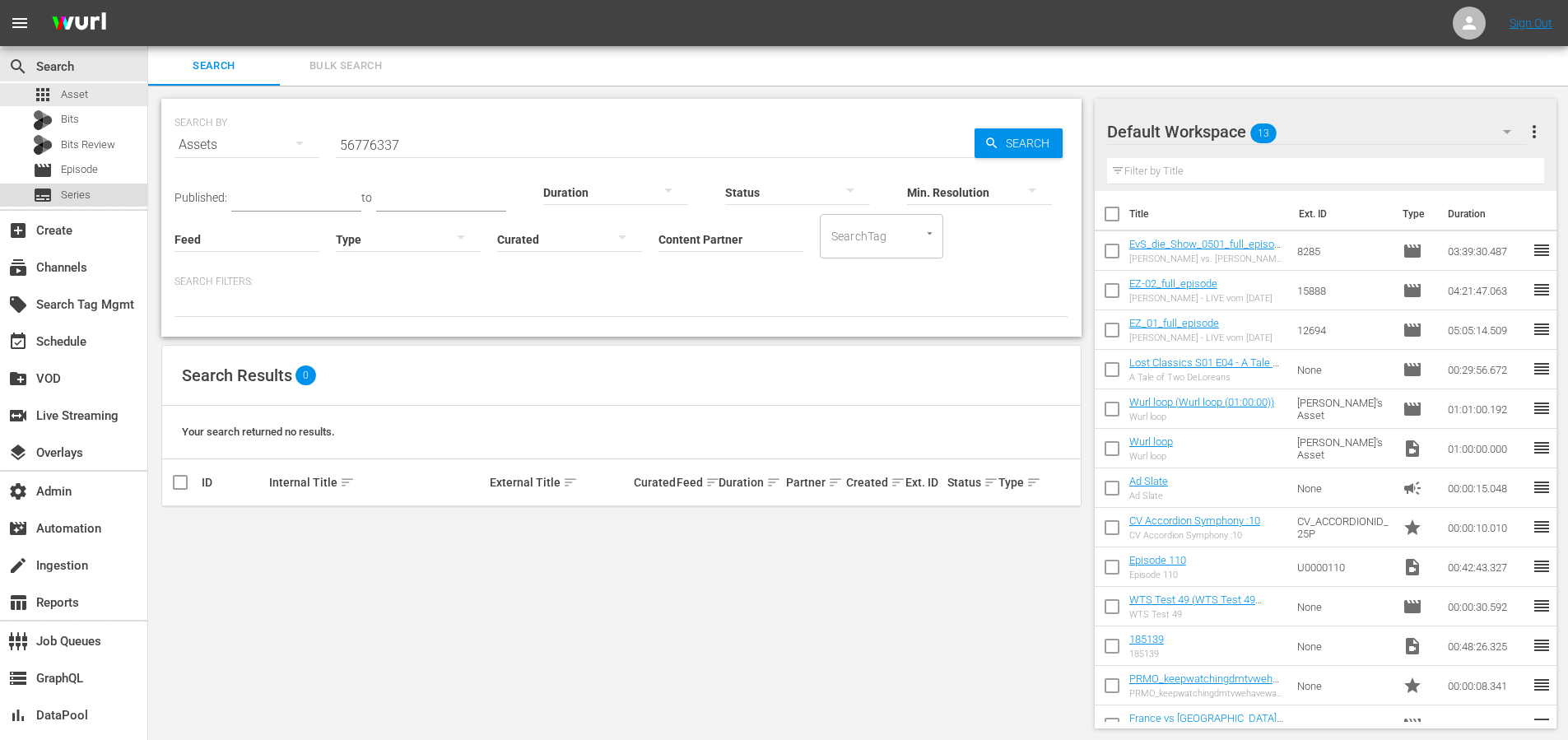
click at [70, 193] on span "Series" at bounding box center [76, 195] width 29 height 16
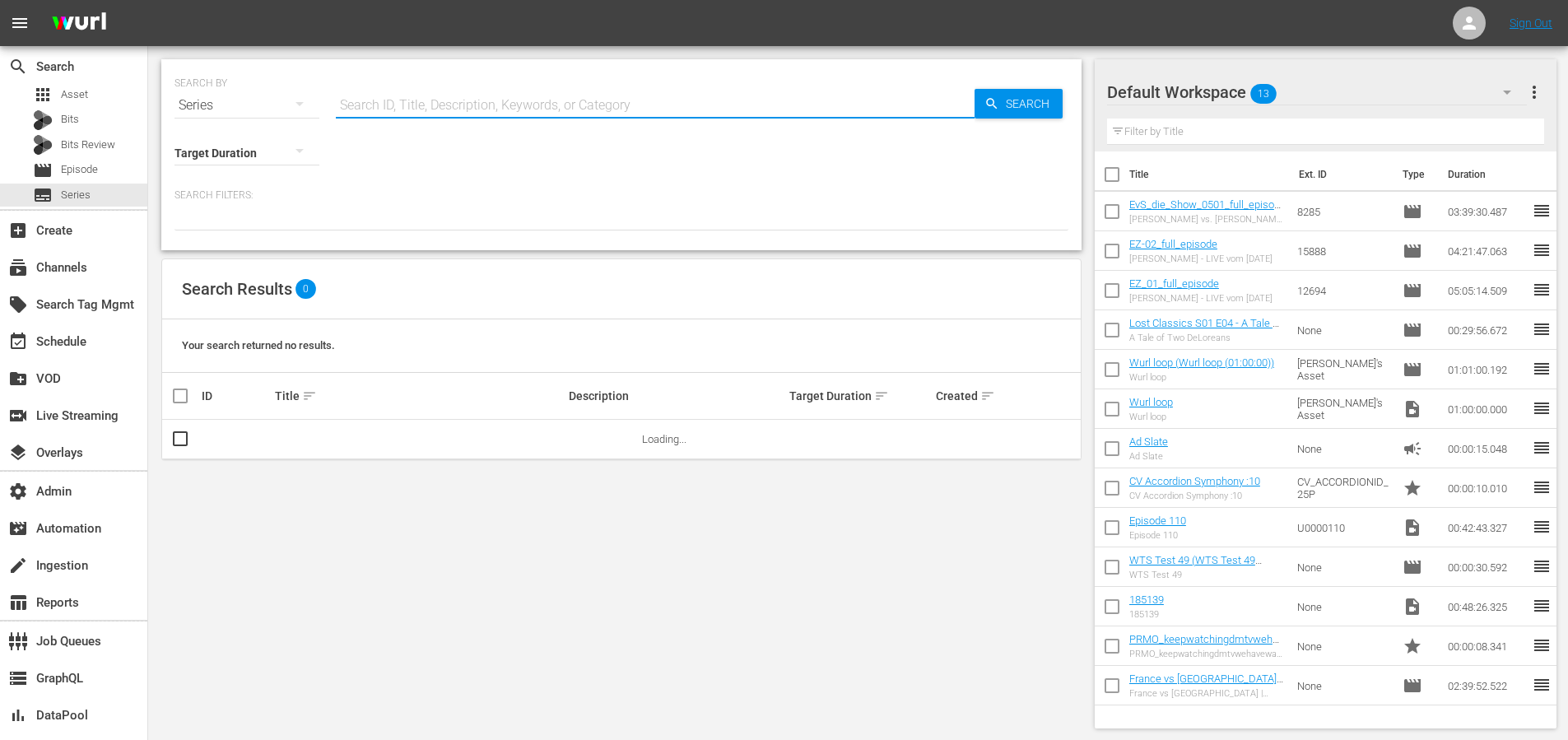
click at [459, 98] on input "text" at bounding box center [654, 105] width 639 height 39
type input "Shark Tank Mexico"
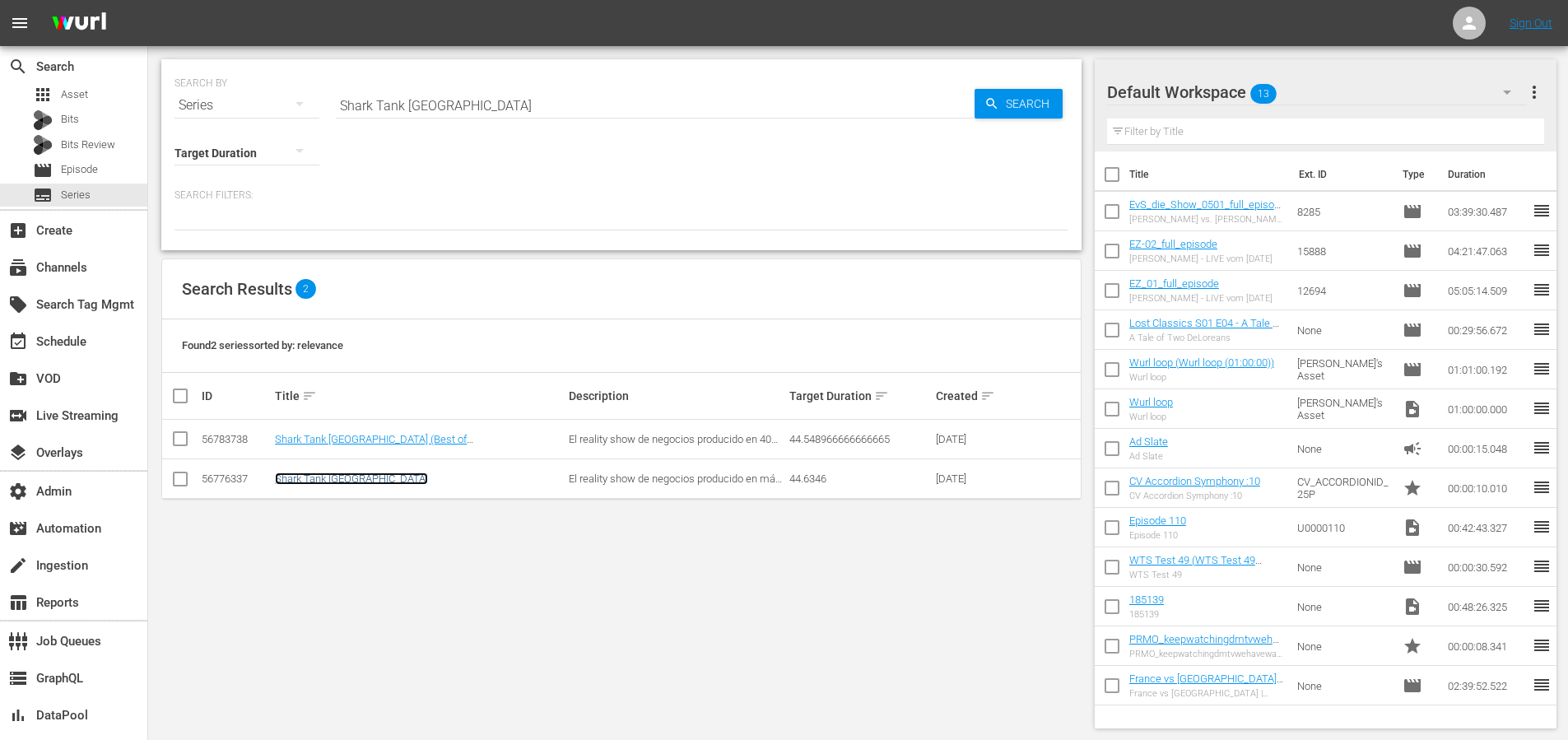
click at [336, 480] on link "Shark Tank Mexico" at bounding box center [352, 479] width 154 height 13
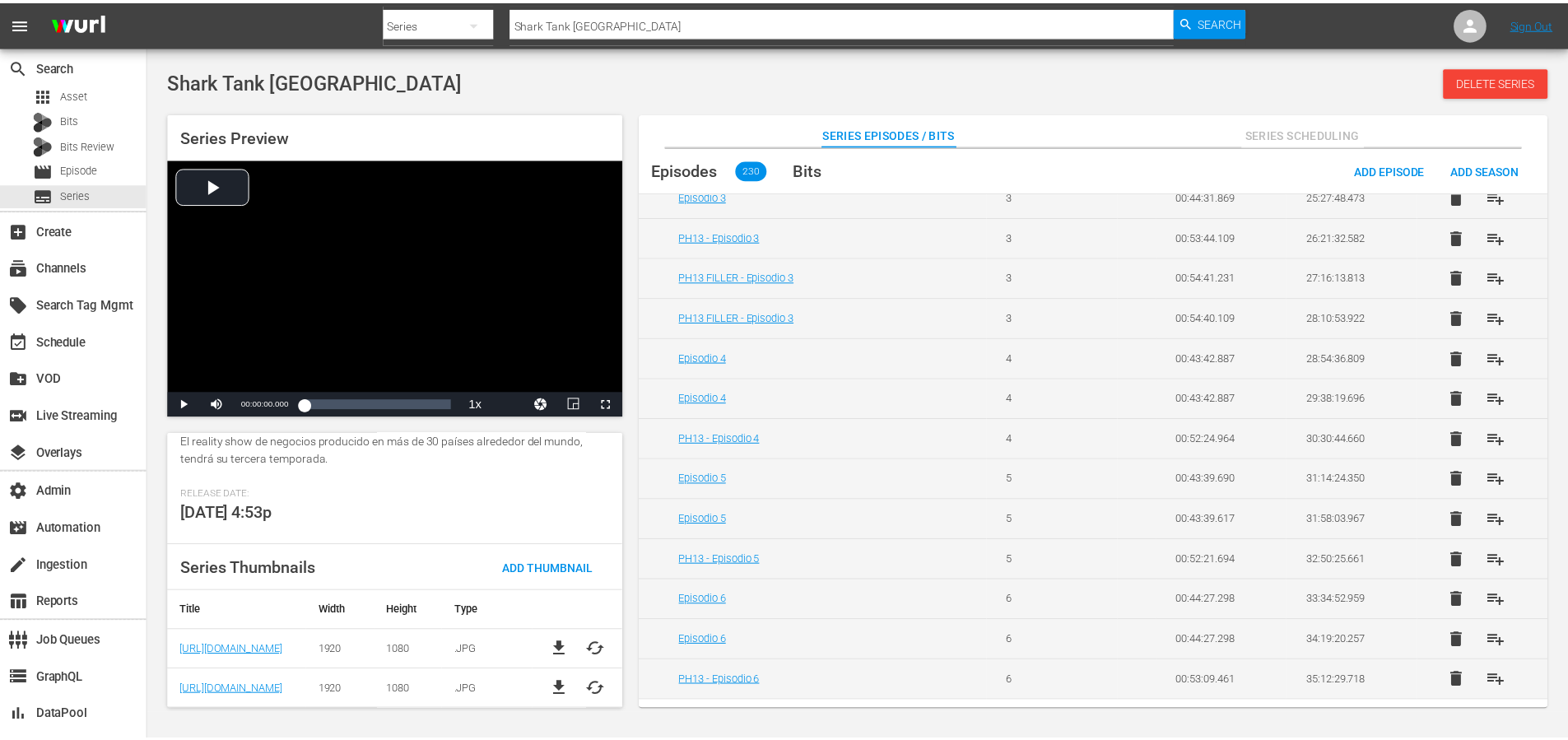
scroll to position [2026, 0]
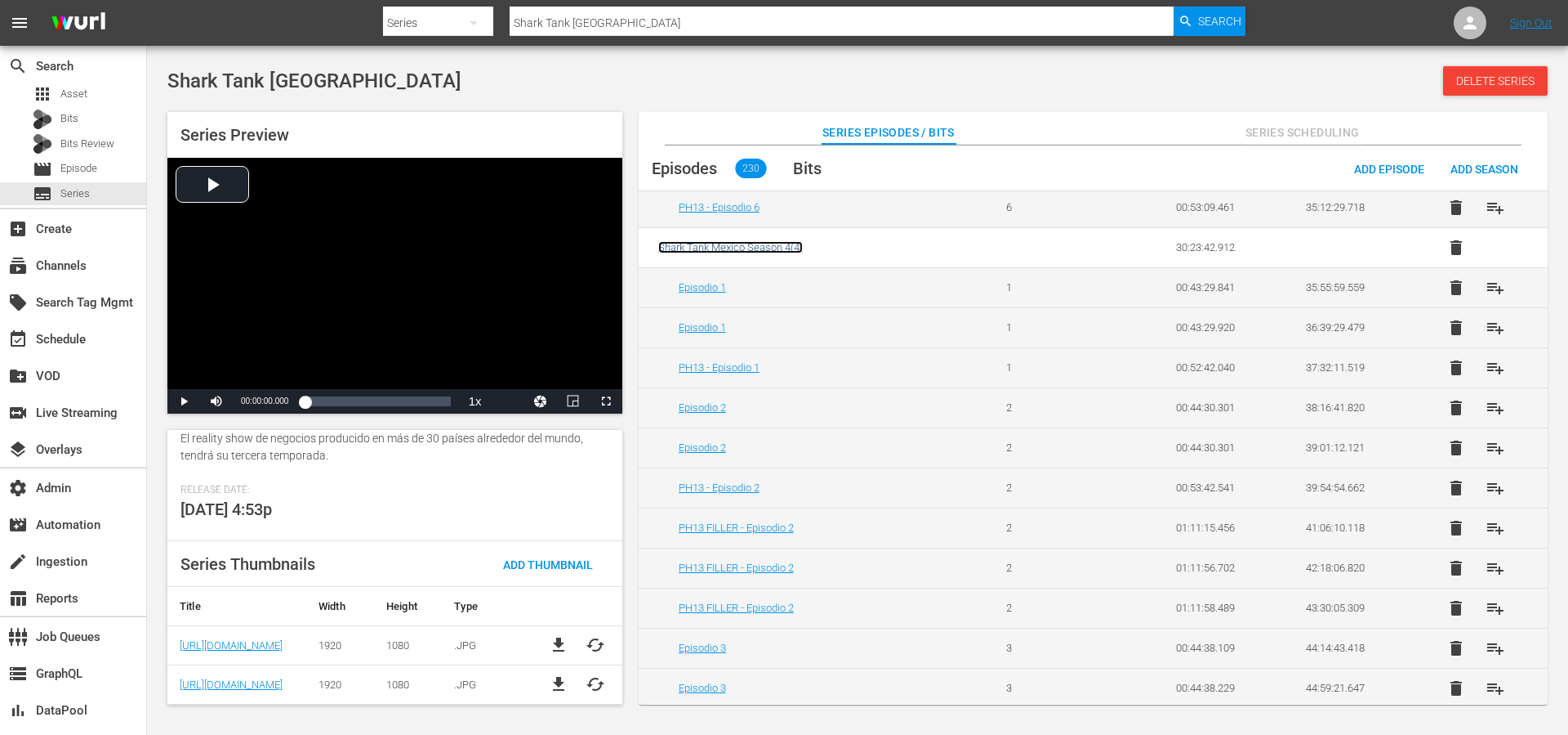
click at [752, 244] on span "Shark Tank Mexico Season 4 ( 4 )" at bounding box center [730, 248] width 144 height 13
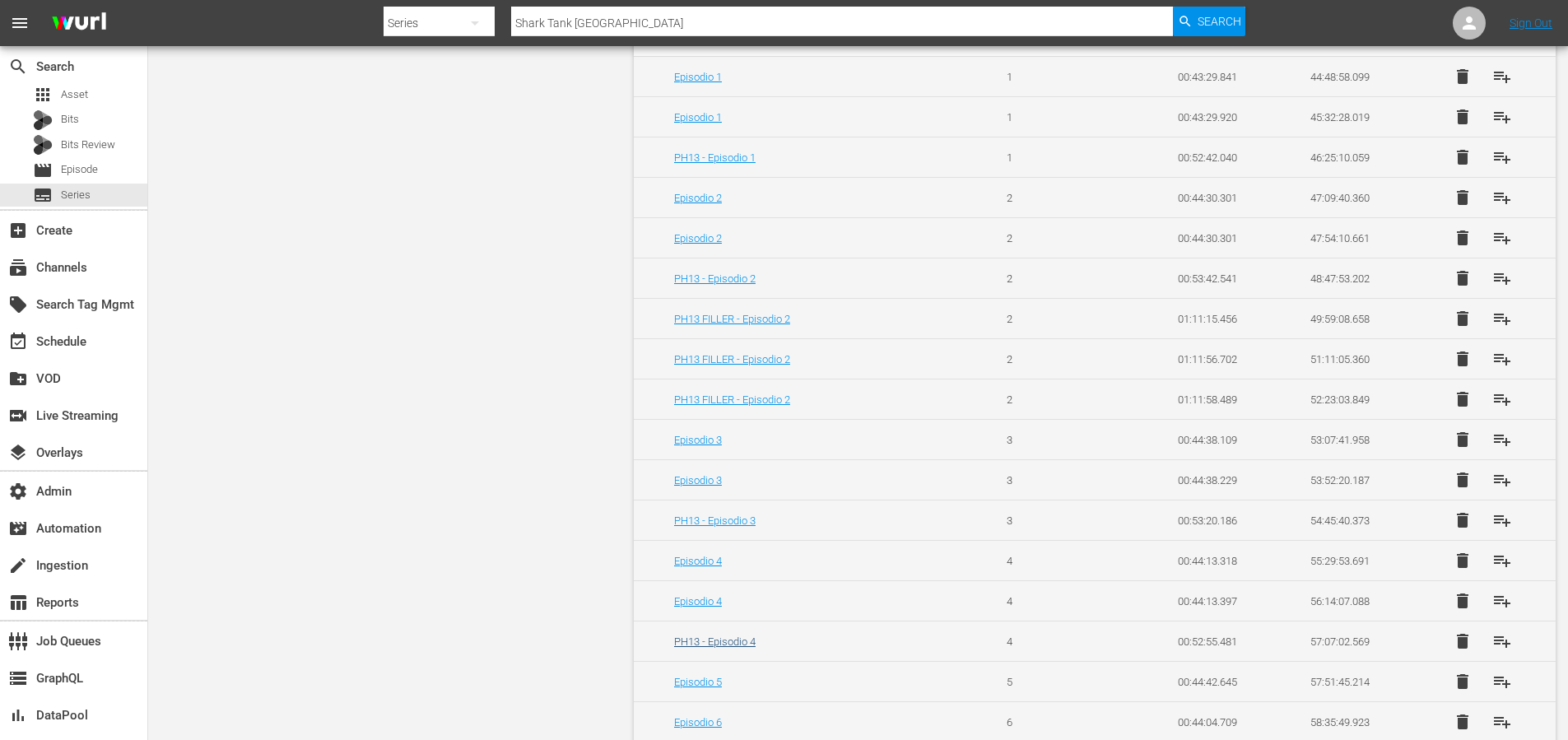
scroll to position [3118, 0]
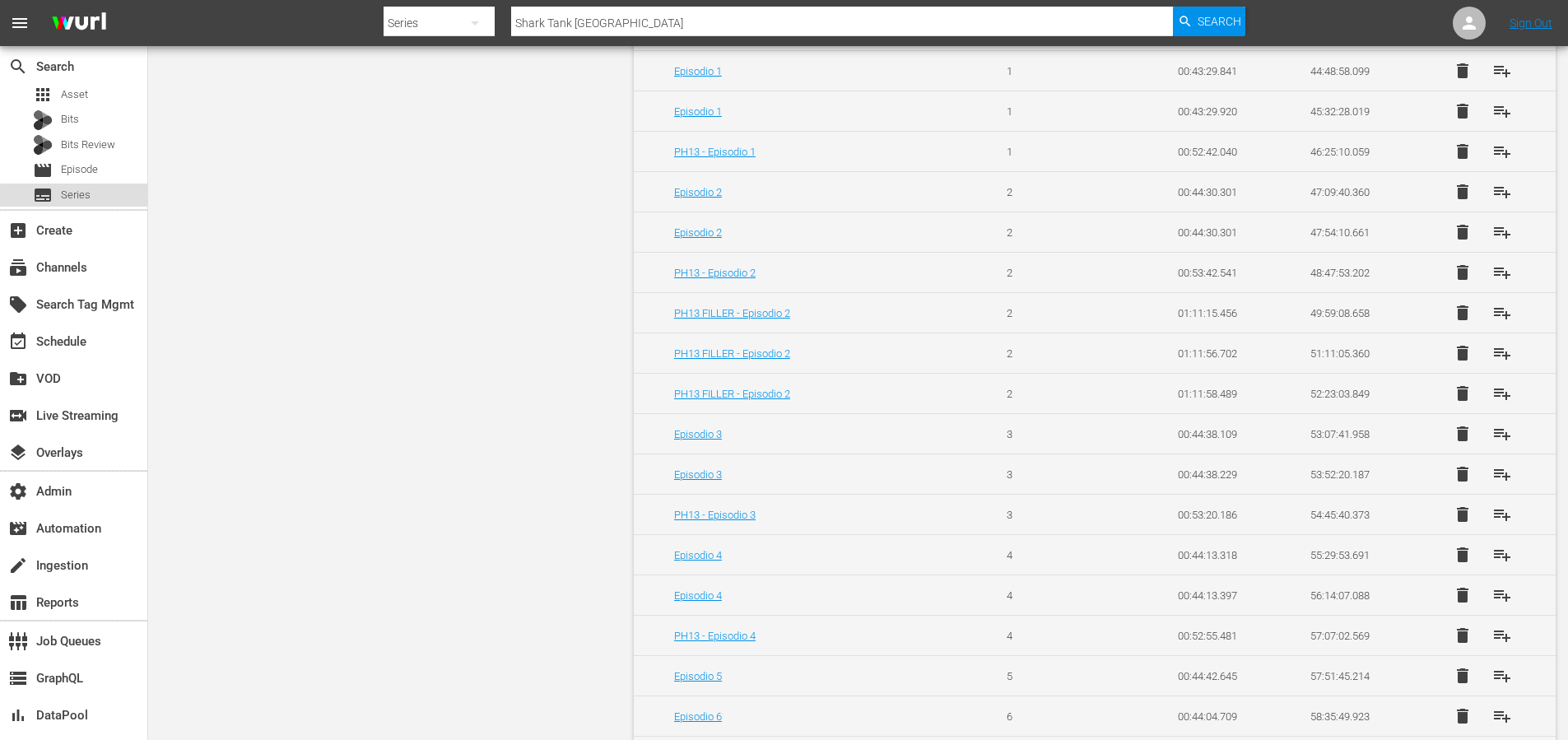
click at [79, 193] on span "Series" at bounding box center [76, 195] width 29 height 16
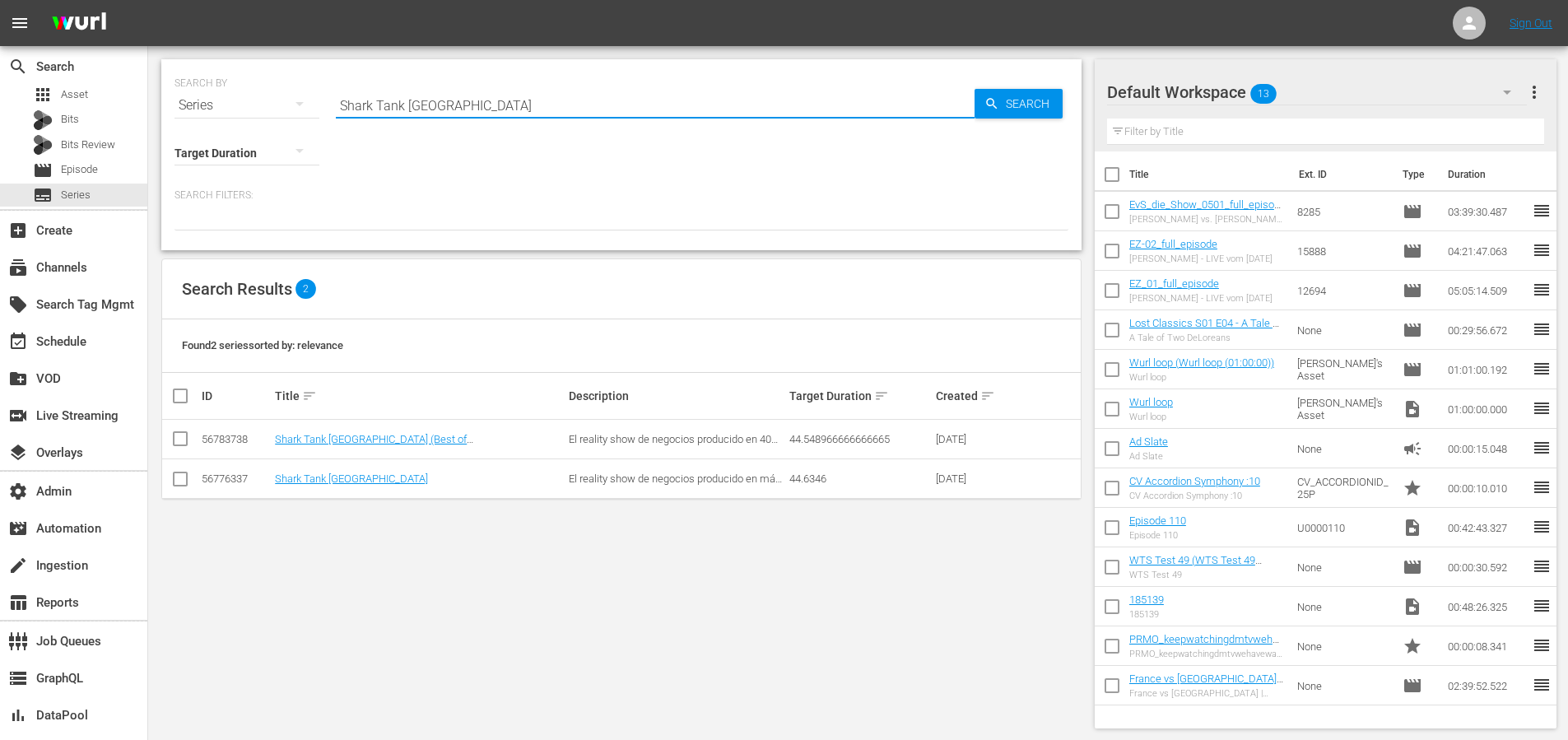
drag, startPoint x: 495, startPoint y: 103, endPoint x: 296, endPoint y: 103, distance: 199.0
click at [286, 102] on div "SEARCH BY Search By Series Search ID, Title, Description, Keywords, or Category…" at bounding box center [621, 95] width 894 height 59
paste input "56776337"
type input "56776337"
click at [1009, 103] on span "Search" at bounding box center [1030, 103] width 63 height 29
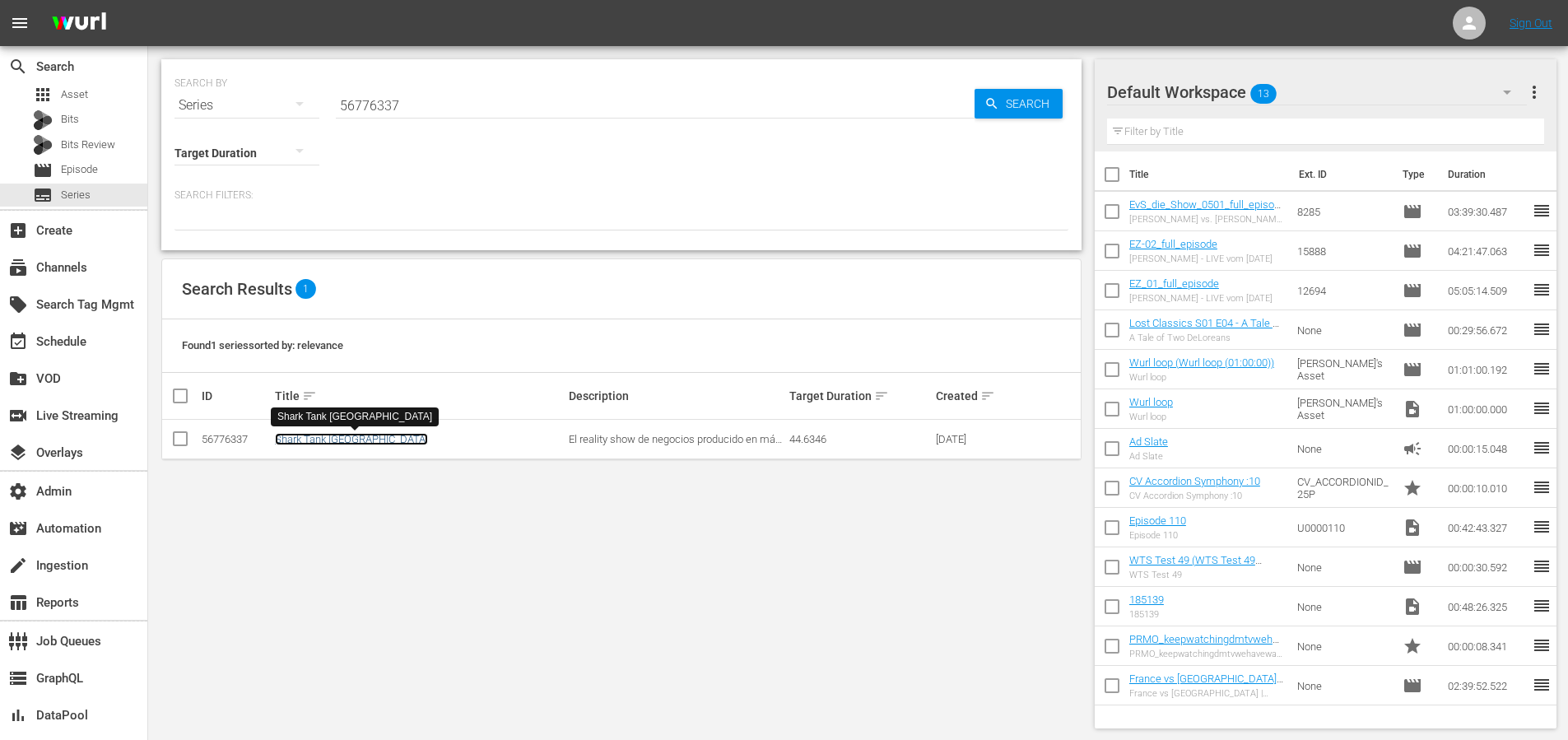
click at [348, 440] on link "Shark Tank Mexico" at bounding box center [352, 439] width 154 height 13
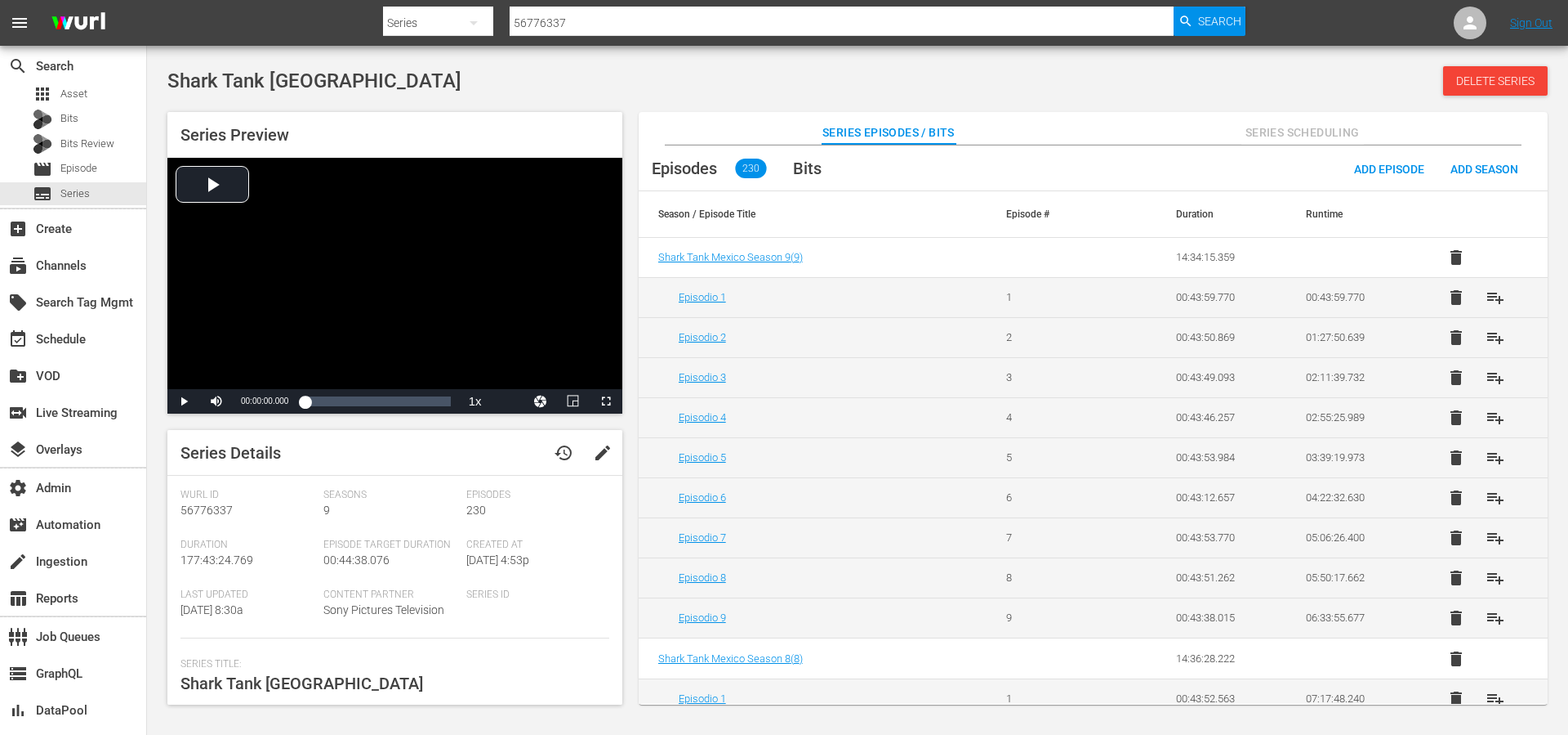
click at [602, 18] on input "56776337" at bounding box center [842, 23] width 664 height 39
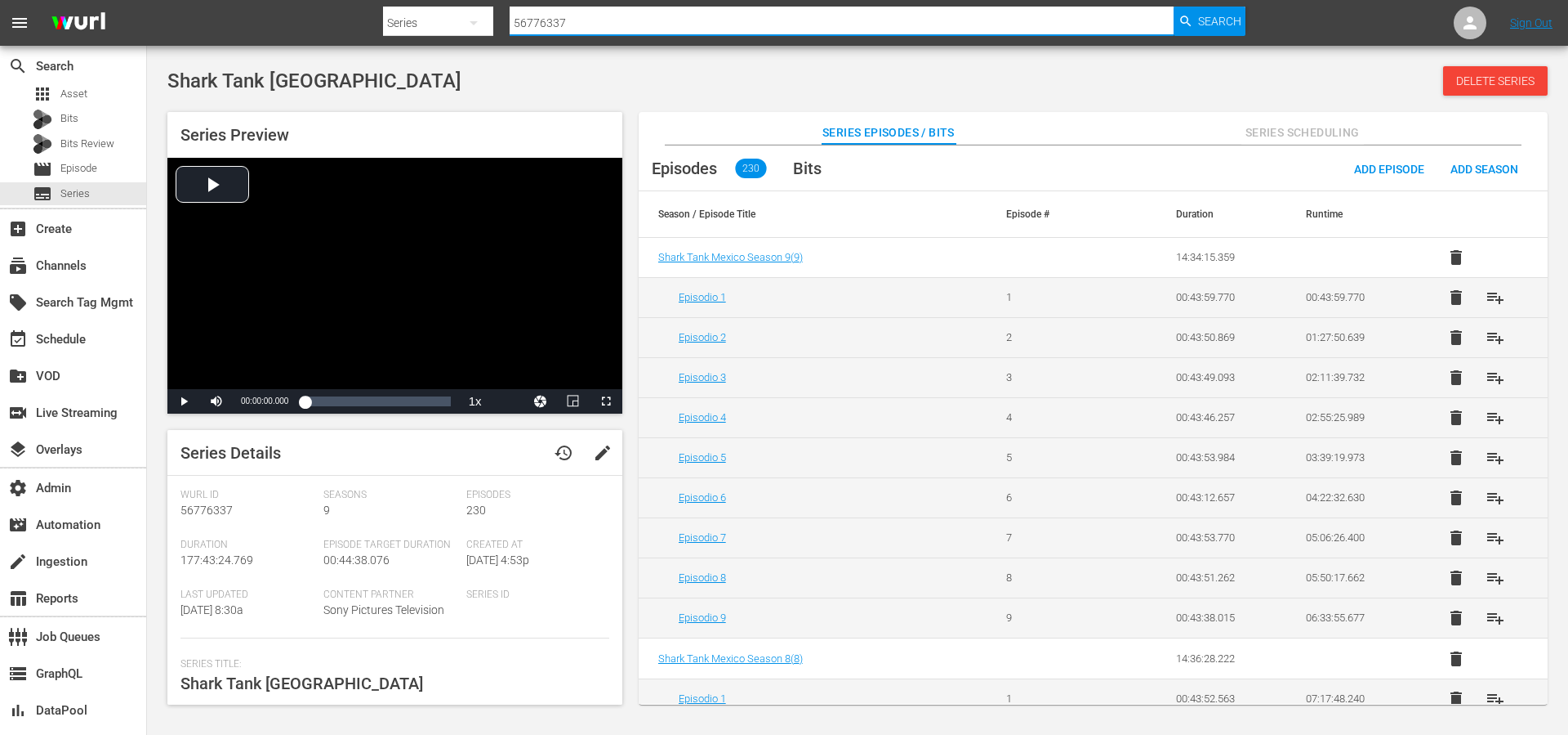
click at [602, 18] on input "56776337" at bounding box center [842, 23] width 664 height 39
paste input "39492059"
type input "39492059"
click at [1226, 17] on span "Search" at bounding box center [1220, 21] width 44 height 29
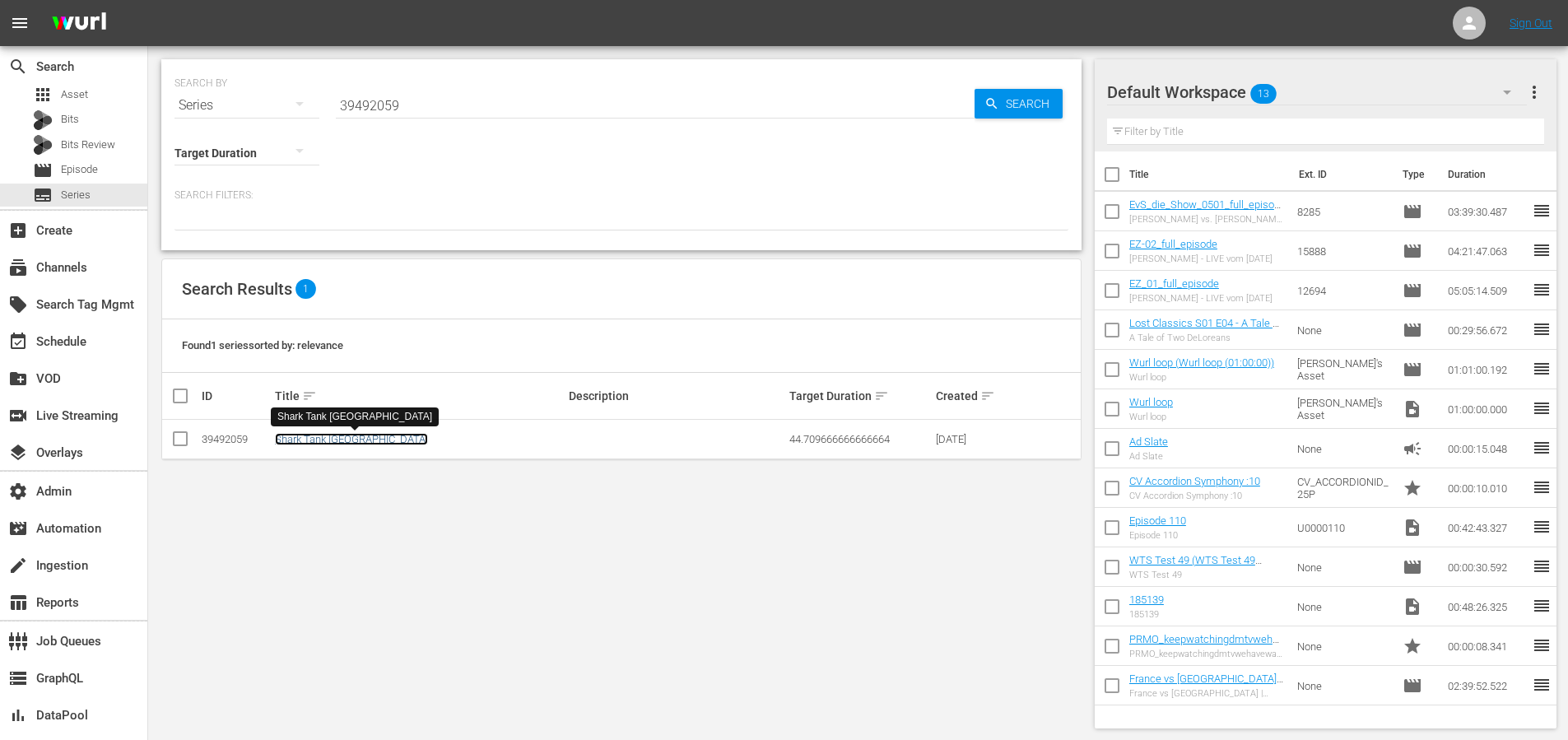
click at [339, 443] on link "Shark Tank [GEOGRAPHIC_DATA]" at bounding box center [352, 439] width 154 height 13
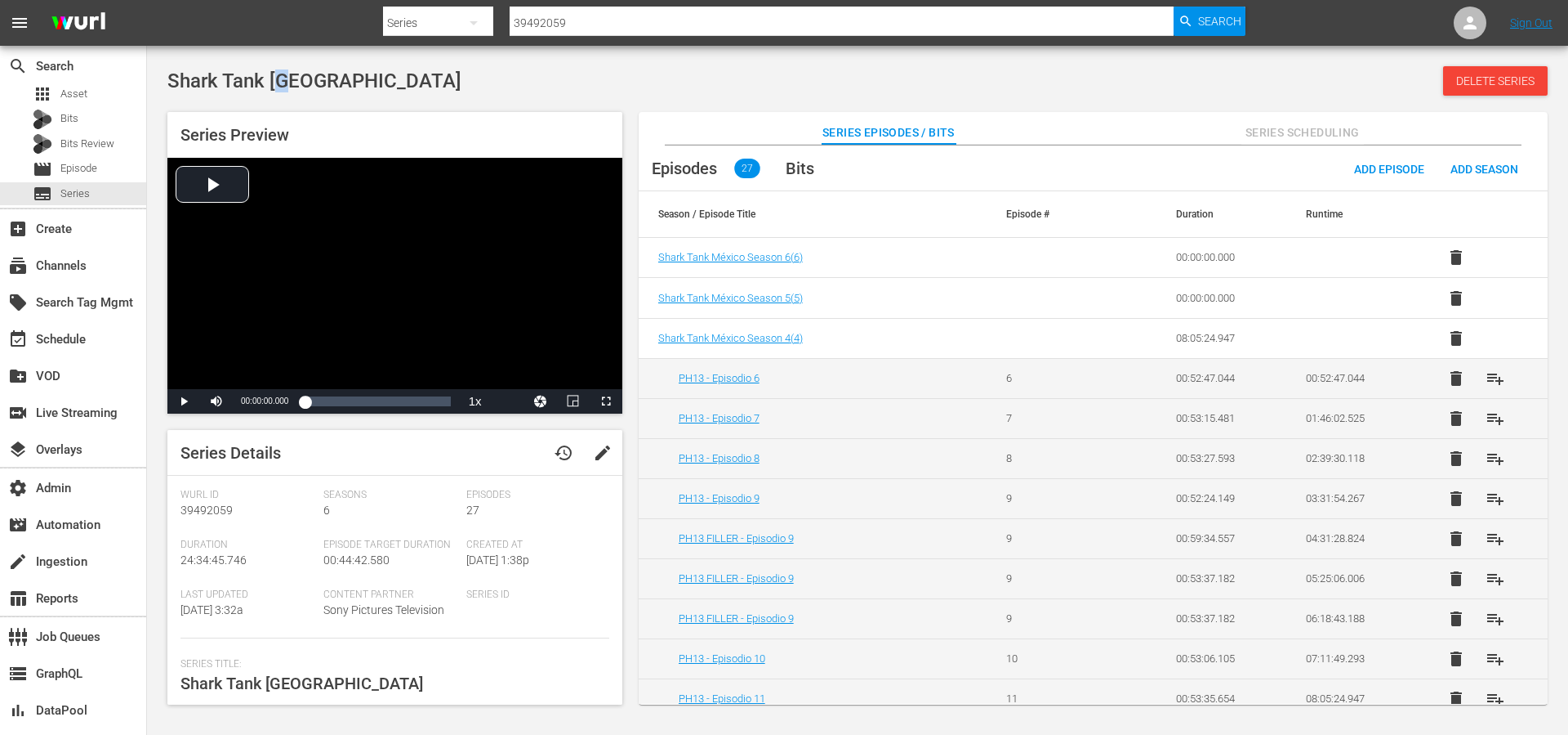
drag, startPoint x: 300, startPoint y: 83, endPoint x: 289, endPoint y: 82, distance: 11.0
click at [289, 82] on span "Shark Tank [GEOGRAPHIC_DATA]" at bounding box center [315, 81] width 294 height 23
copy span "é"
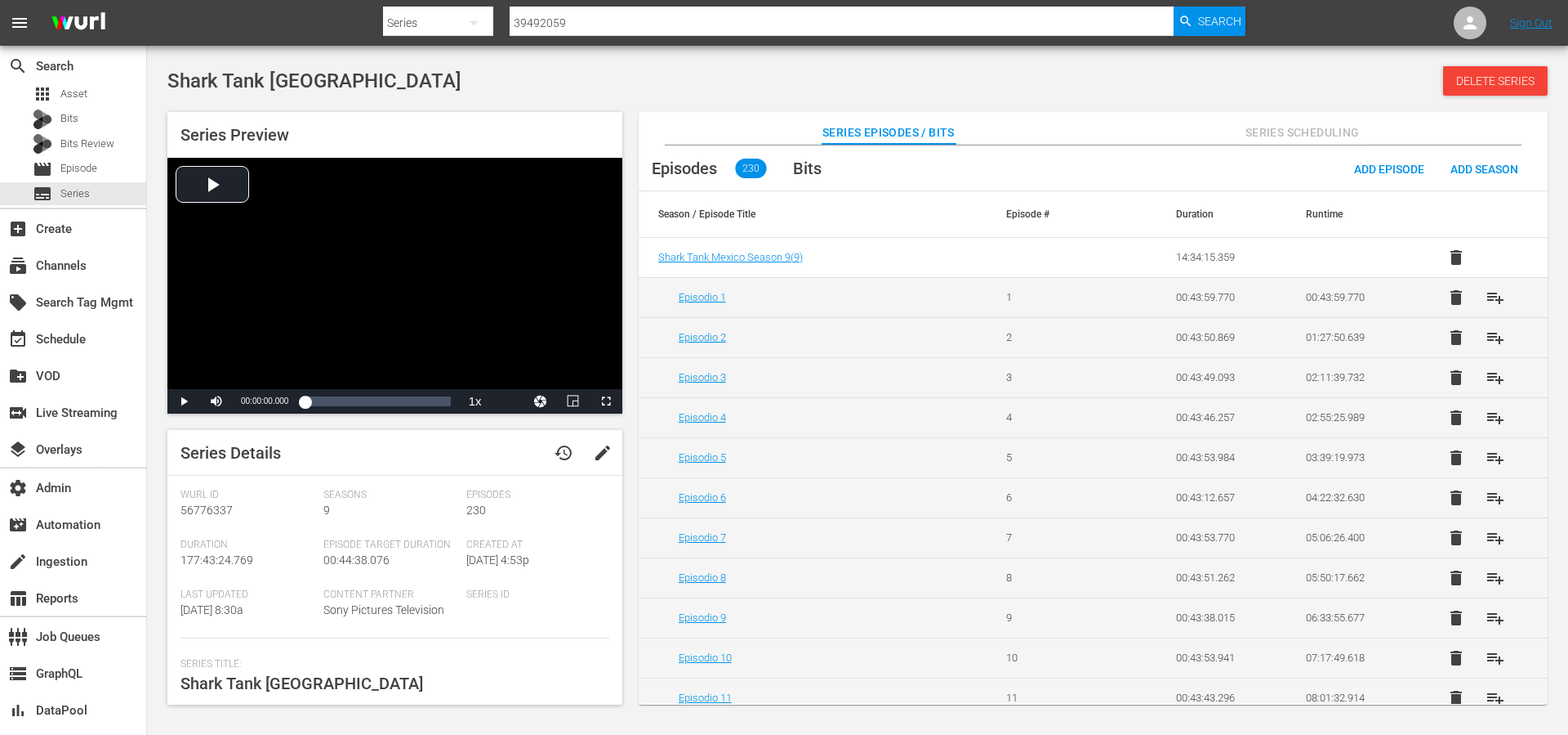
click at [606, 452] on span "edit" at bounding box center [603, 453] width 20 height 20
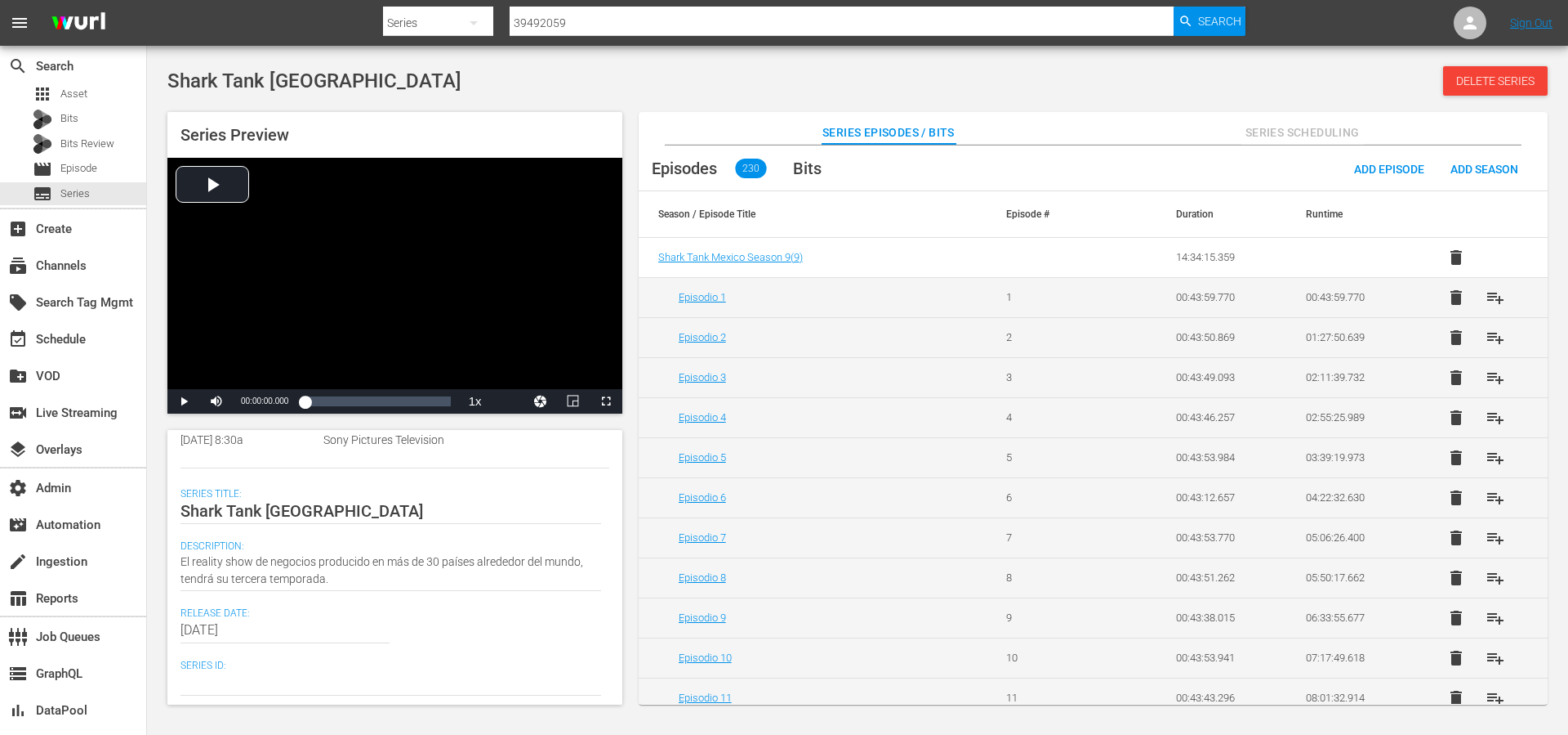
scroll to position [171, 0]
paste textarea "é"
type textarea "Shark Tank [GEOGRAPHIC_DATA]"
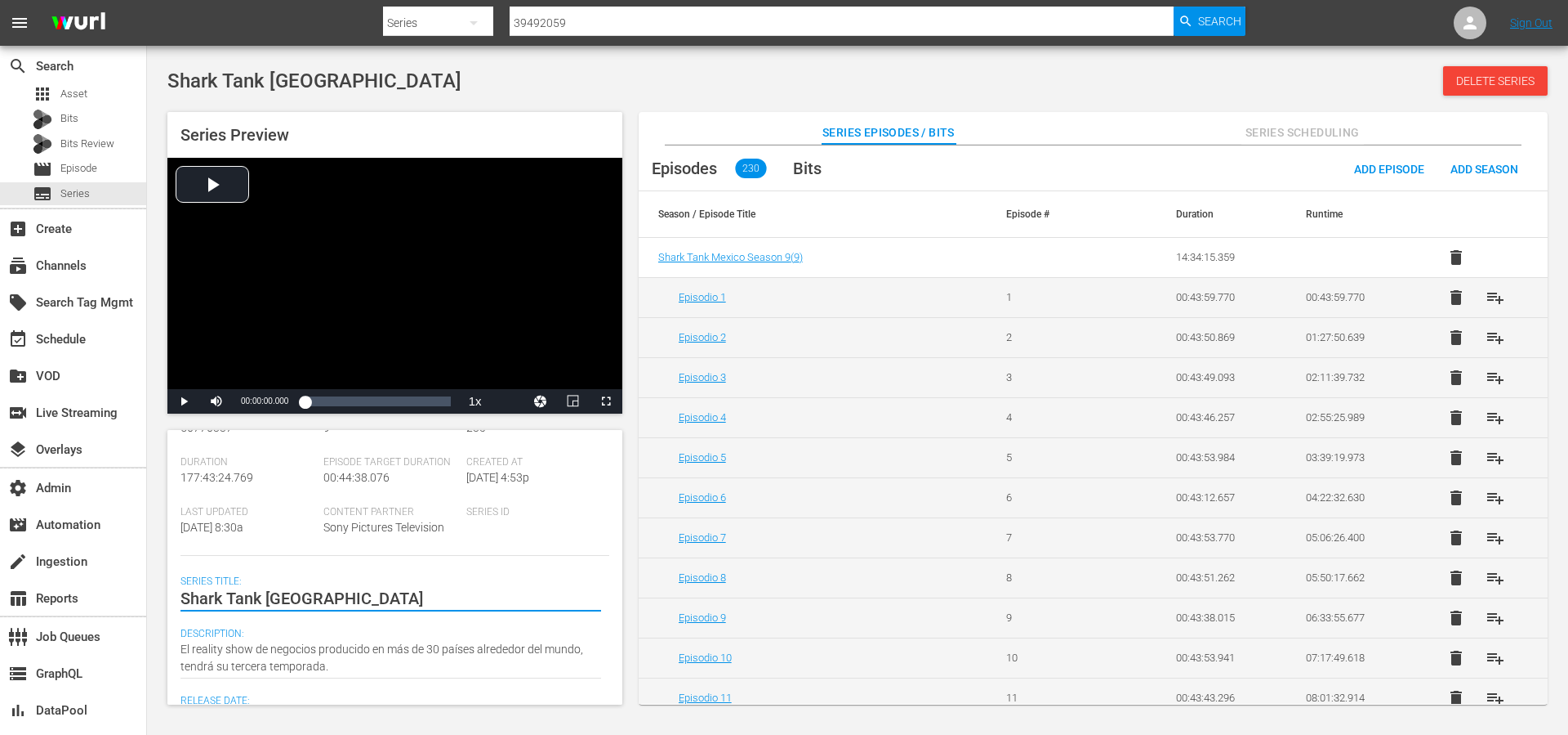
scroll to position [0, 0]
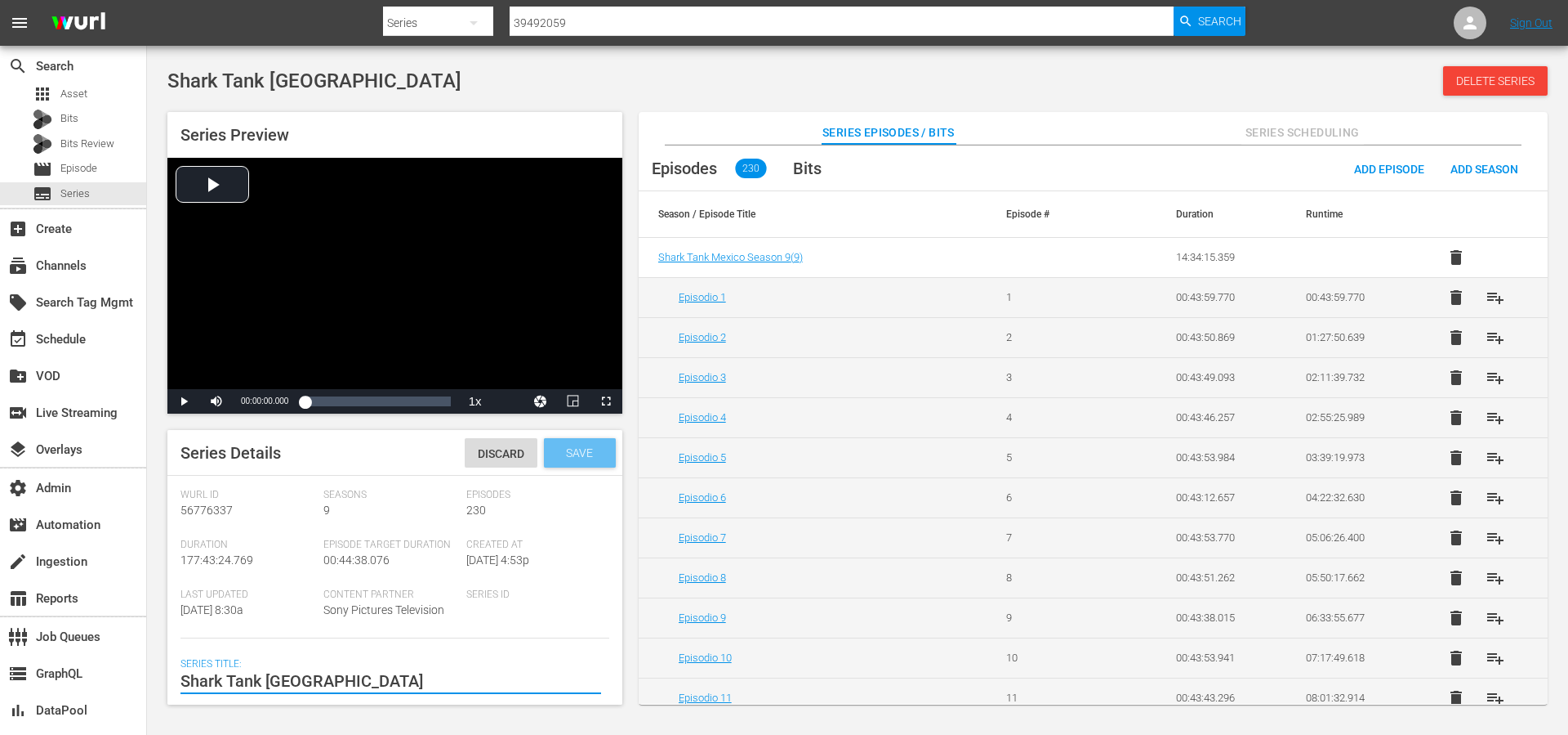
type textarea "Shark Tank [GEOGRAPHIC_DATA]"
click at [568, 456] on span "Save" at bounding box center [579, 453] width 54 height 13
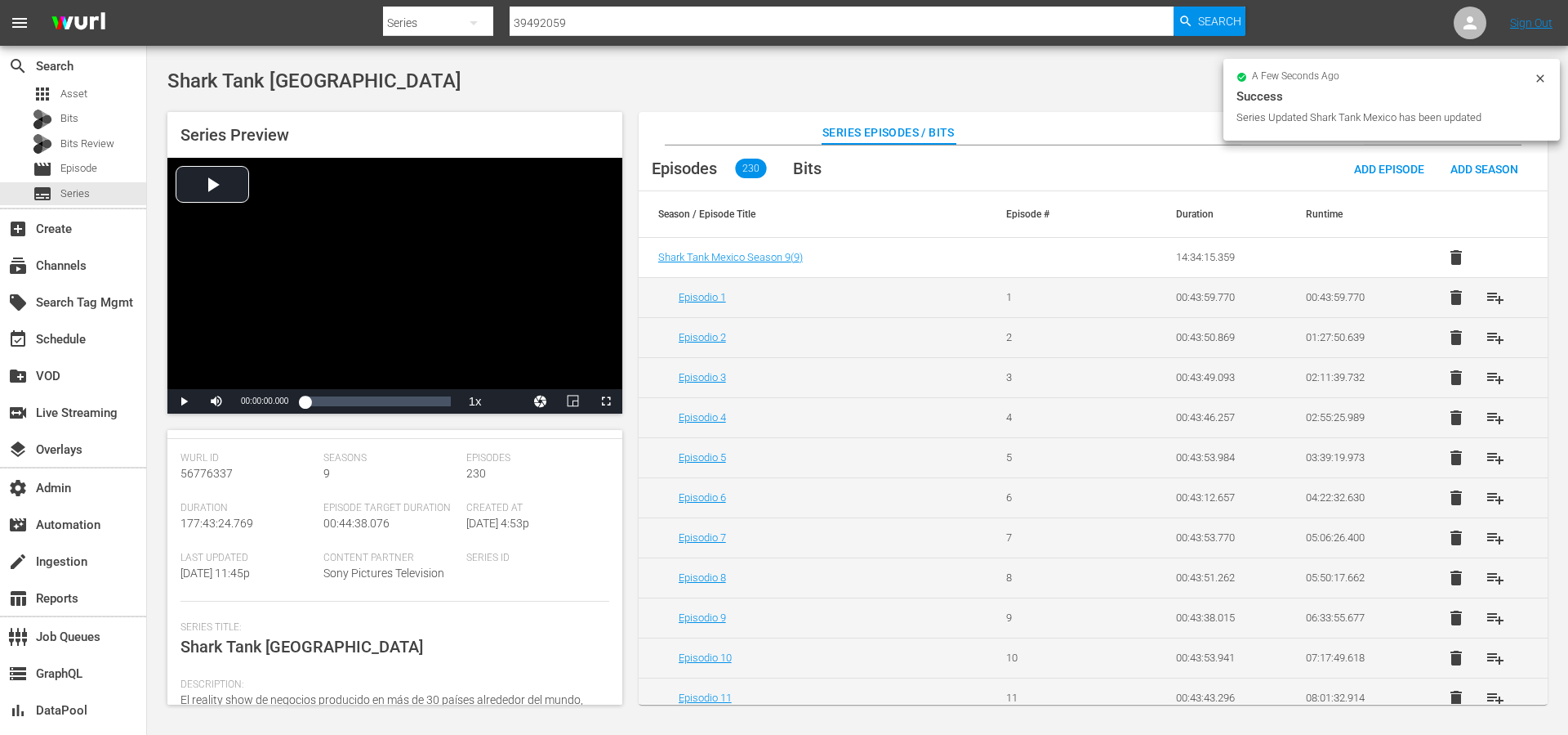
scroll to position [60, 0]
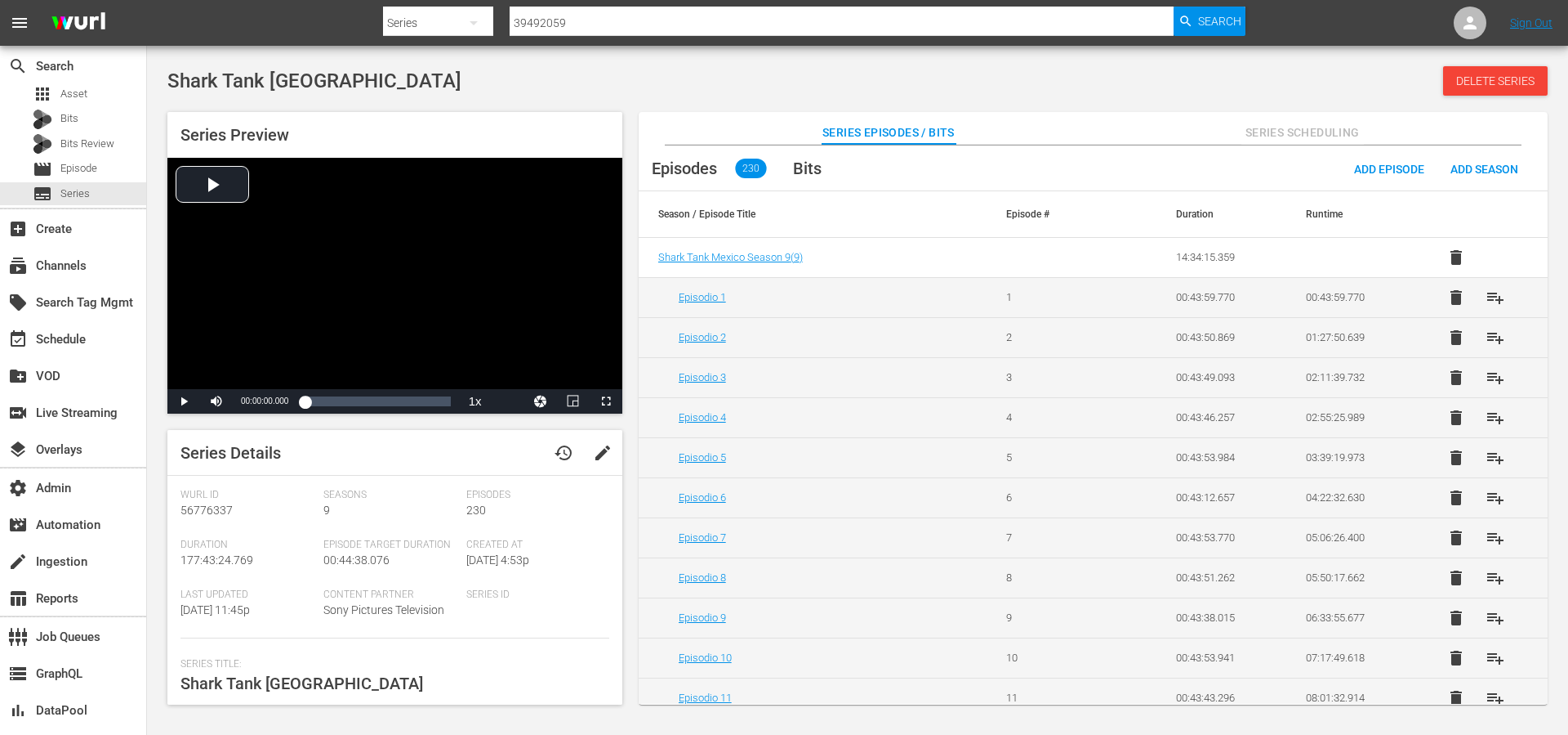
click at [979, 64] on div "Shark Tank México Delete Series Series Preview Video Player is loading. Play Vi…" at bounding box center [857, 380] width 1421 height 654
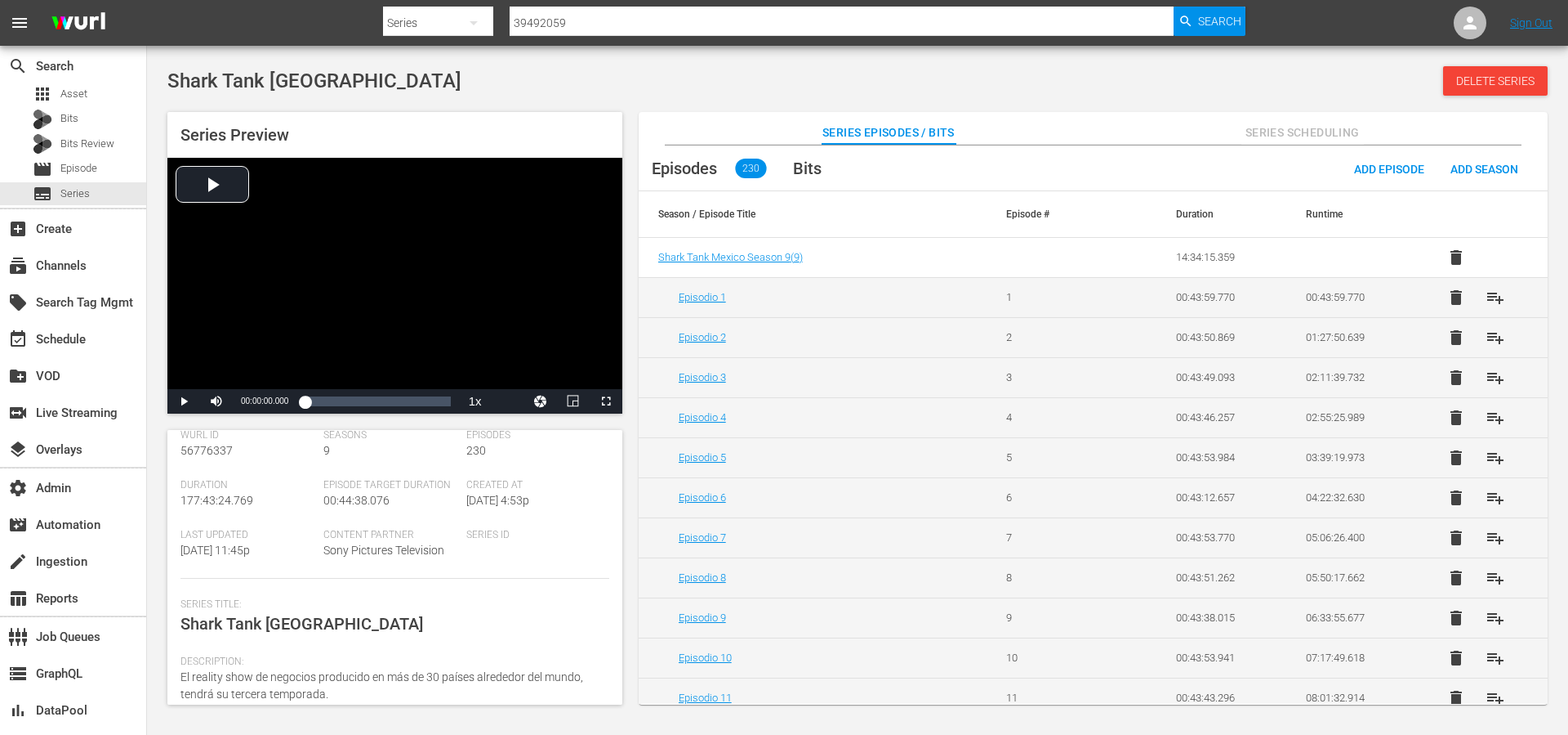
click at [1283, 136] on span "Series Scheduling" at bounding box center [1302, 132] width 122 height 21
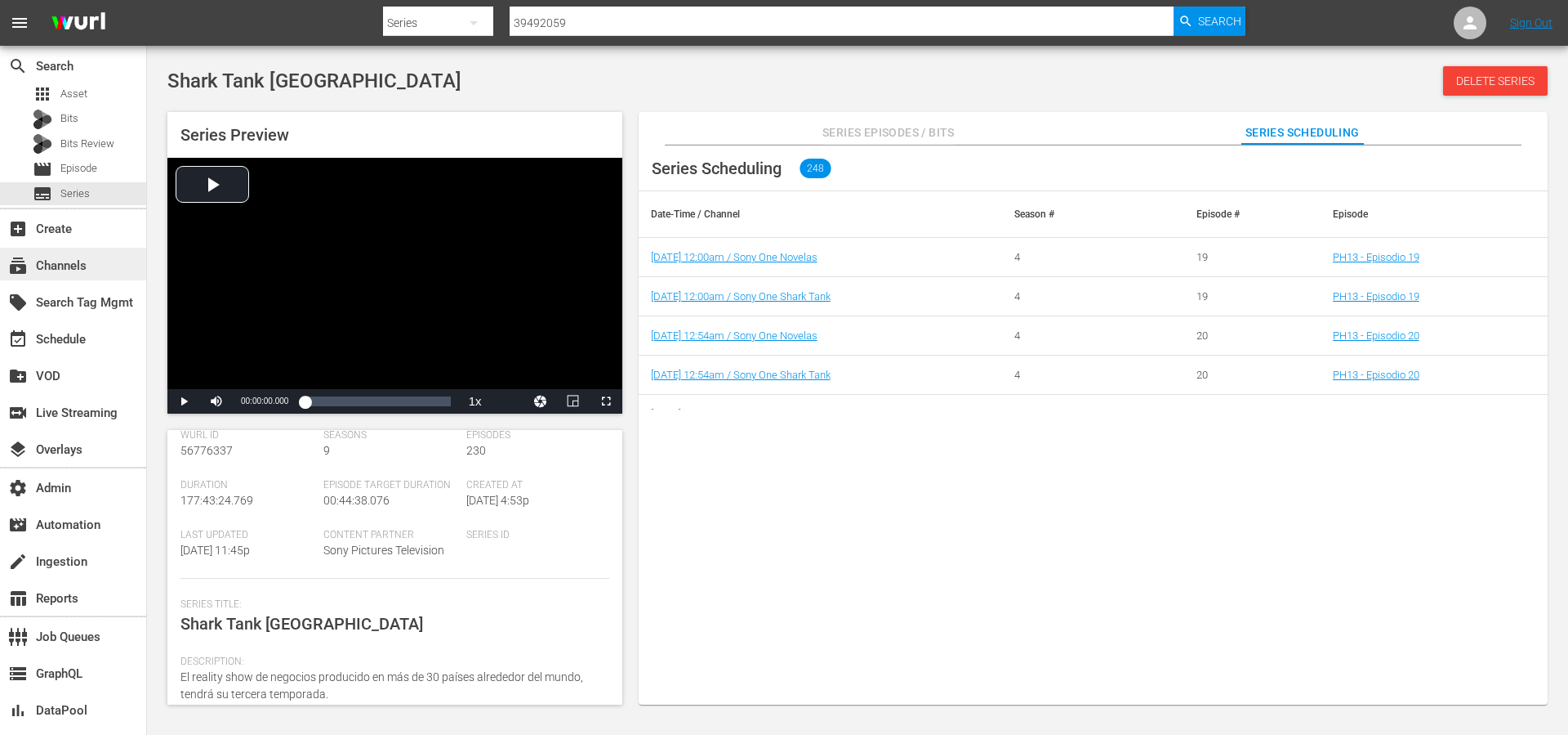
click at [58, 260] on div "subscriptions Channels" at bounding box center [45, 263] width 92 height 15
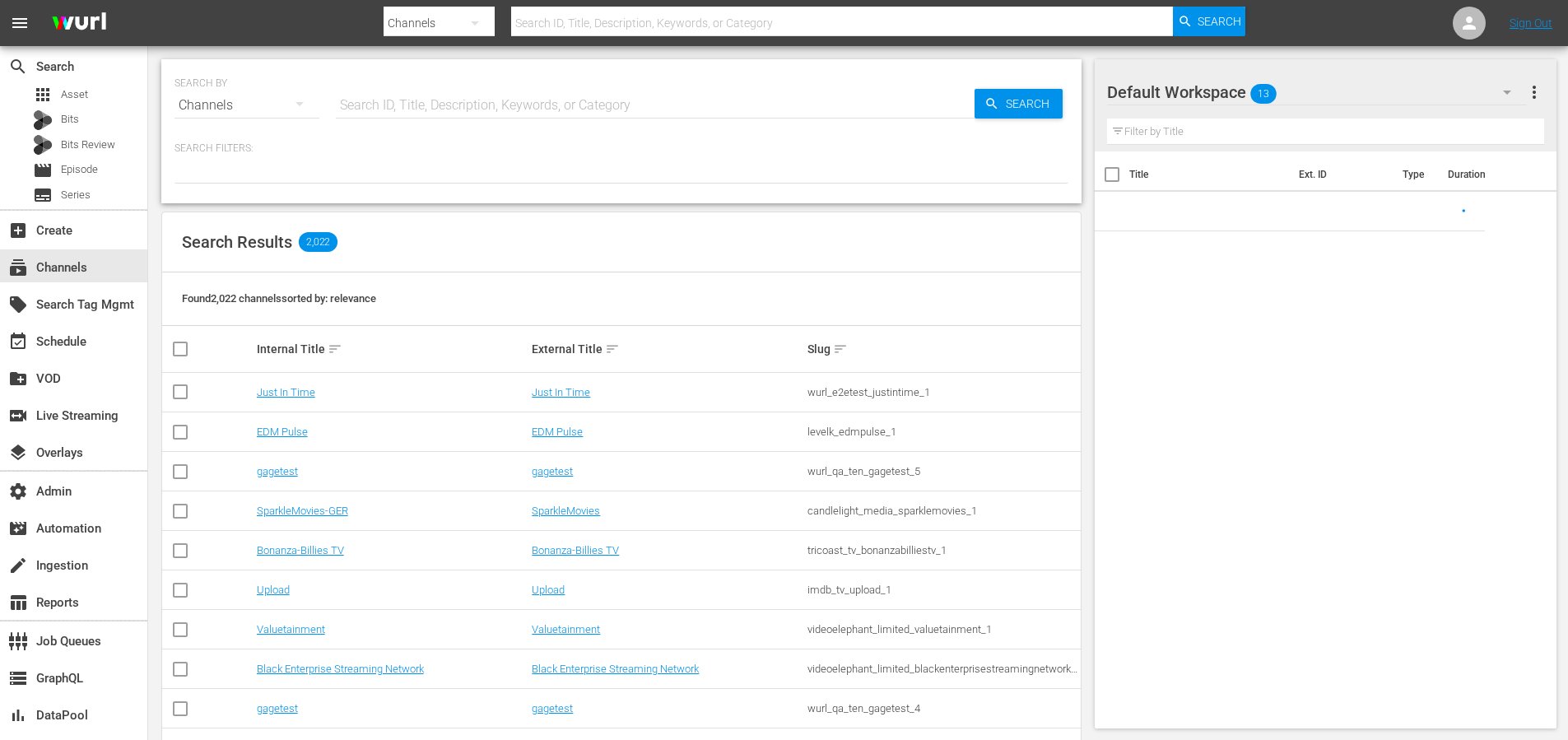
click at [434, 97] on input "text" at bounding box center [654, 105] width 639 height 39
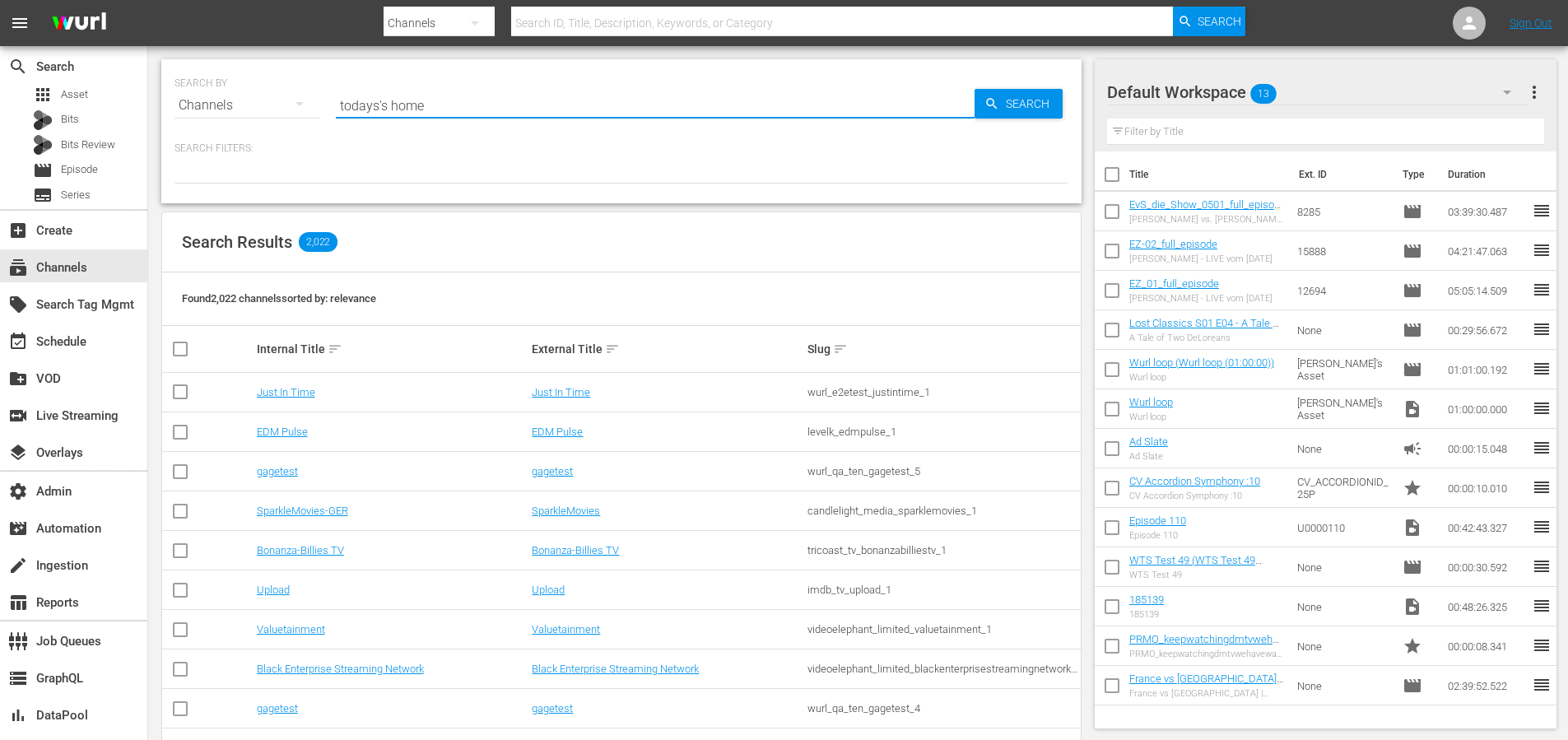
type input "todays's home"
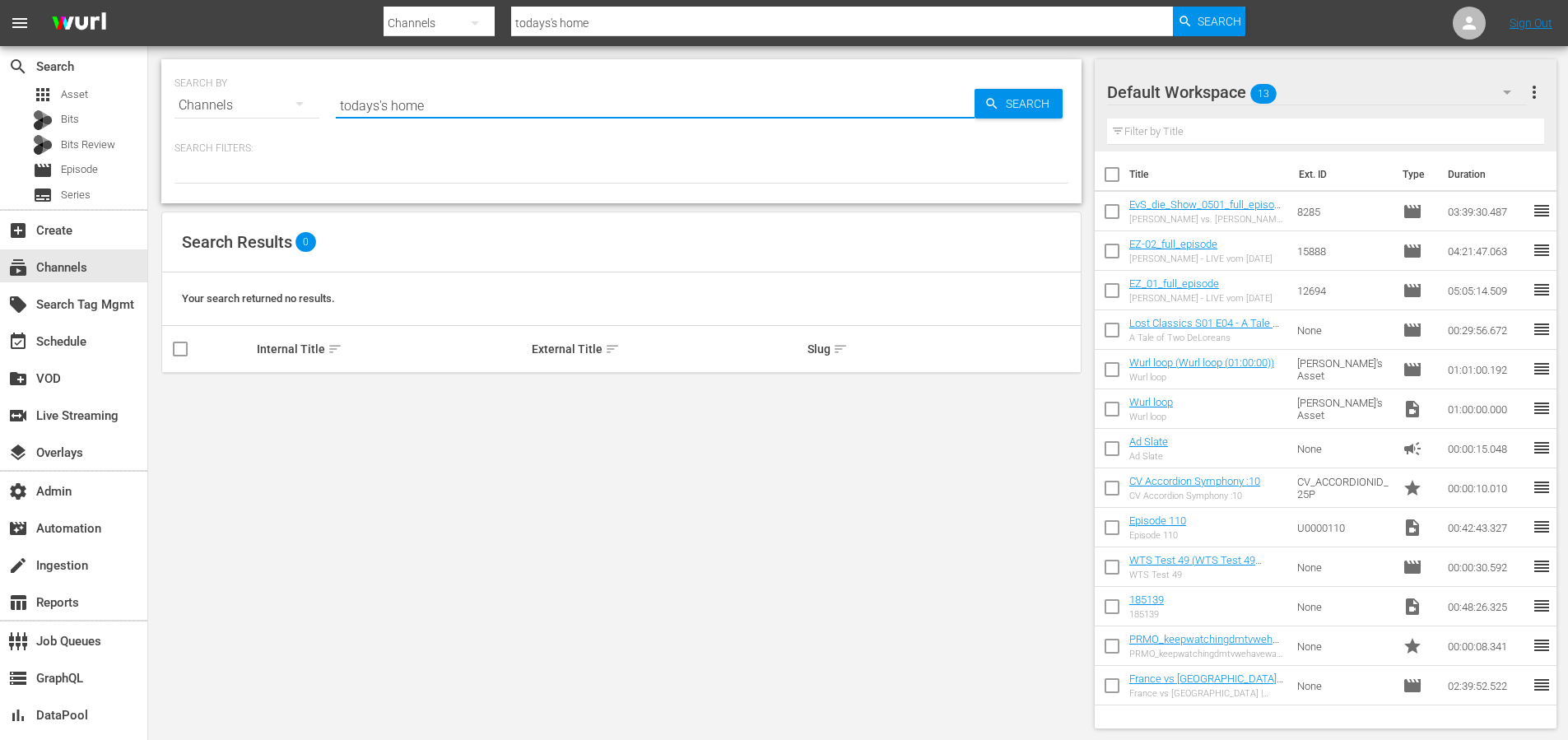
click at [383, 103] on input "todays's home" at bounding box center [654, 105] width 639 height 39
type input "[DATE] home"
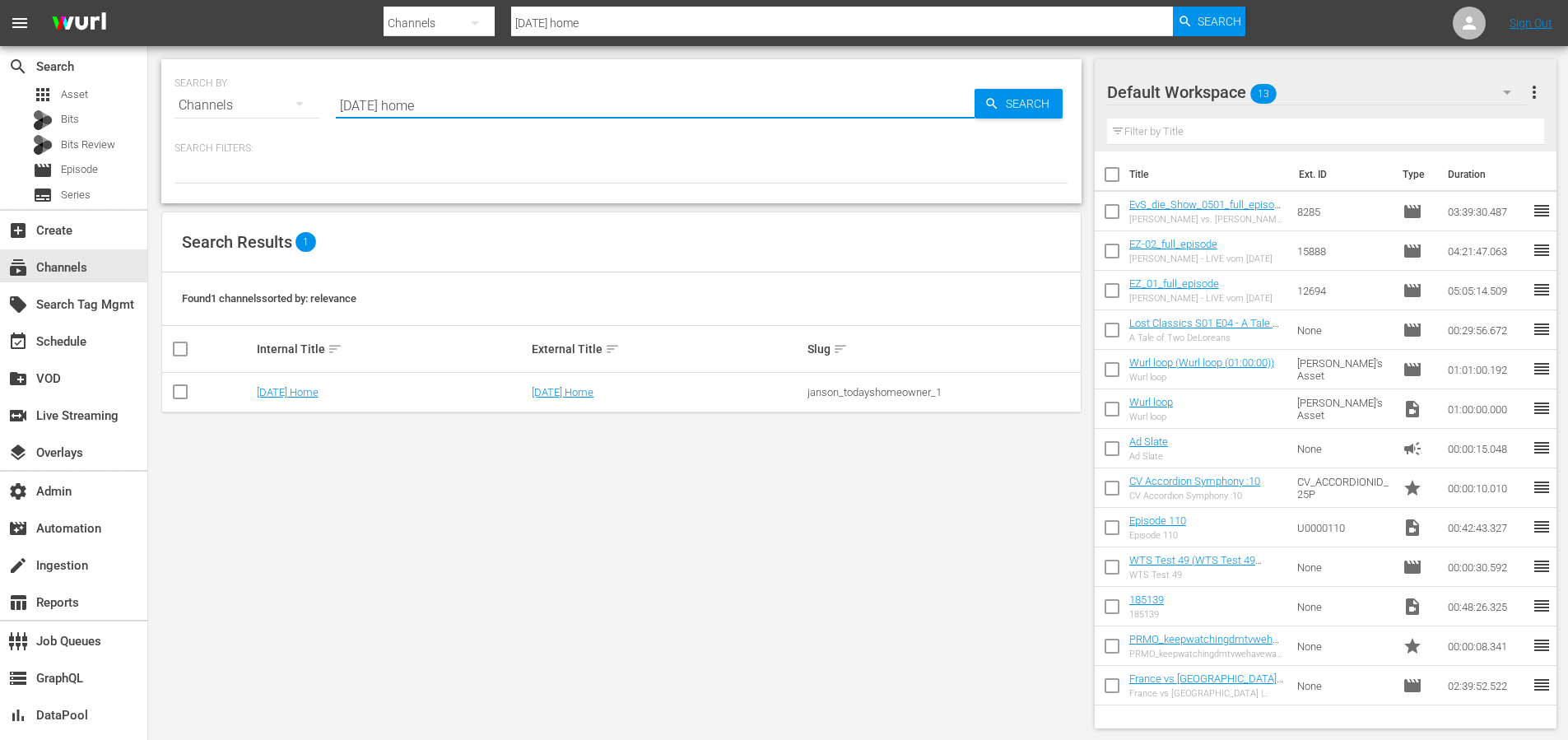
click at [274, 384] on td "[DATE] Home" at bounding box center [392, 392] width 276 height 39
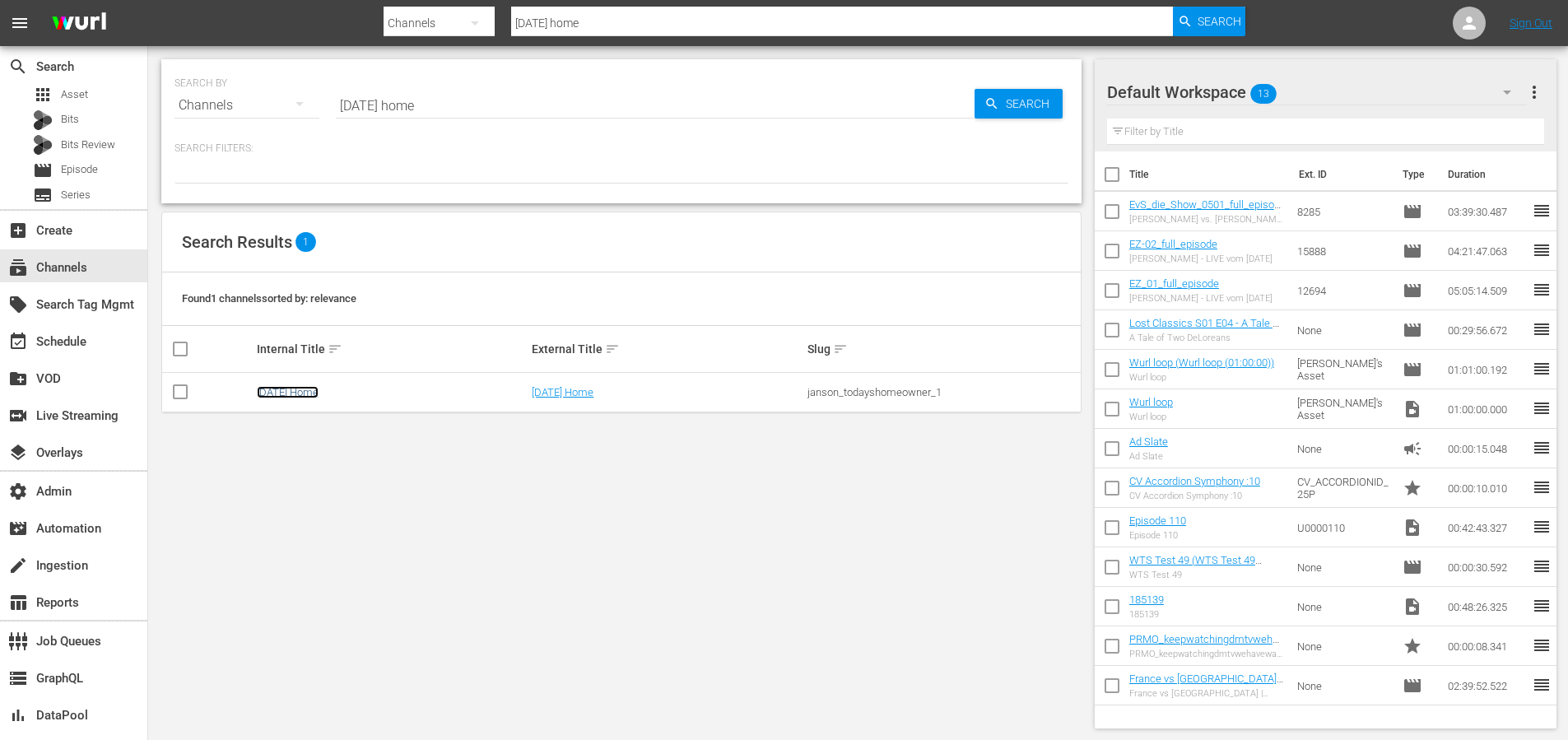
click at [276, 386] on link "[DATE] Home" at bounding box center [288, 392] width 62 height 13
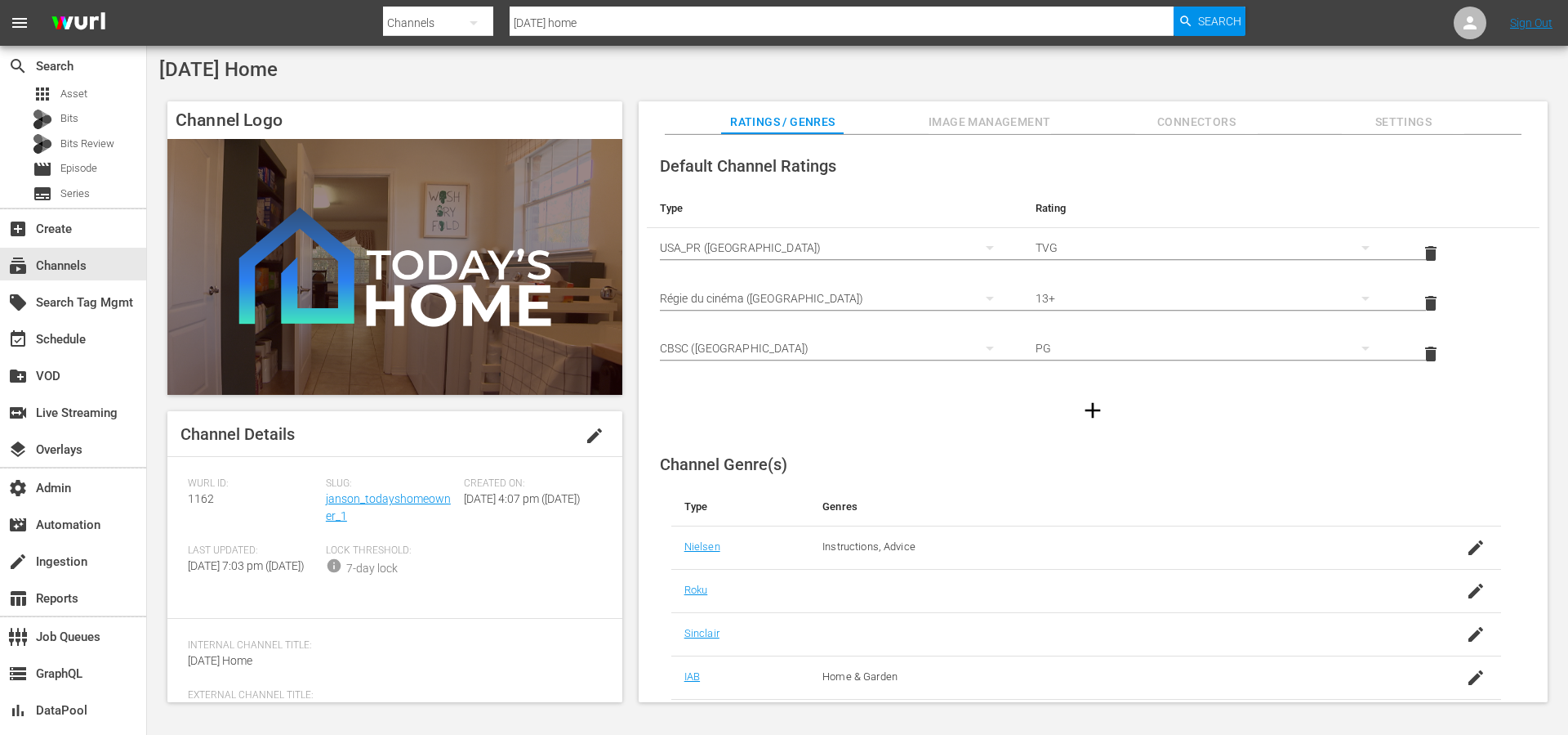
click at [975, 120] on span "Image Management" at bounding box center [989, 122] width 122 height 21
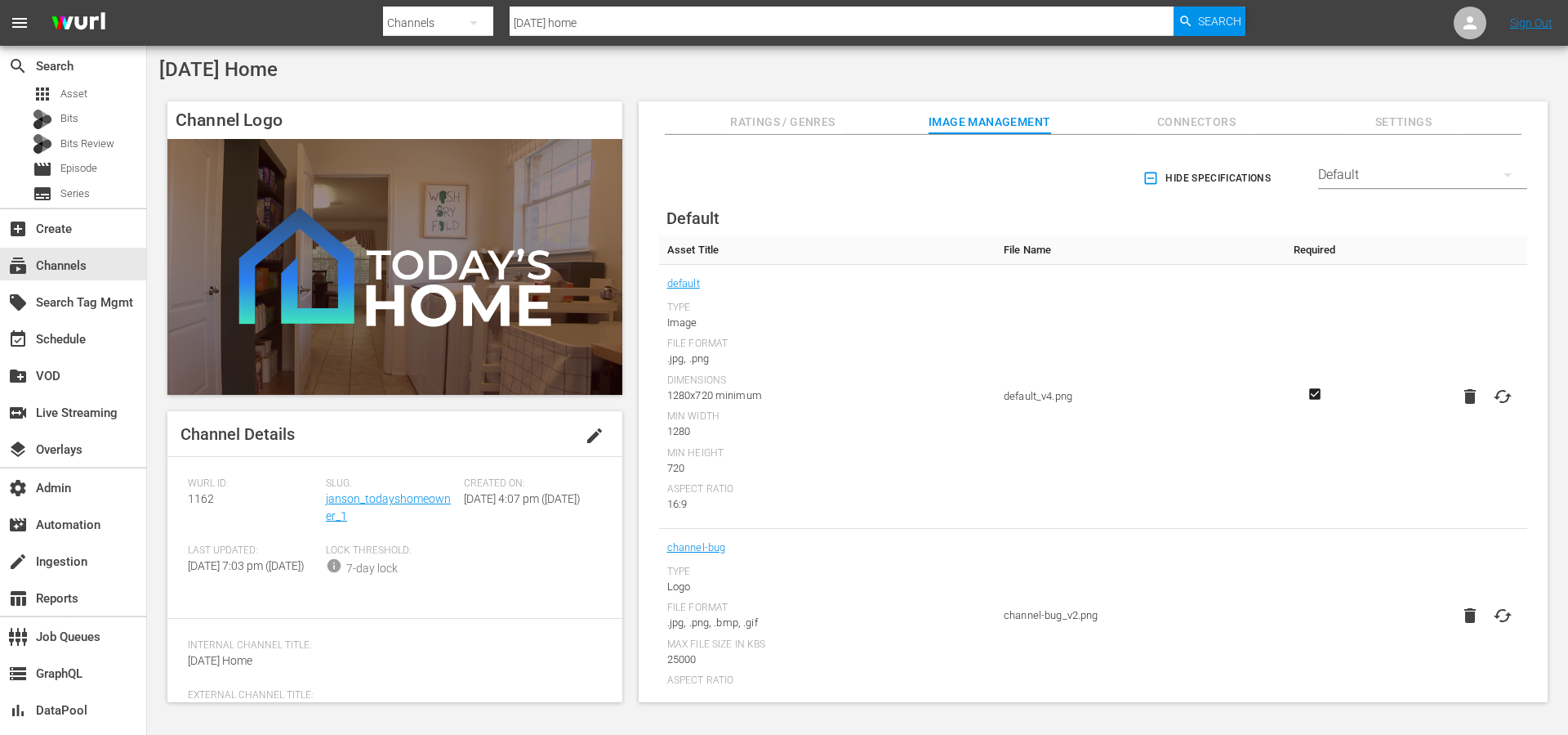
click at [1368, 171] on div "Default" at bounding box center [1423, 175] width 209 height 45
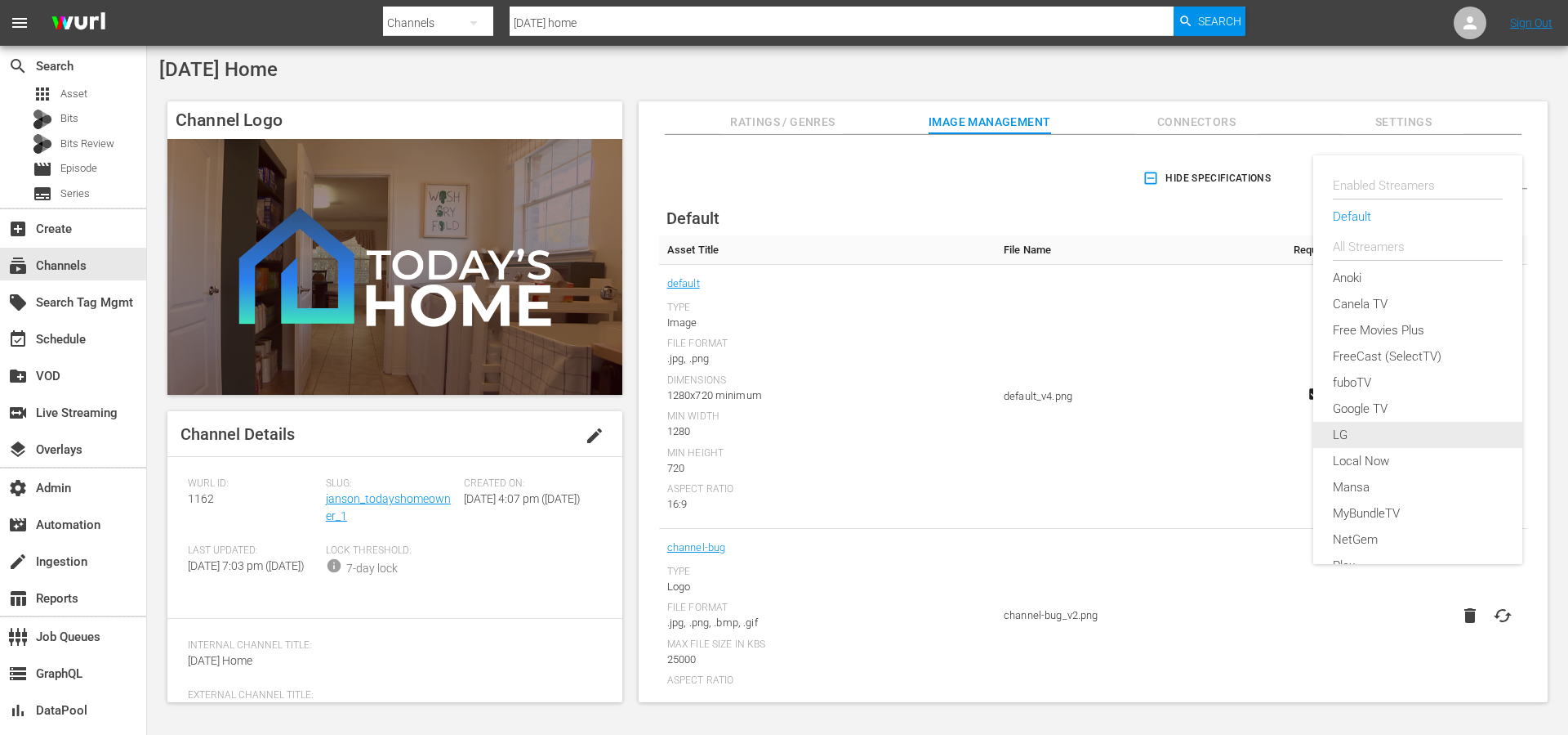
click at [1342, 436] on div "LG" at bounding box center [1417, 435] width 170 height 26
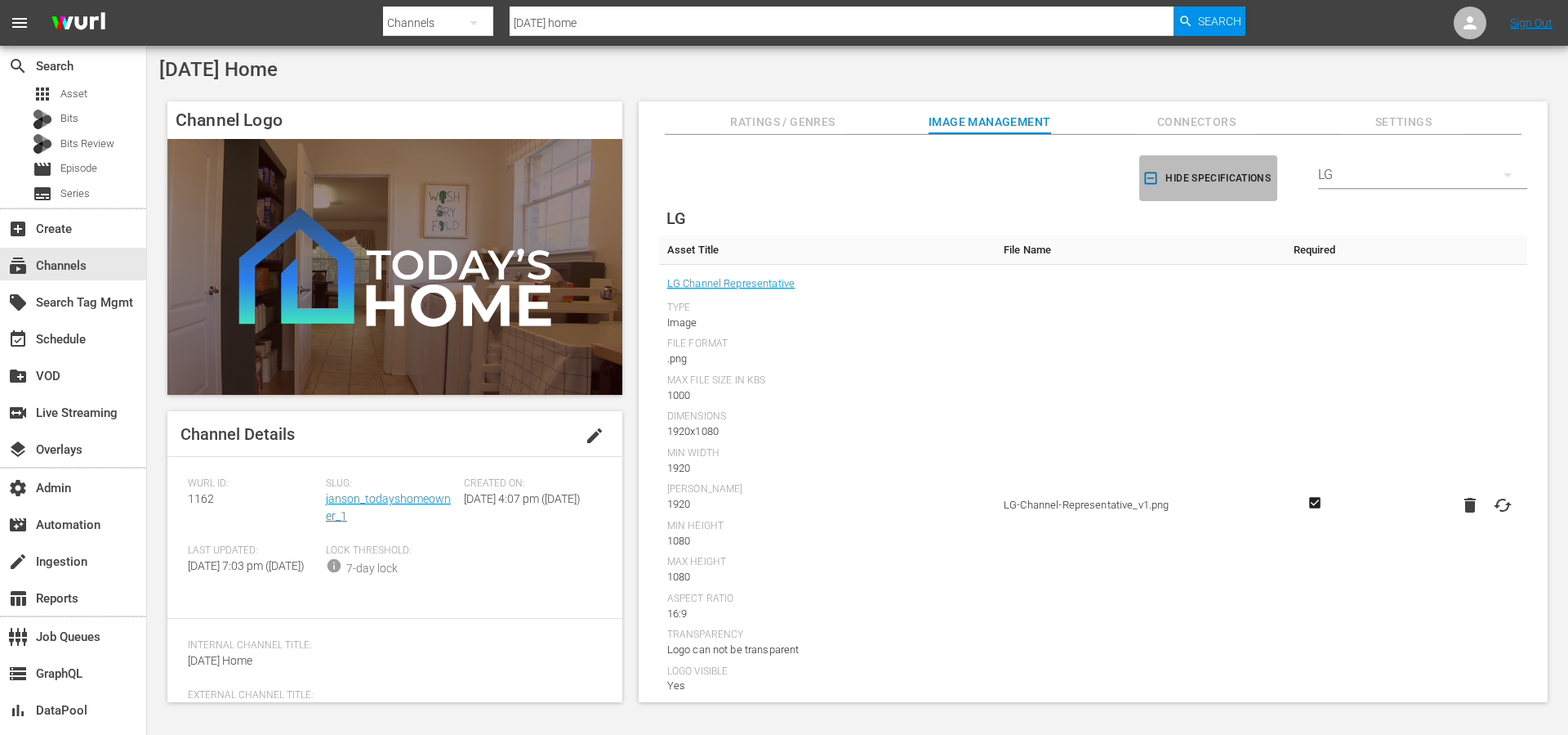
click at [1144, 175] on icon "button" at bounding box center [1151, 178] width 16 height 16
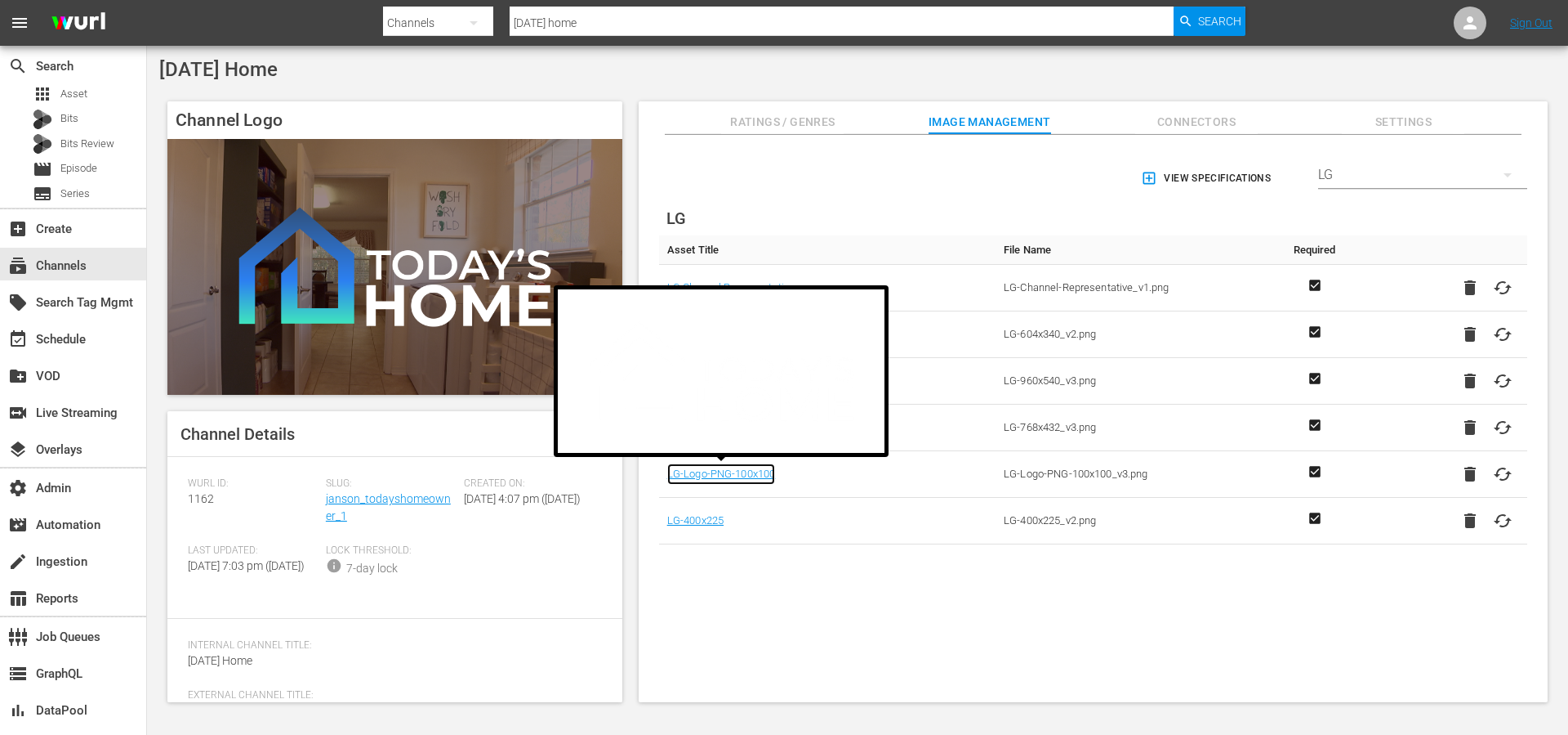
click at [761, 475] on link "LG-Logo-PNG-100x100" at bounding box center [722, 474] width 109 height 21
